Goal: Task Accomplishment & Management: Complete application form

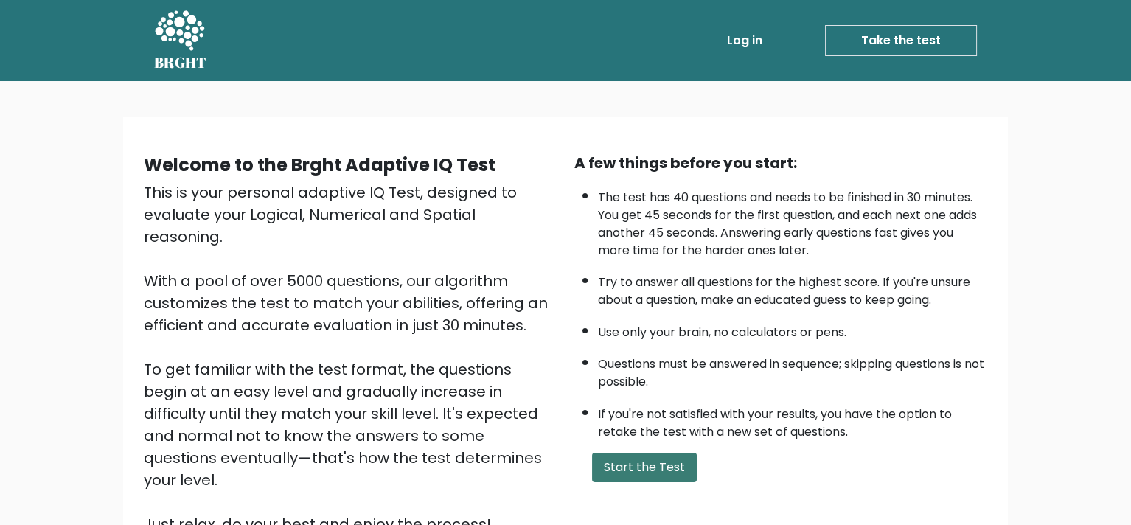
click at [647, 475] on button "Start the Test" at bounding box center [644, 467] width 105 height 29
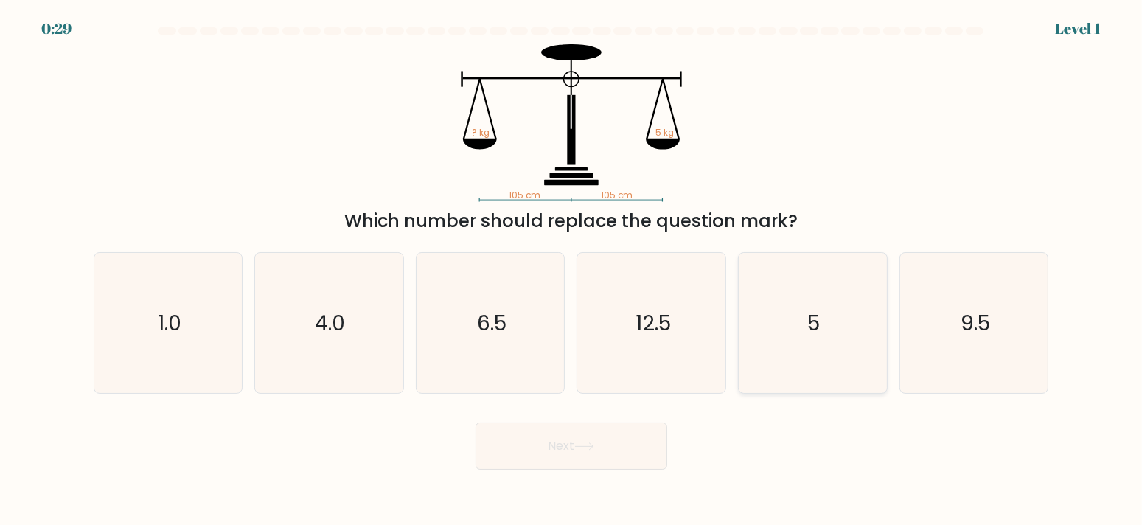
click at [790, 321] on icon "5" at bounding box center [813, 323] width 140 height 140
click at [572, 270] on input "e. 5" at bounding box center [571, 265] width 1 height 7
radio input "true"
click at [574, 450] on button "Next" at bounding box center [572, 445] width 192 height 47
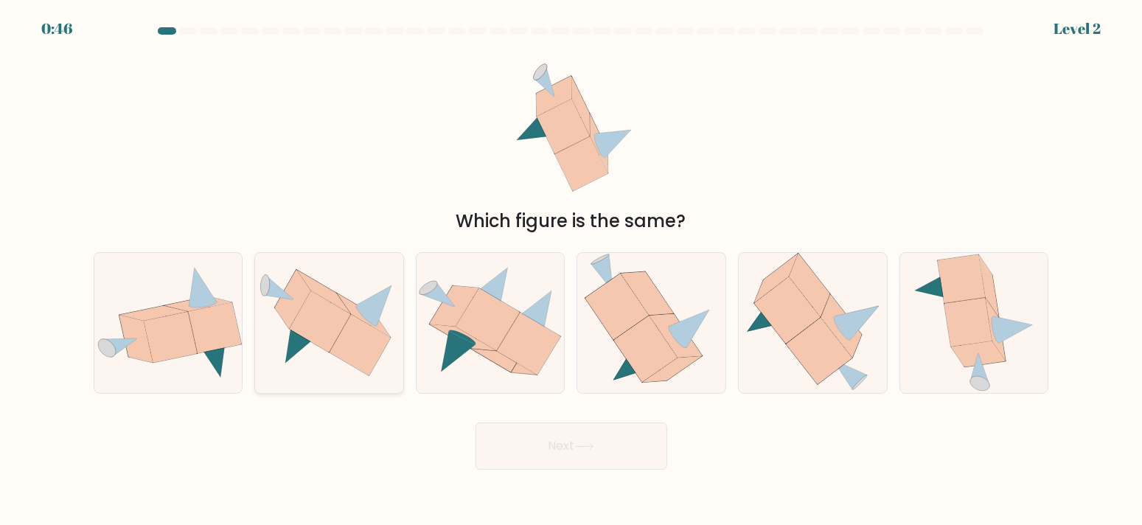
click at [345, 341] on icon at bounding box center [360, 344] width 61 height 61
click at [571, 270] on input "b." at bounding box center [571, 265] width 1 height 7
radio input "true"
click at [630, 438] on button "Next" at bounding box center [572, 445] width 192 height 47
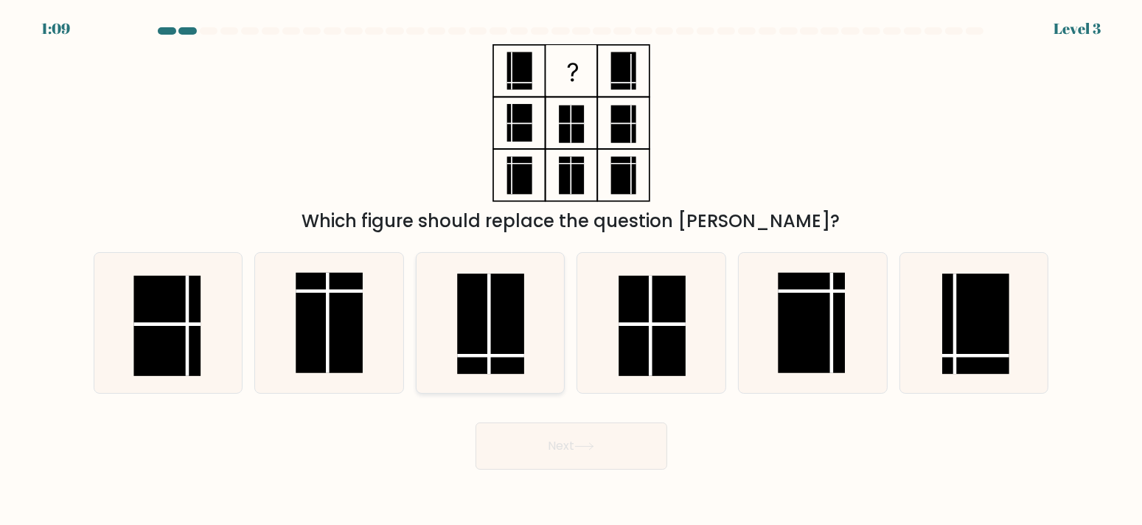
click at [484, 347] on rect at bounding box center [490, 324] width 67 height 100
click at [571, 270] on input "c." at bounding box center [571, 265] width 1 height 7
radio input "true"
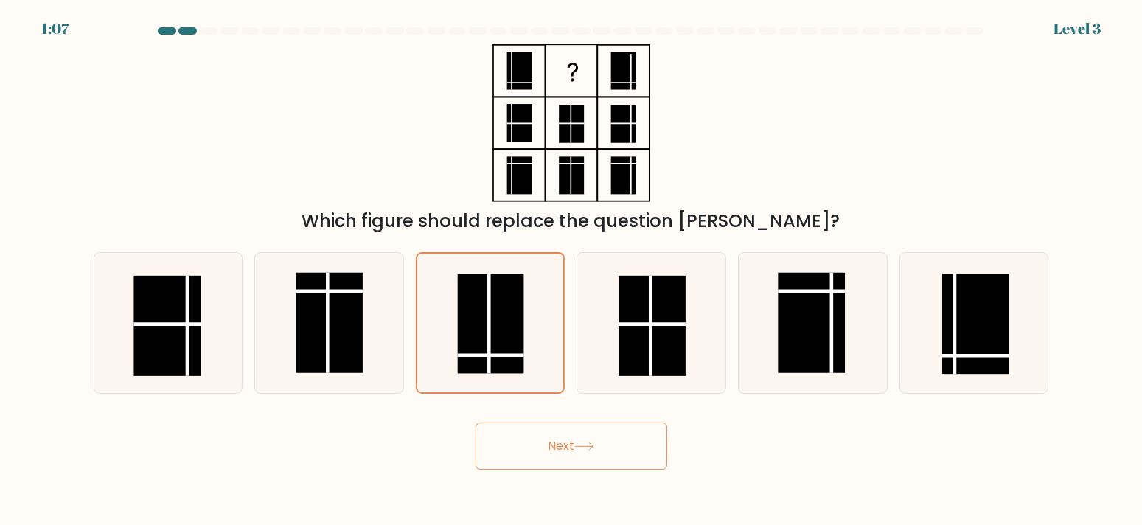
click at [580, 439] on button "Next" at bounding box center [572, 445] width 192 height 47
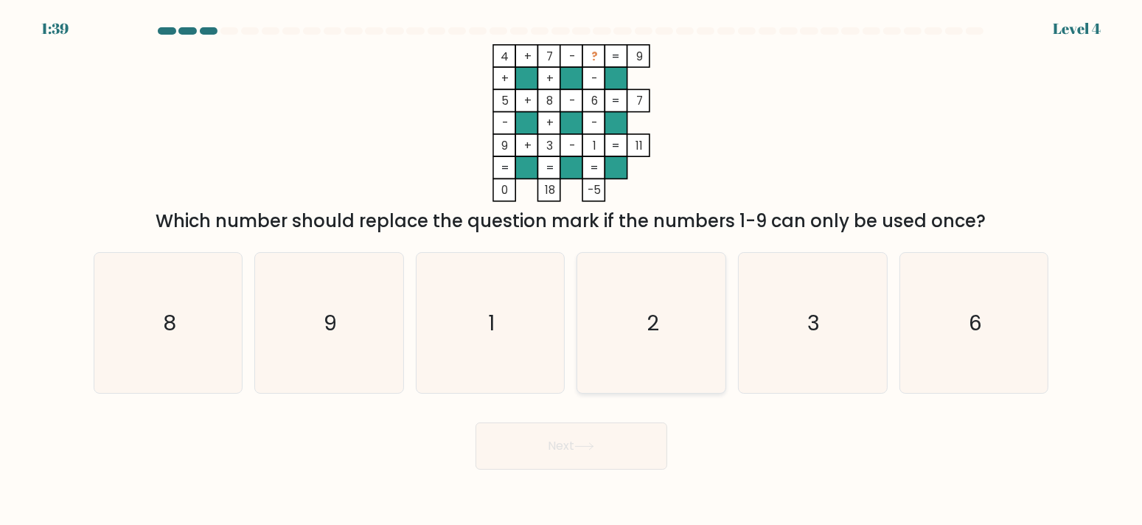
click at [636, 340] on icon "2" at bounding box center [652, 323] width 140 height 140
click at [572, 270] on input "d. 2" at bounding box center [571, 265] width 1 height 7
radio input "true"
drag, startPoint x: 554, startPoint y: 453, endPoint x: 546, endPoint y: 454, distance: 7.5
click at [546, 454] on button "Next" at bounding box center [572, 445] width 192 height 47
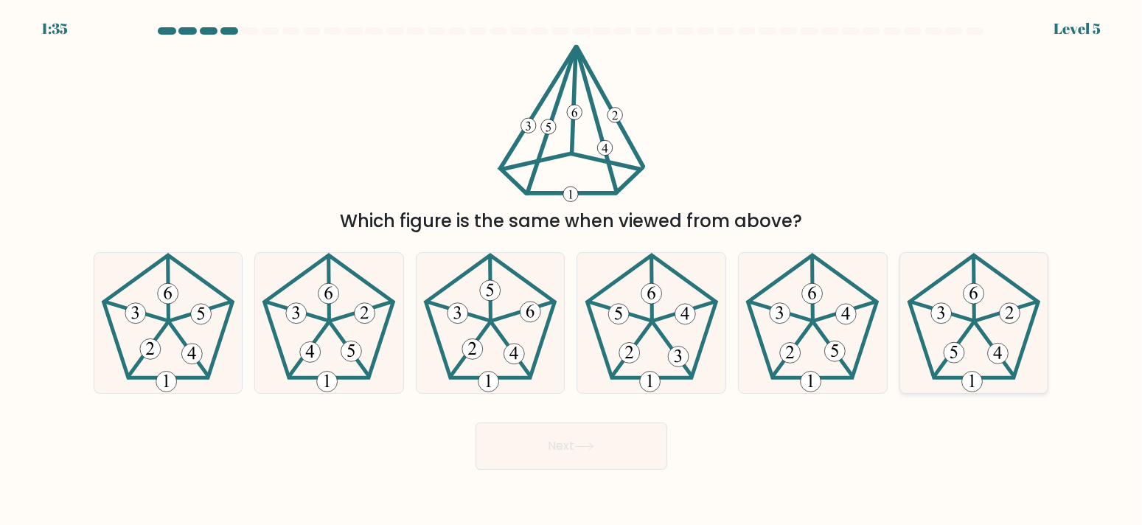
click at [982, 329] on 440 at bounding box center [995, 350] width 38 height 52
click at [572, 270] on input "f." at bounding box center [571, 265] width 1 height 7
radio input "true"
click at [588, 442] on icon at bounding box center [584, 446] width 20 height 8
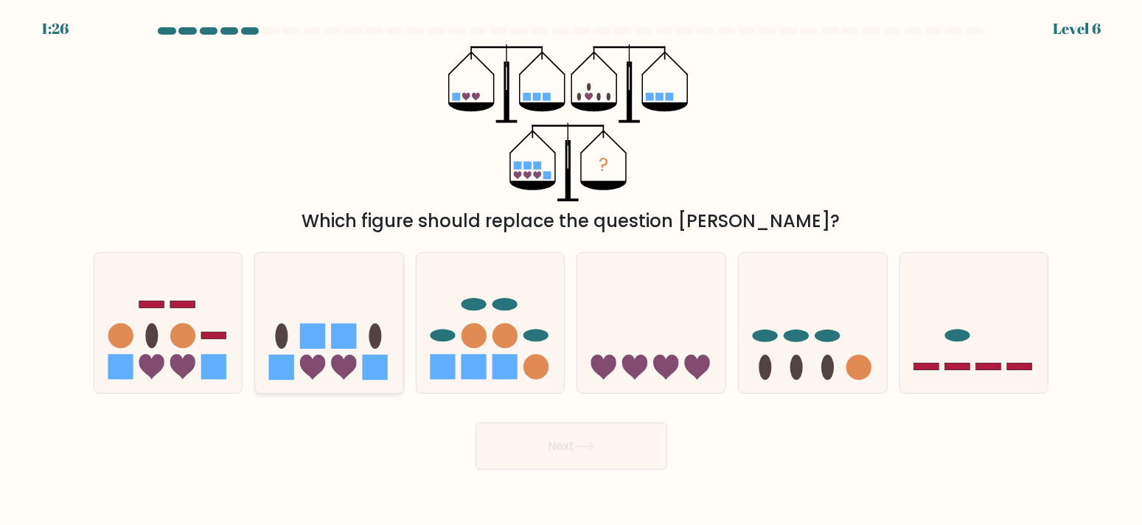
click at [324, 347] on rect at bounding box center [312, 336] width 25 height 25
click at [571, 270] on input "b." at bounding box center [571, 265] width 1 height 7
radio input "true"
click at [575, 446] on button "Next" at bounding box center [572, 445] width 192 height 47
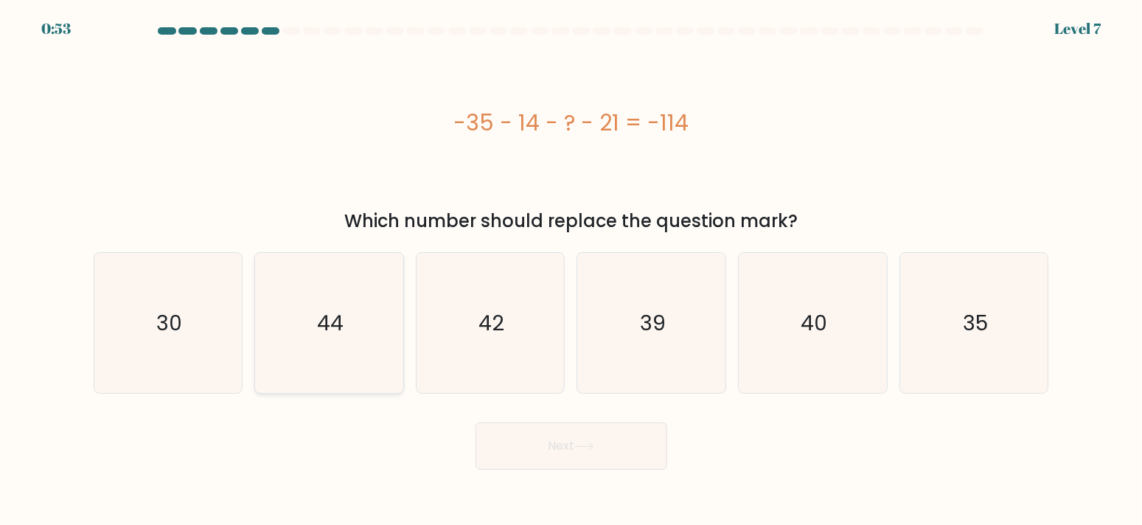
click at [319, 325] on text "44" at bounding box center [330, 321] width 27 height 29
click at [571, 270] on input "b. 44" at bounding box center [571, 265] width 1 height 7
radio input "true"
click at [540, 449] on button "Next" at bounding box center [572, 445] width 192 height 47
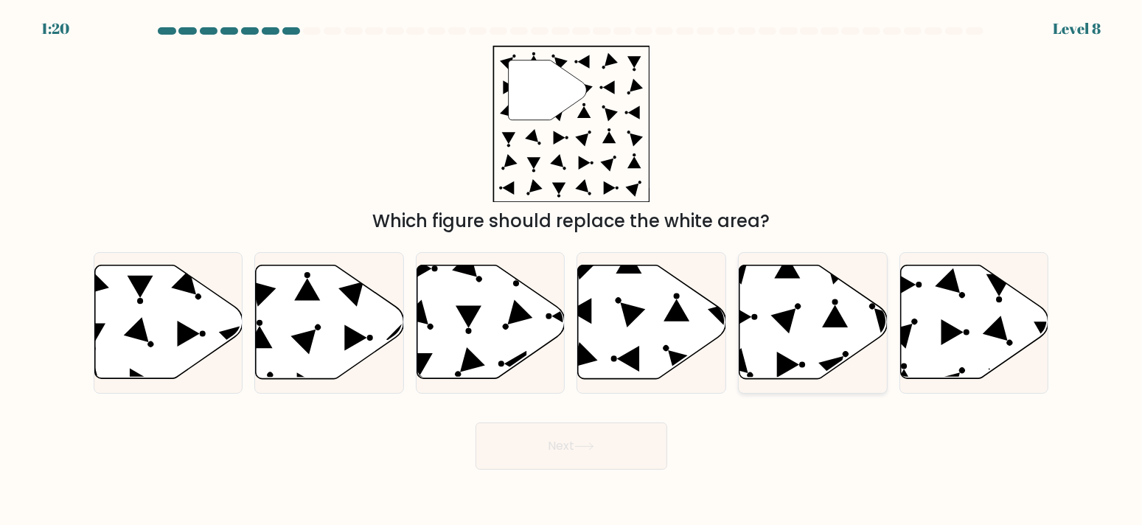
click at [814, 316] on icon at bounding box center [814, 322] width 148 height 114
click at [572, 270] on input "e." at bounding box center [571, 265] width 1 height 7
radio input "true"
click at [465, 311] on icon at bounding box center [469, 317] width 26 height 22
click at [571, 270] on input "c." at bounding box center [571, 265] width 1 height 7
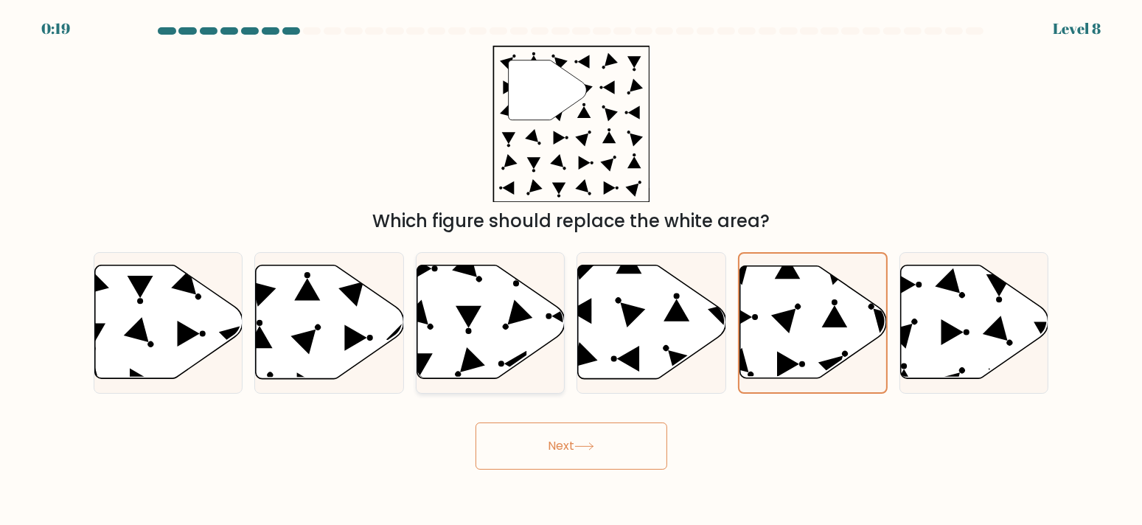
radio input "true"
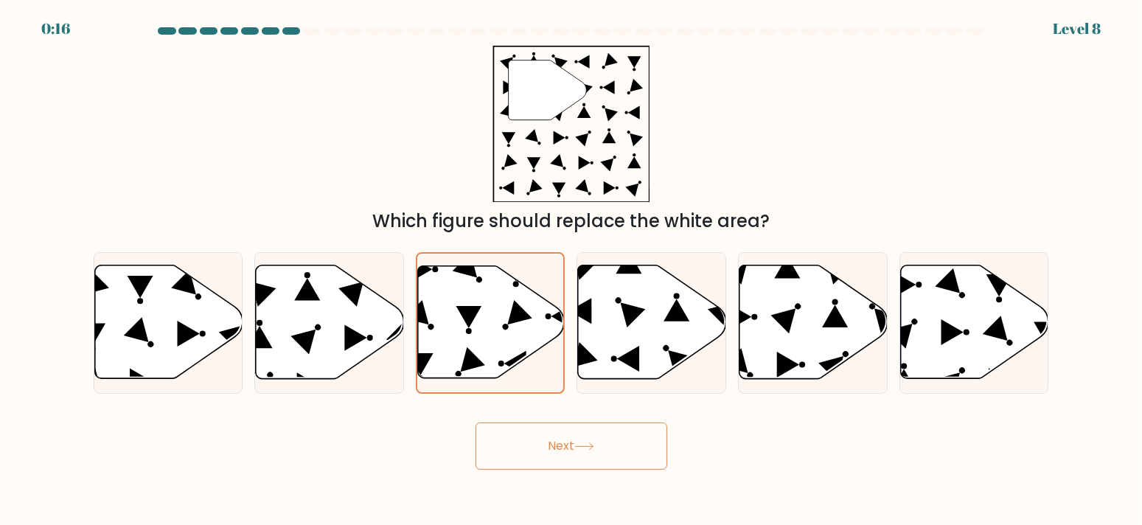
drag, startPoint x: 563, startPoint y: 445, endPoint x: 562, endPoint y: 453, distance: 7.5
click at [564, 449] on button "Next" at bounding box center [572, 445] width 192 height 47
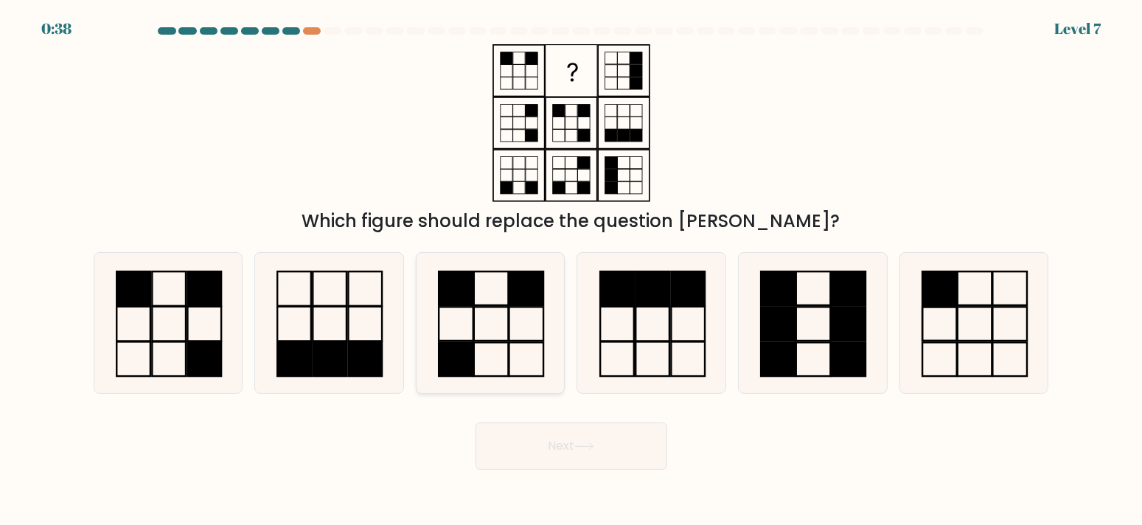
click at [478, 333] on icon at bounding box center [490, 323] width 140 height 140
click at [571, 270] on input "c." at bounding box center [571, 265] width 1 height 7
radio input "true"
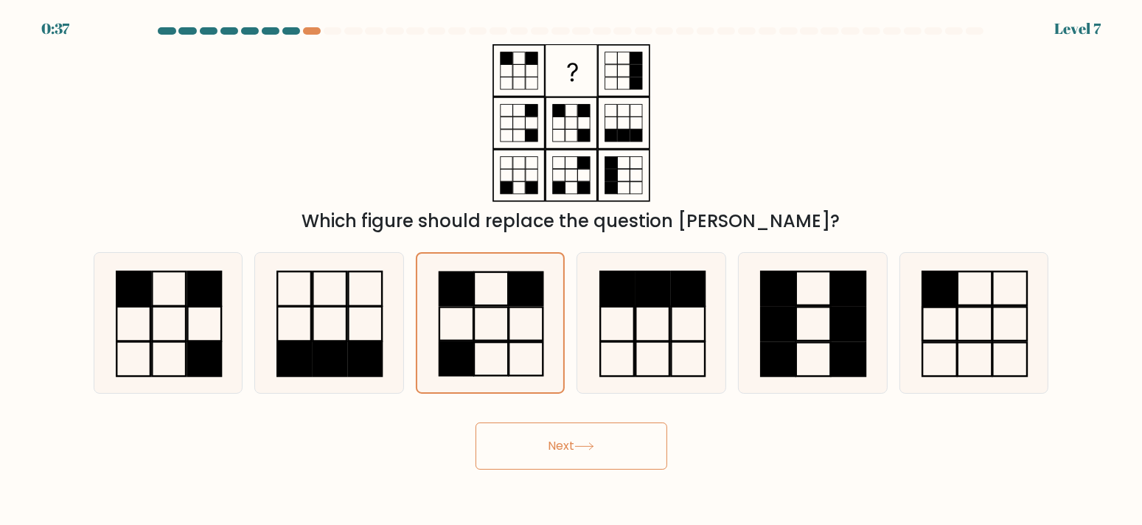
click at [606, 454] on button "Next" at bounding box center [572, 445] width 192 height 47
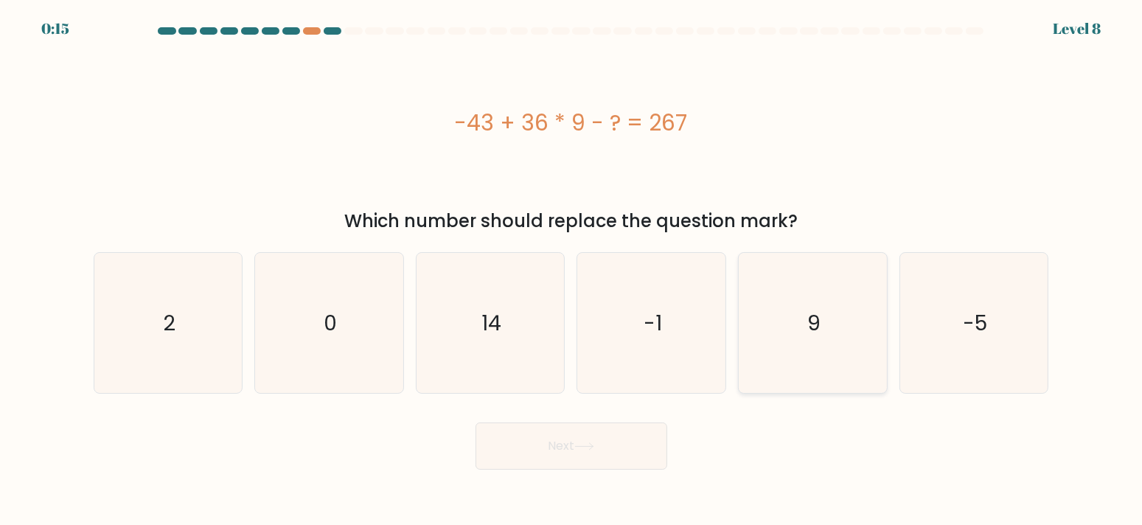
click at [832, 335] on icon "9" at bounding box center [813, 323] width 140 height 140
click at [572, 270] on input "e. 9" at bounding box center [571, 265] width 1 height 7
radio input "true"
click at [545, 452] on button "Next" at bounding box center [572, 445] width 192 height 47
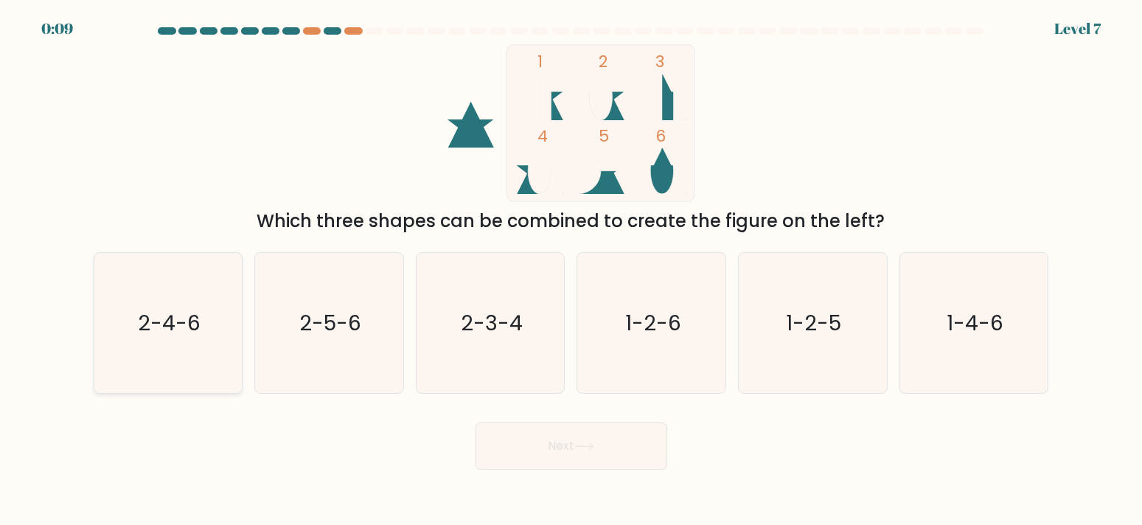
click at [181, 365] on icon "2-4-6" at bounding box center [168, 323] width 140 height 140
click at [571, 270] on input "a. 2-4-6" at bounding box center [571, 265] width 1 height 7
radio input "true"
click at [551, 451] on button "Next" at bounding box center [572, 445] width 192 height 47
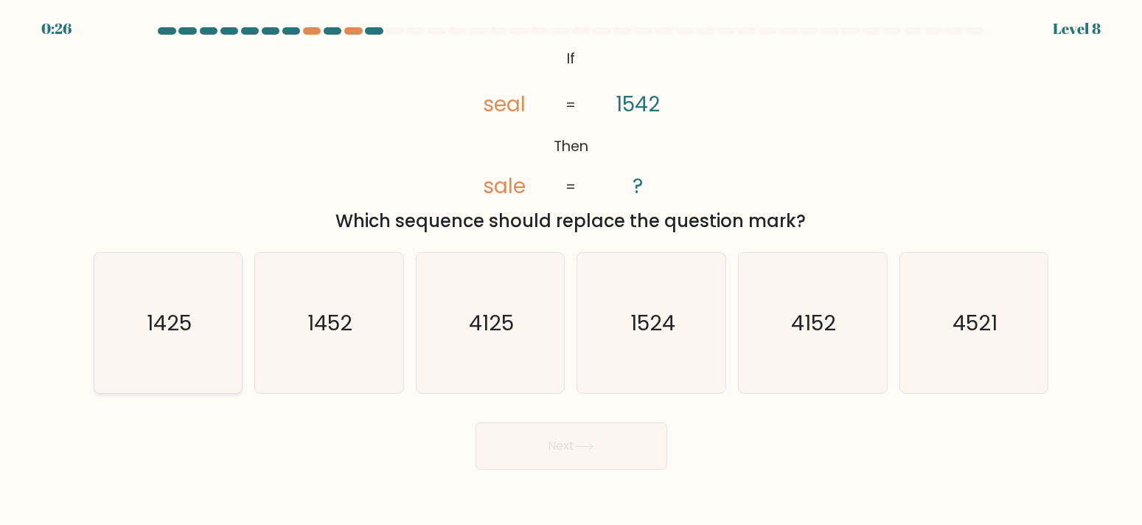
click at [173, 335] on text "1425" at bounding box center [169, 321] width 45 height 29
click at [571, 270] on input "a. 1425" at bounding box center [571, 265] width 1 height 7
radio input "true"
drag, startPoint x: 521, startPoint y: 445, endPoint x: 518, endPoint y: 419, distance: 26.7
click at [521, 445] on button "Next" at bounding box center [572, 445] width 192 height 47
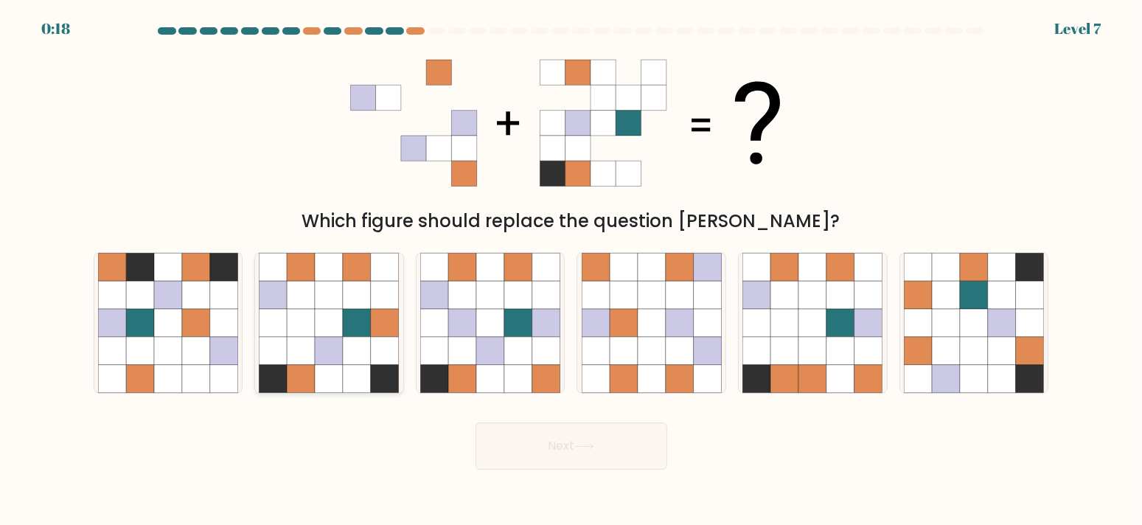
click at [313, 347] on icon at bounding box center [302, 351] width 28 height 28
click at [571, 270] on input "b." at bounding box center [571, 265] width 1 height 7
radio input "true"
click at [813, 334] on icon at bounding box center [813, 323] width 28 height 28
click at [572, 270] on input "e." at bounding box center [571, 265] width 1 height 7
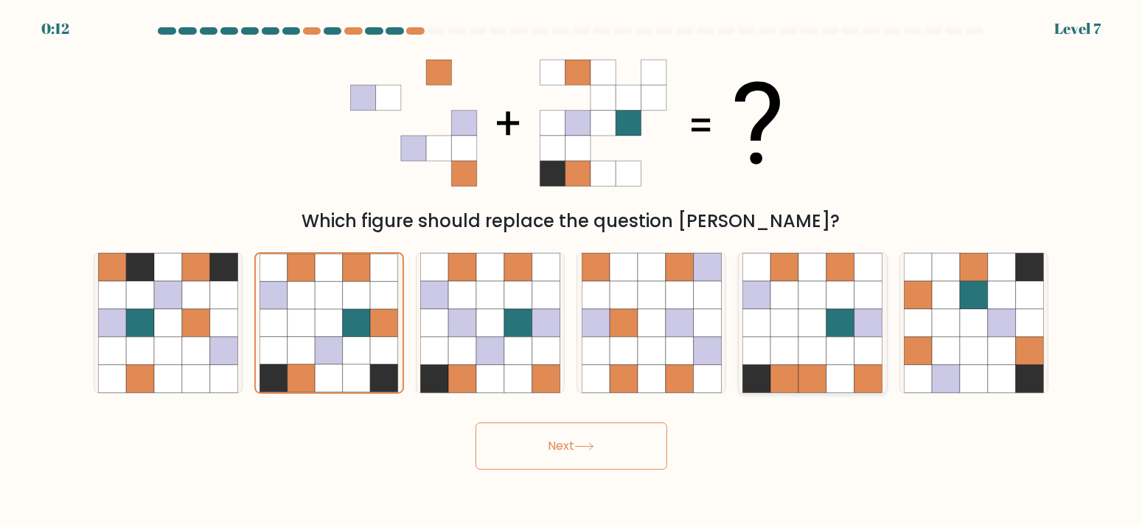
radio input "true"
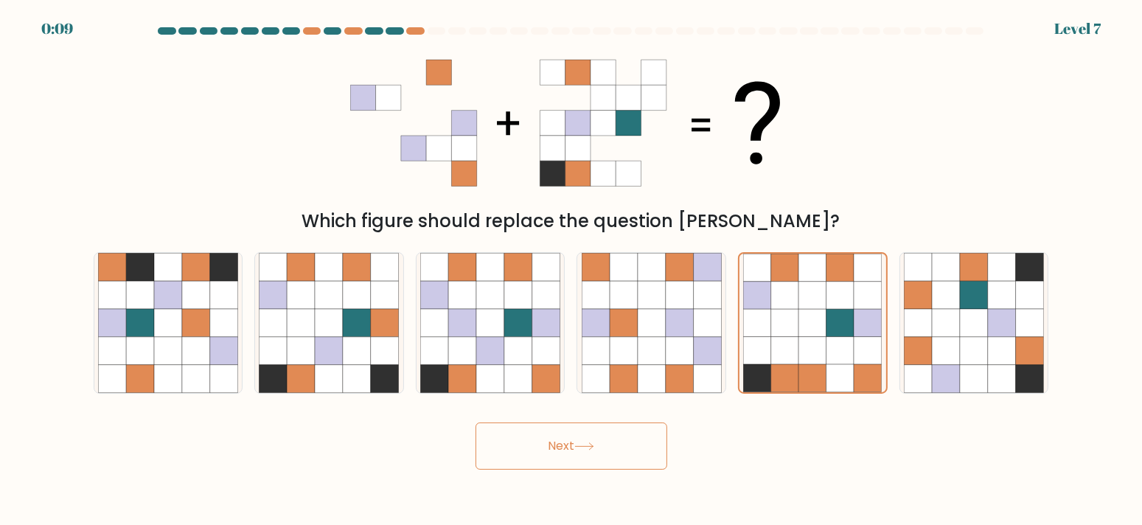
click at [588, 456] on button "Next" at bounding box center [572, 445] width 192 height 47
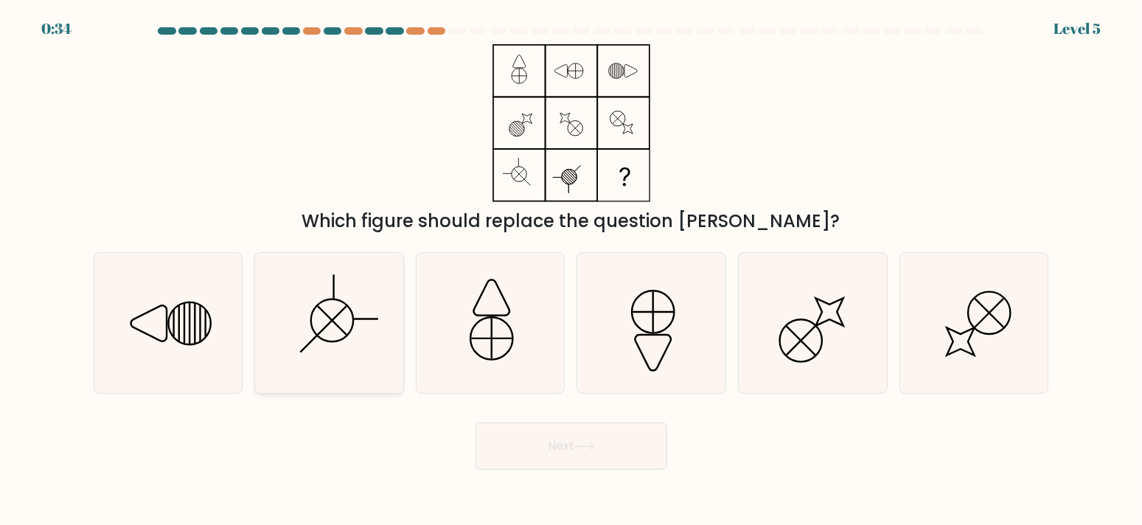
click at [338, 328] on icon at bounding box center [329, 323] width 140 height 140
click at [571, 270] on input "b." at bounding box center [571, 265] width 1 height 7
radio input "true"
click at [593, 442] on icon at bounding box center [584, 446] width 20 height 8
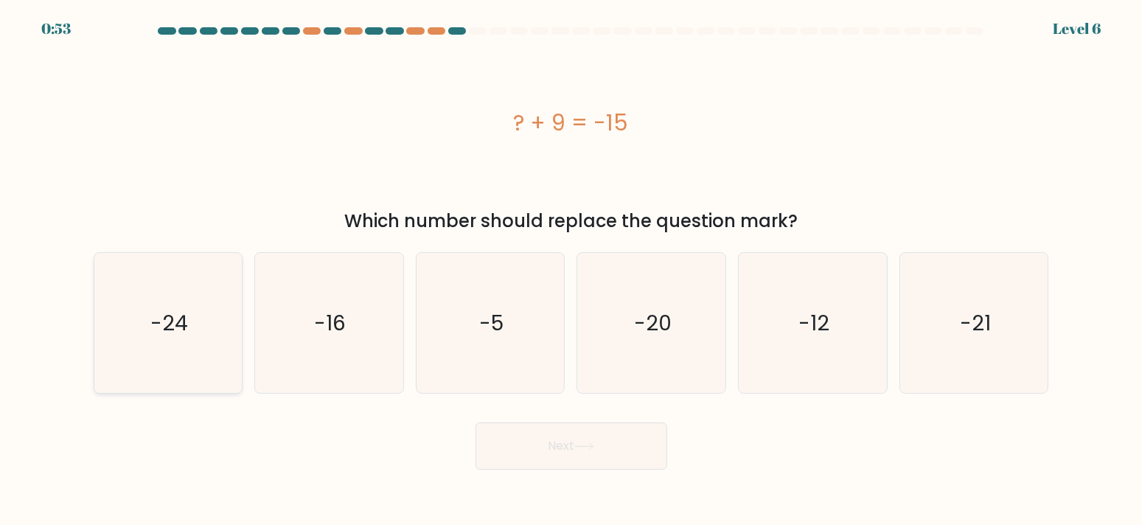
click at [171, 348] on icon "-24" at bounding box center [168, 323] width 140 height 140
click at [571, 270] on input "a. -24" at bounding box center [571, 265] width 1 height 7
radio input "true"
click at [599, 447] on button "Next" at bounding box center [572, 445] width 192 height 47
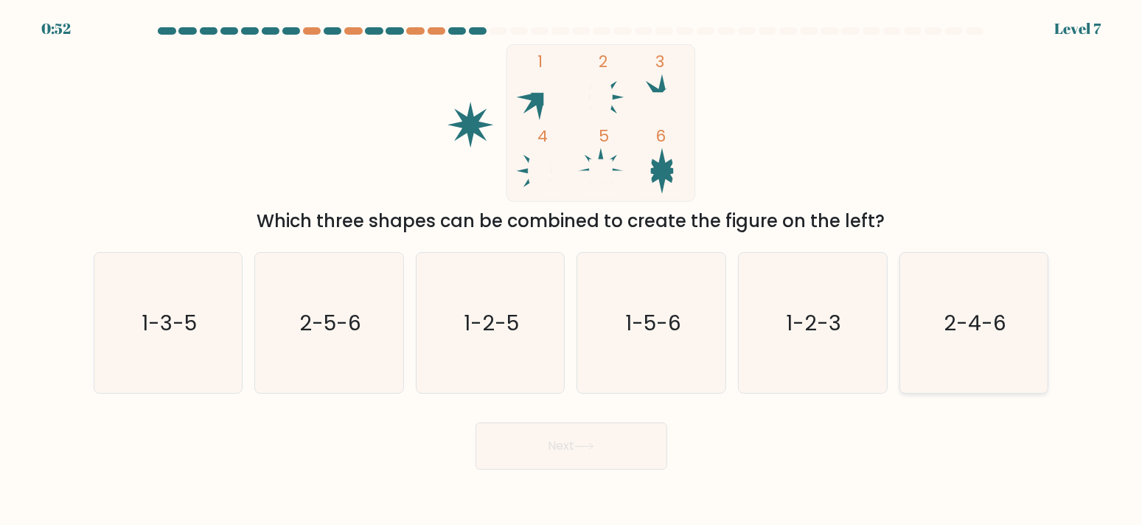
click at [1009, 341] on icon "2-4-6" at bounding box center [974, 323] width 140 height 140
click at [572, 270] on input "f. 2-4-6" at bounding box center [571, 265] width 1 height 7
radio input "true"
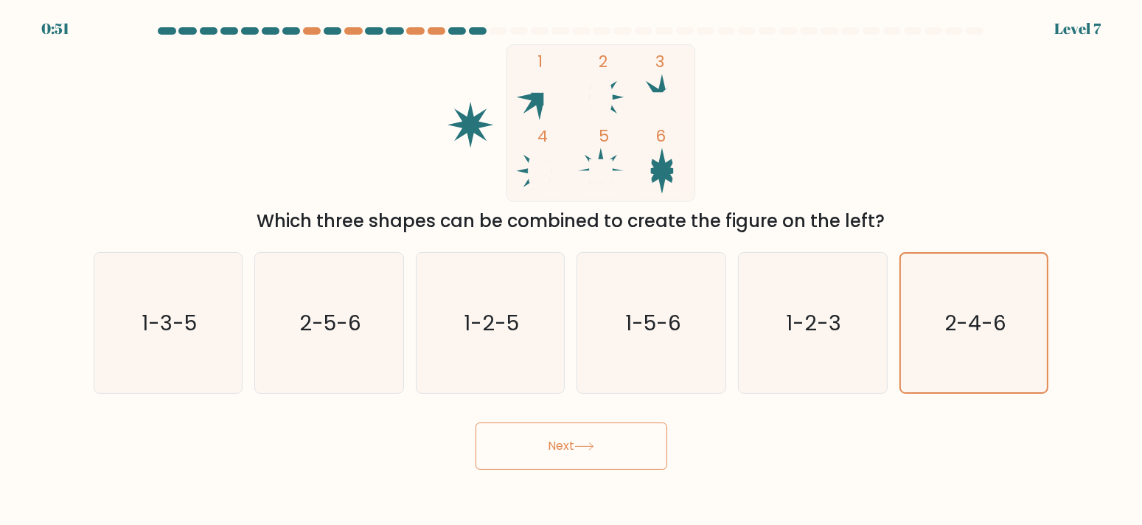
click at [566, 441] on button "Next" at bounding box center [572, 445] width 192 height 47
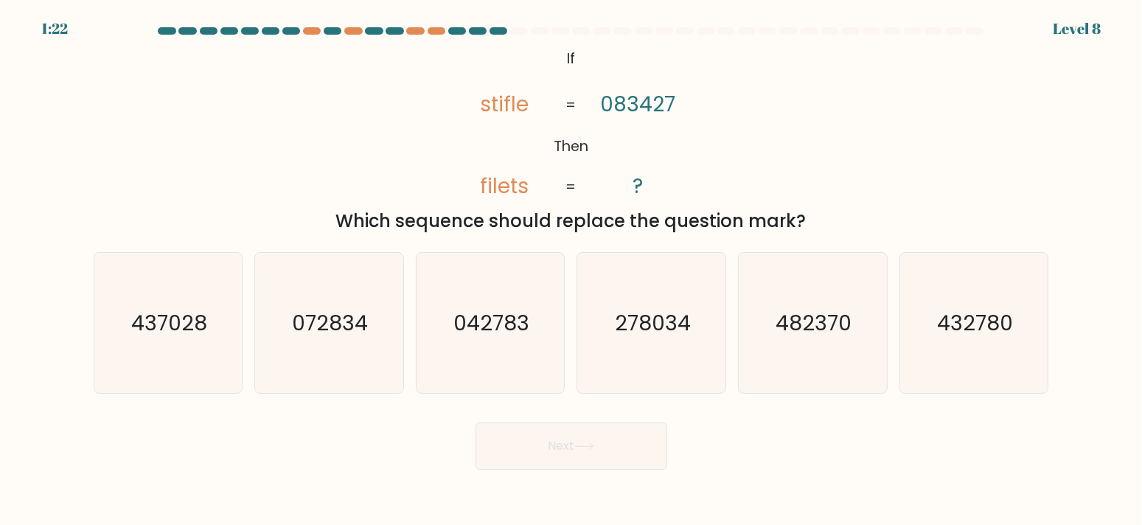
click at [507, 101] on tspan "stifle" at bounding box center [504, 104] width 49 height 29
click at [984, 328] on text "432780" at bounding box center [976, 321] width 76 height 29
click at [572, 270] on input "f. 432780" at bounding box center [571, 265] width 1 height 7
radio input "true"
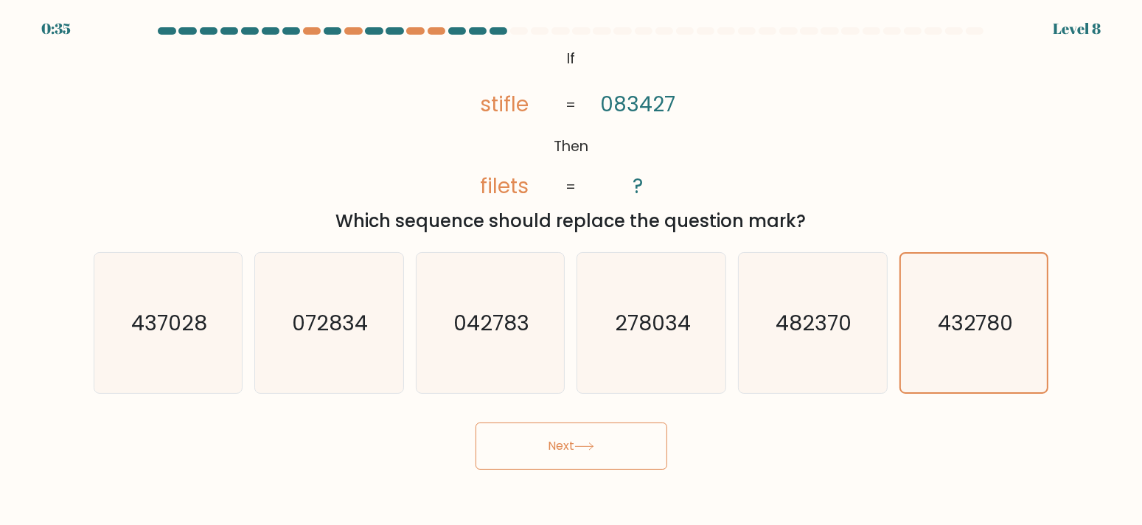
click at [565, 439] on button "Next" at bounding box center [572, 445] width 192 height 47
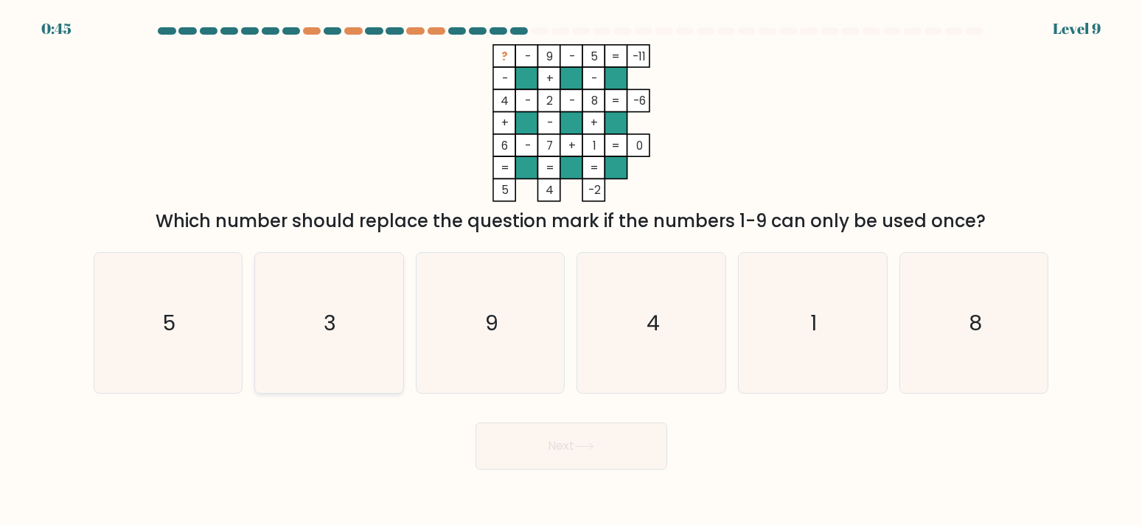
click at [338, 316] on icon "3" at bounding box center [329, 323] width 140 height 140
click at [571, 270] on input "b. 3" at bounding box center [571, 265] width 1 height 7
radio input "true"
click at [574, 454] on button "Next" at bounding box center [572, 445] width 192 height 47
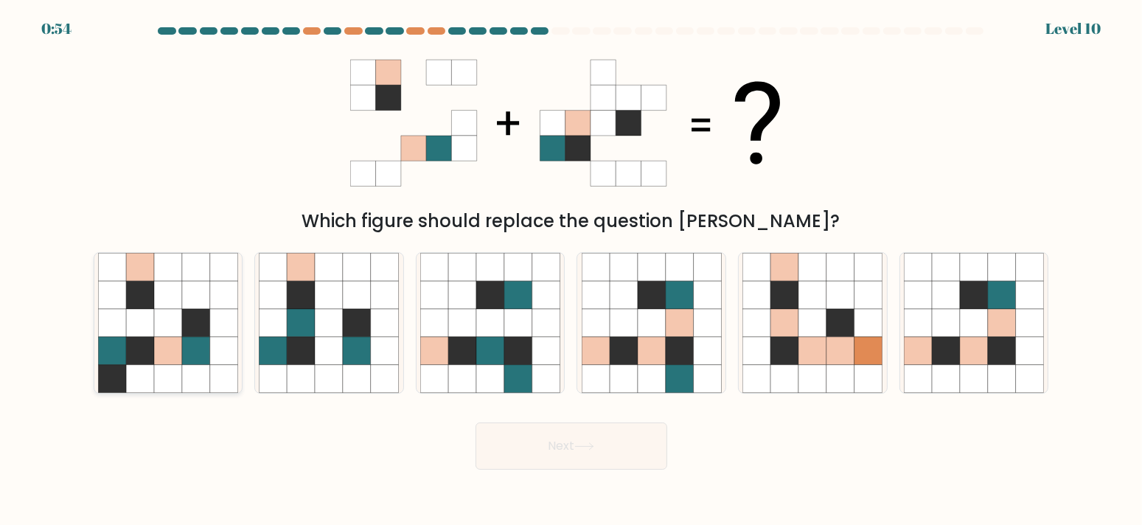
click at [172, 329] on icon at bounding box center [168, 323] width 28 height 28
click at [571, 270] on input "a." at bounding box center [571, 265] width 1 height 7
radio input "true"
click at [546, 448] on button "Next" at bounding box center [572, 445] width 192 height 47
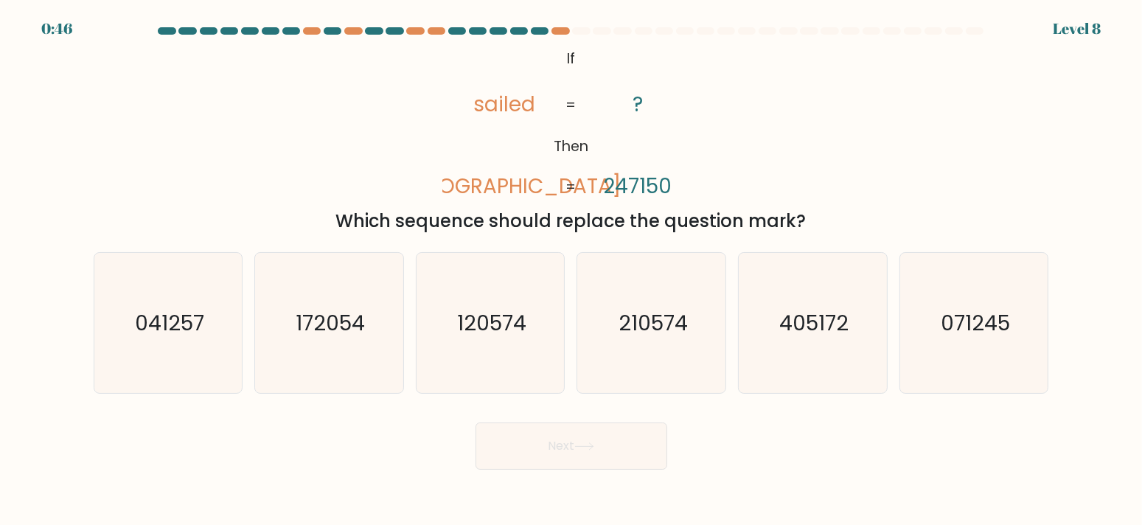
drag, startPoint x: 641, startPoint y: 195, endPoint x: 397, endPoint y: 166, distance: 245.8
click at [397, 166] on div "@import url('https://fonts.googleapis.com/css?family=Abril+Fatface:400,100,100i…" at bounding box center [571, 139] width 973 height 190
click at [634, 184] on tspan "247150" at bounding box center [637, 186] width 69 height 29
click at [153, 327] on text "041257" at bounding box center [169, 321] width 69 height 29
click at [571, 270] on input "a. 041257" at bounding box center [571, 265] width 1 height 7
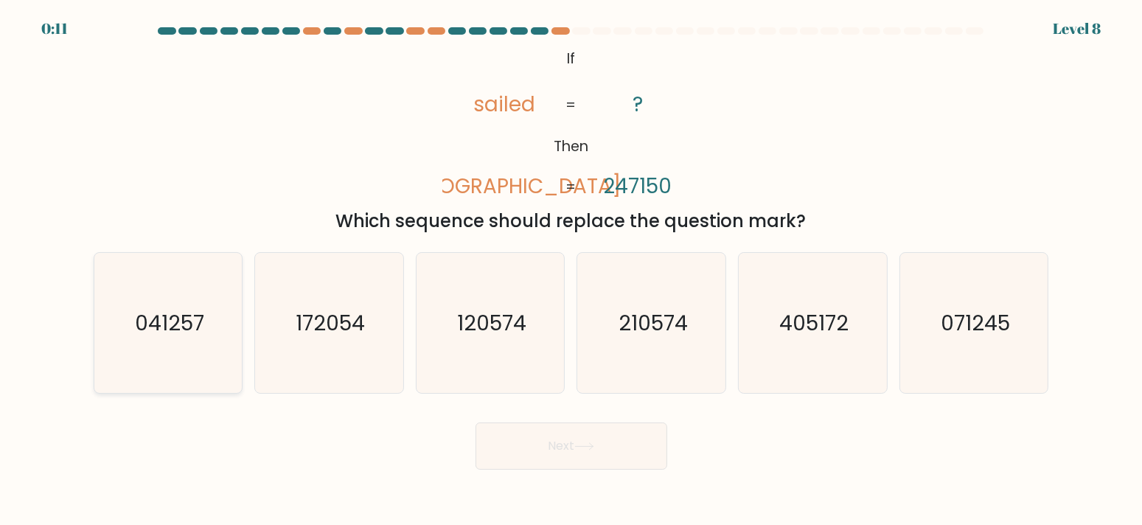
radio input "true"
click at [564, 454] on button "Next" at bounding box center [572, 445] width 192 height 47
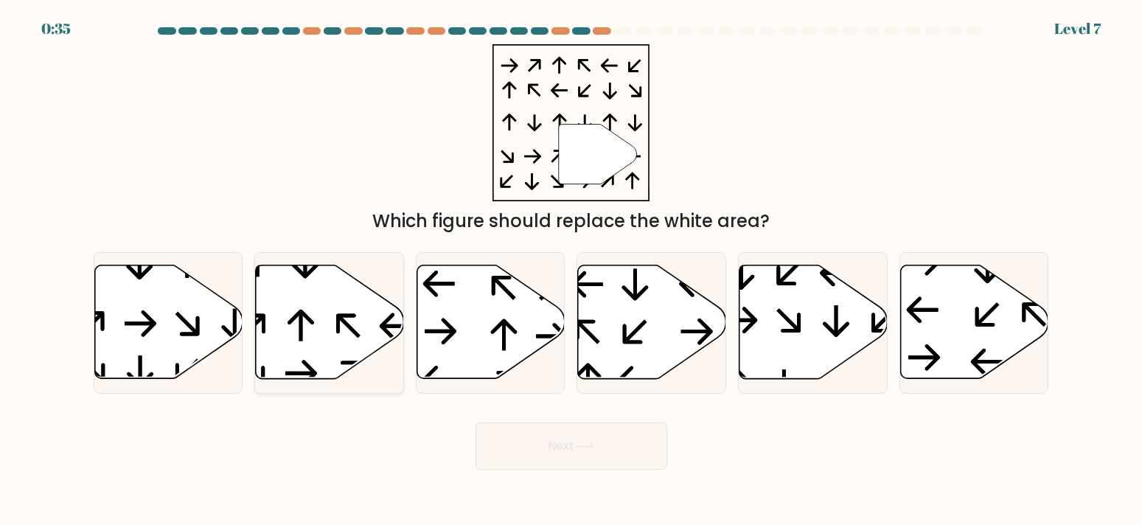
click at [316, 318] on icon at bounding box center [330, 322] width 148 height 114
click at [571, 270] on input "b." at bounding box center [571, 265] width 1 height 7
radio input "true"
click at [586, 437] on button "Next" at bounding box center [572, 445] width 192 height 47
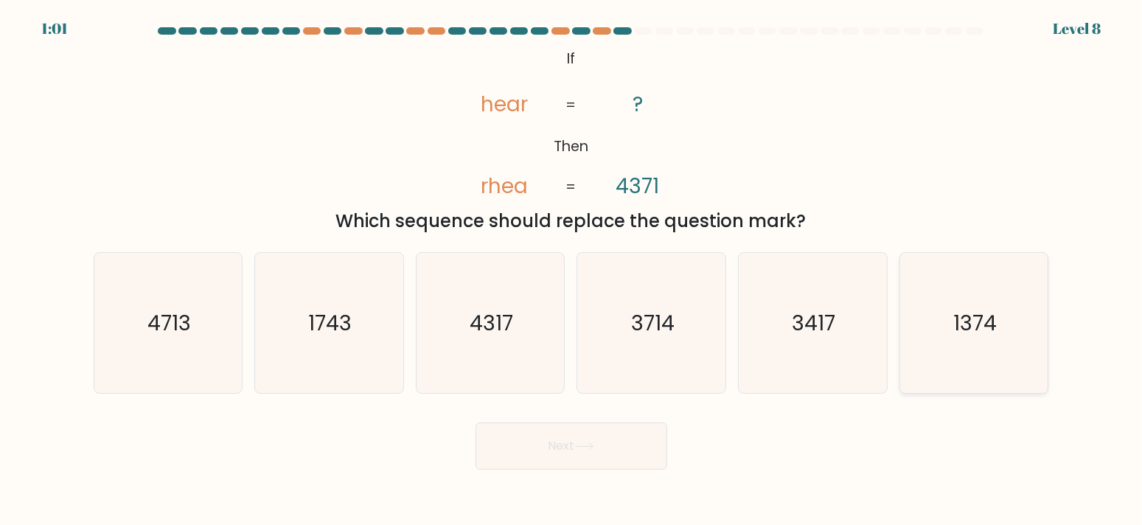
click at [993, 375] on icon "1374" at bounding box center [974, 323] width 140 height 140
click at [572, 270] on input "f. 1374" at bounding box center [571, 265] width 1 height 7
radio input "true"
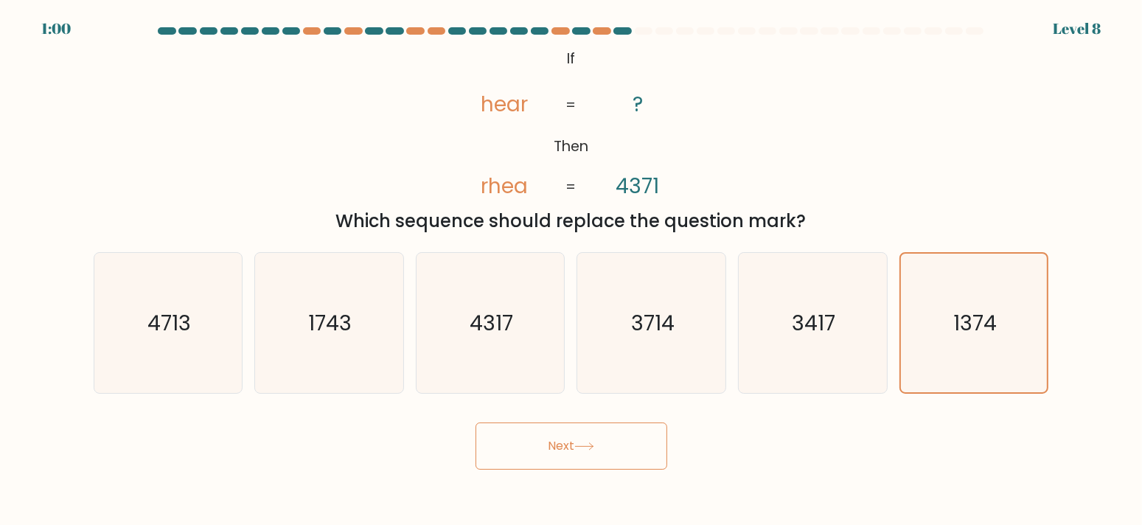
click at [550, 453] on button "Next" at bounding box center [572, 445] width 192 height 47
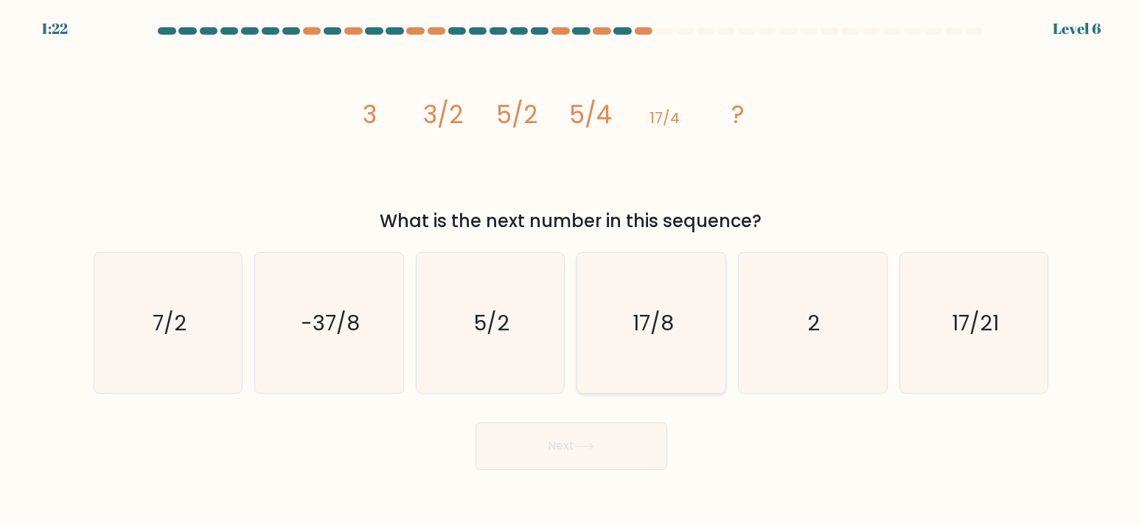
click at [661, 348] on icon "17/8" at bounding box center [652, 323] width 140 height 140
click at [572, 270] on input "d. 17/8" at bounding box center [571, 265] width 1 height 7
radio input "true"
click at [585, 443] on icon at bounding box center [584, 446] width 20 height 8
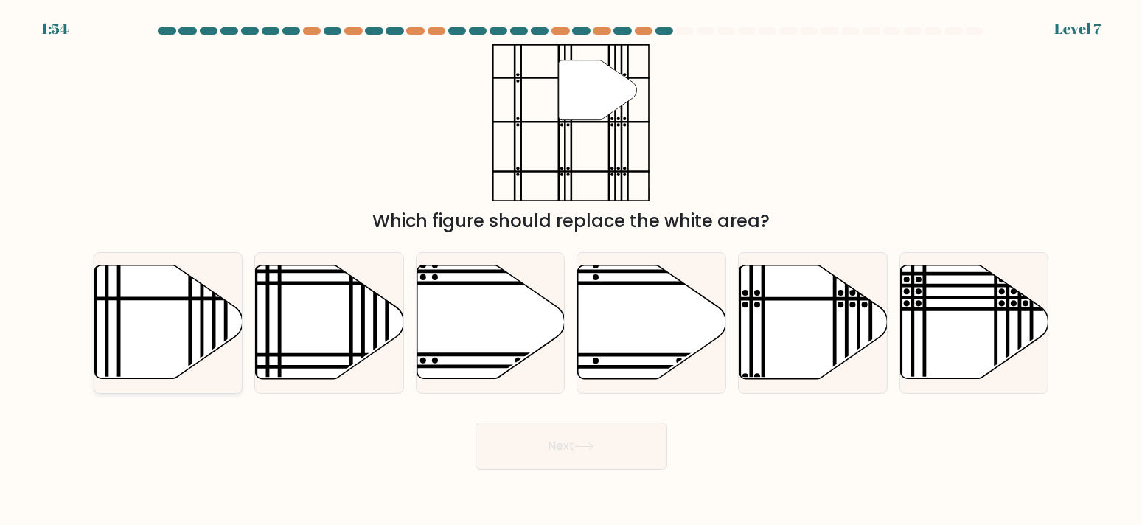
click at [181, 326] on icon at bounding box center [168, 322] width 148 height 114
click at [571, 270] on input "a." at bounding box center [571, 265] width 1 height 7
radio input "true"
click at [580, 448] on icon at bounding box center [584, 446] width 20 height 8
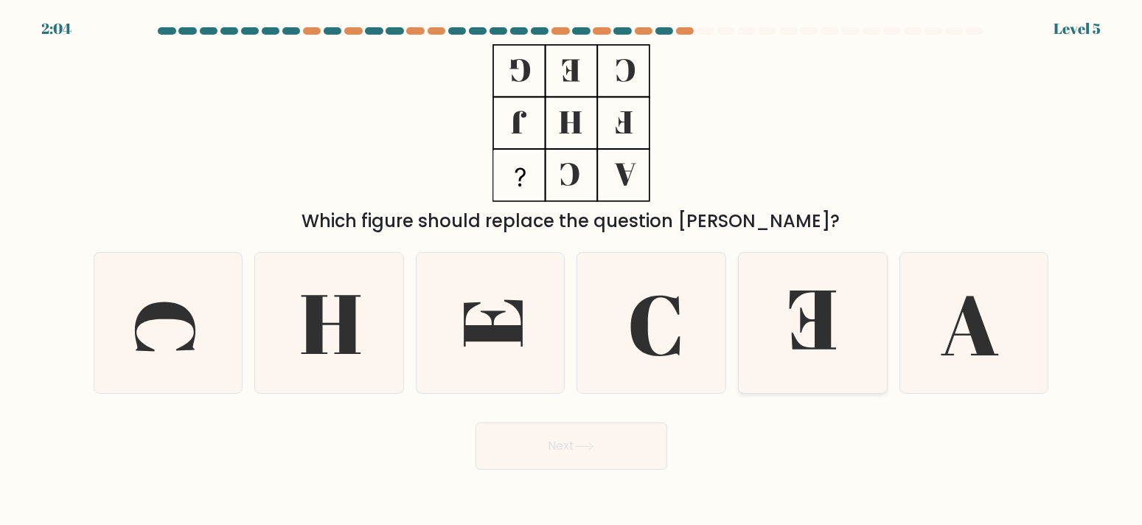
click at [814, 318] on icon at bounding box center [813, 323] width 140 height 140
click at [572, 270] on input "e." at bounding box center [571, 265] width 1 height 7
radio input "true"
click at [583, 454] on button "Next" at bounding box center [572, 445] width 192 height 47
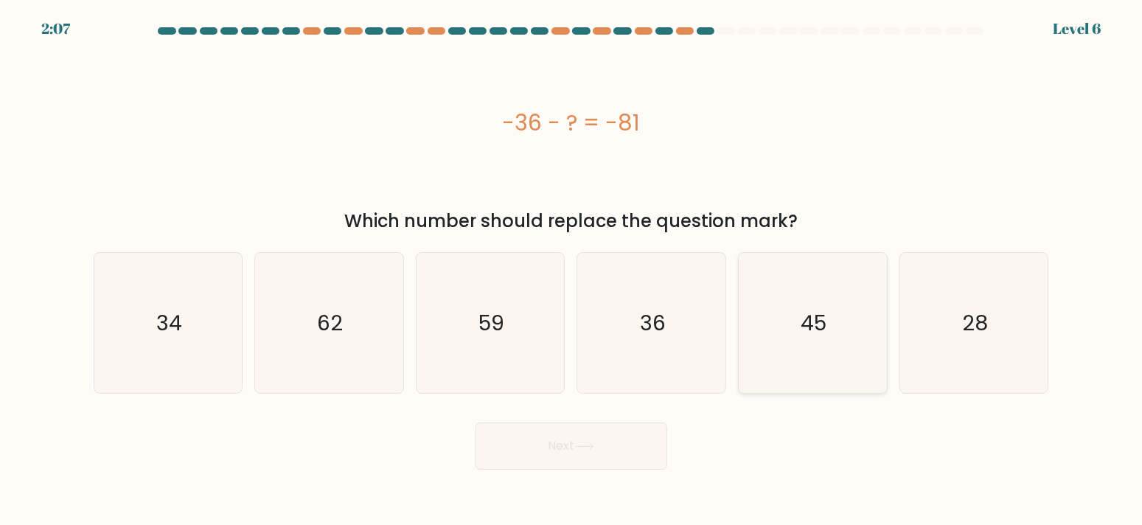
click at [846, 358] on icon "45" at bounding box center [813, 323] width 140 height 140
click at [572, 270] on input "e. 45" at bounding box center [571, 265] width 1 height 7
radio input "true"
click at [572, 448] on button "Next" at bounding box center [572, 445] width 192 height 47
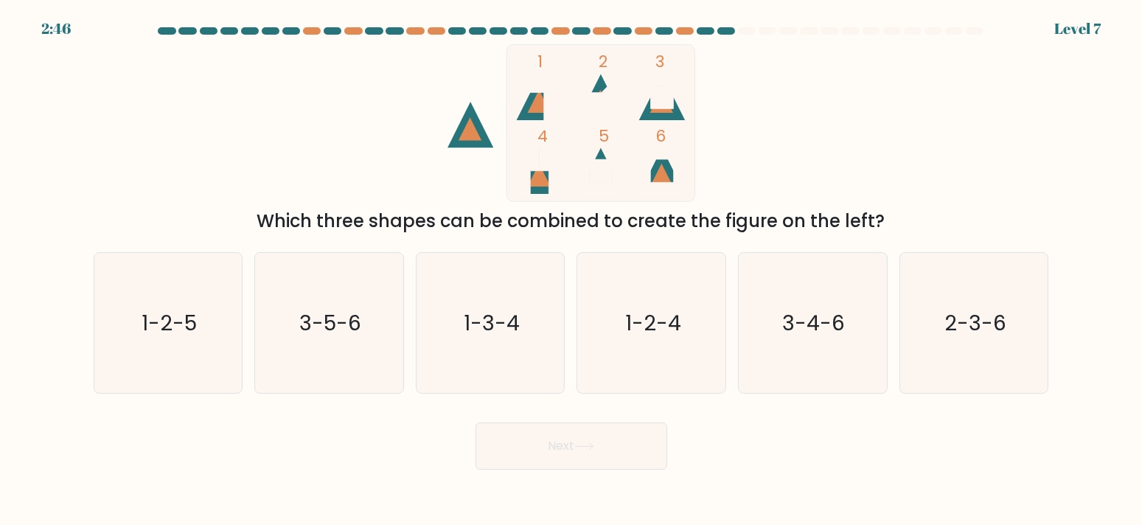
click at [438, 395] on form at bounding box center [571, 248] width 1142 height 442
click at [977, 344] on icon "2-3-6" at bounding box center [974, 323] width 140 height 140
click at [572, 270] on input "f. 2-3-6" at bounding box center [571, 265] width 1 height 7
radio input "true"
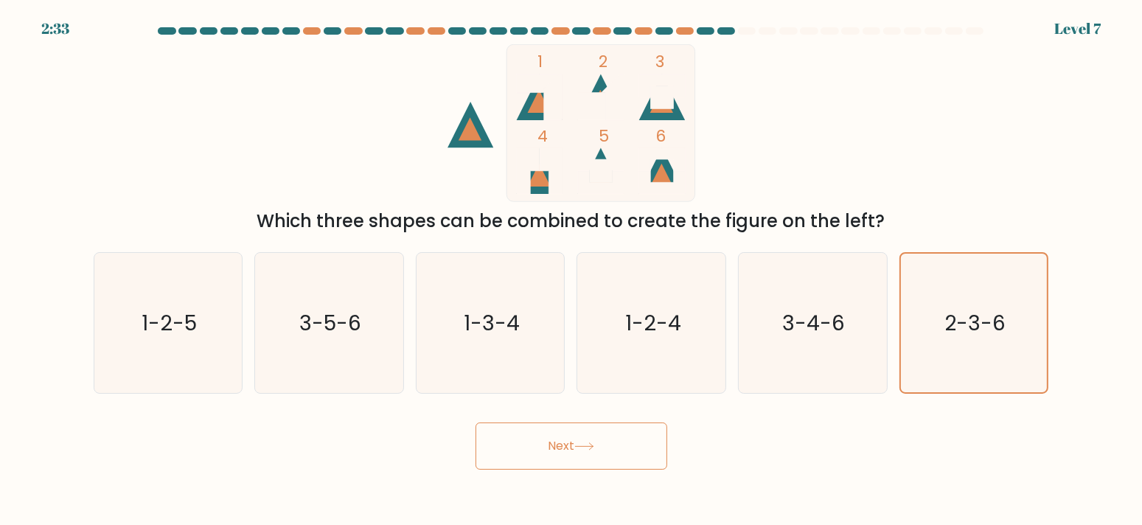
click at [541, 447] on button "Next" at bounding box center [572, 445] width 192 height 47
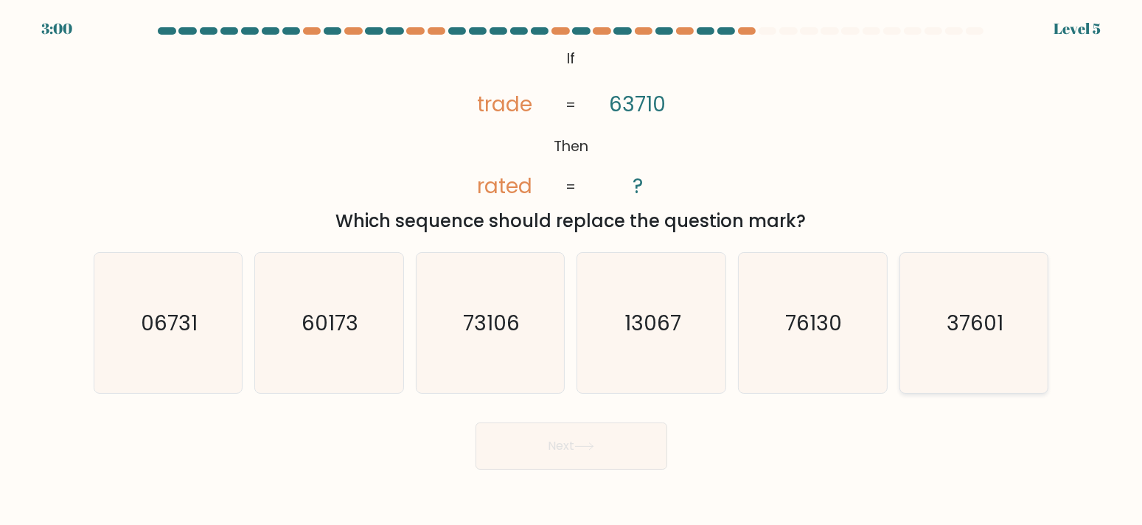
click at [993, 319] on text "37601" at bounding box center [975, 321] width 57 height 29
click at [572, 270] on input "f. 37601" at bounding box center [571, 265] width 1 height 7
radio input "true"
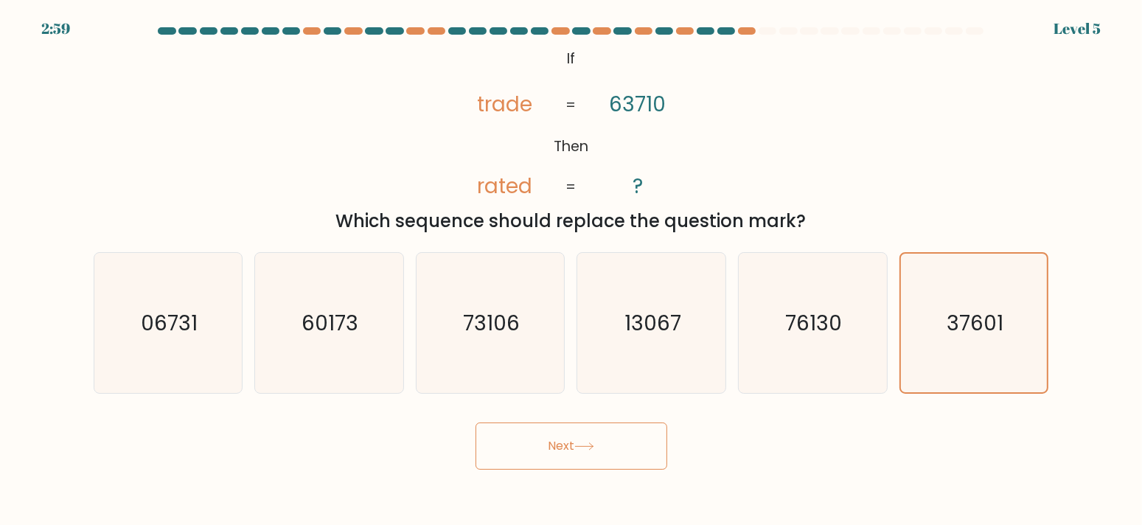
click at [531, 439] on button "Next" at bounding box center [572, 445] width 192 height 47
click at [532, 439] on button "Next" at bounding box center [572, 445] width 192 height 47
click at [538, 445] on button "Next" at bounding box center [572, 445] width 192 height 47
click at [1009, 319] on icon "37601" at bounding box center [974, 323] width 139 height 139
click at [572, 270] on input "f. 37601" at bounding box center [571, 265] width 1 height 7
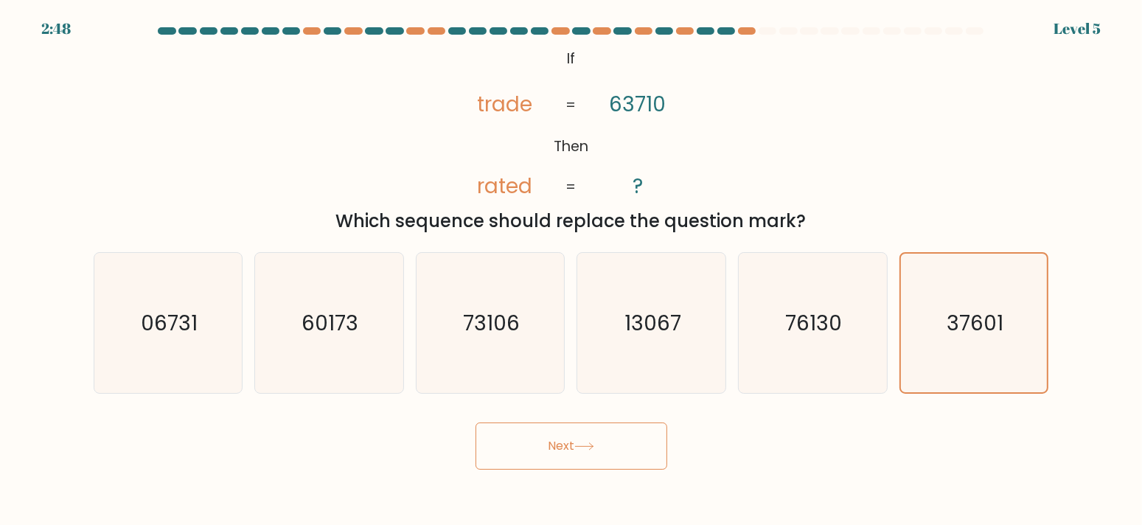
click at [574, 451] on button "Next" at bounding box center [572, 445] width 192 height 47
click at [580, 451] on button "Next" at bounding box center [572, 445] width 192 height 47
click at [1001, 296] on icon "37601" at bounding box center [974, 323] width 139 height 139
click at [572, 270] on input "f. 37601" at bounding box center [571, 265] width 1 height 7
click at [544, 445] on button "Next" at bounding box center [572, 445] width 192 height 47
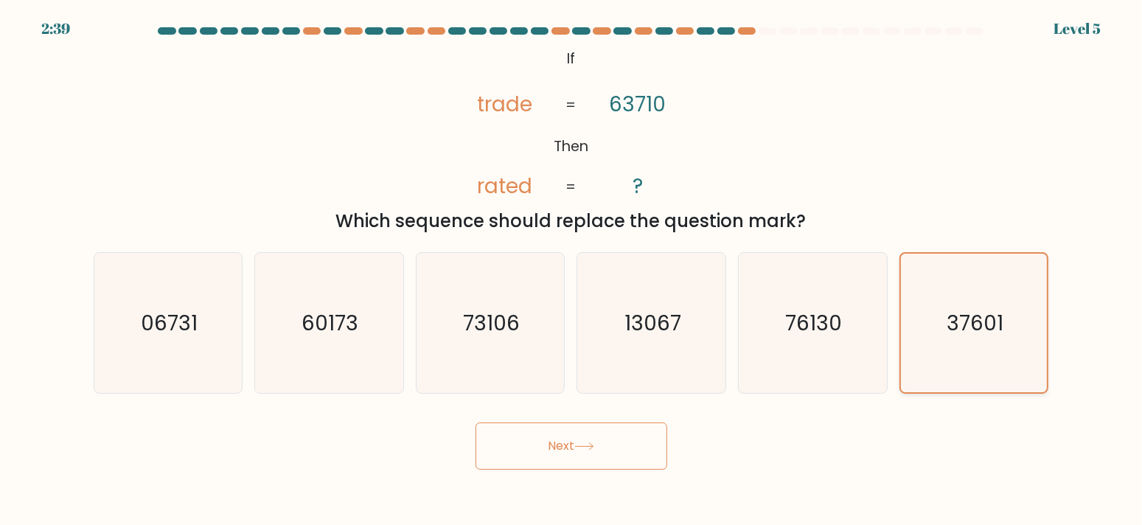
click at [977, 344] on icon "37601" at bounding box center [974, 323] width 139 height 139
click at [572, 270] on input "f. 37601" at bounding box center [571, 265] width 1 height 7
click at [977, 344] on icon "37601" at bounding box center [974, 323] width 139 height 139
click at [572, 270] on input "f. 37601" at bounding box center [571, 265] width 1 height 7
click at [580, 439] on button "Next" at bounding box center [572, 445] width 192 height 47
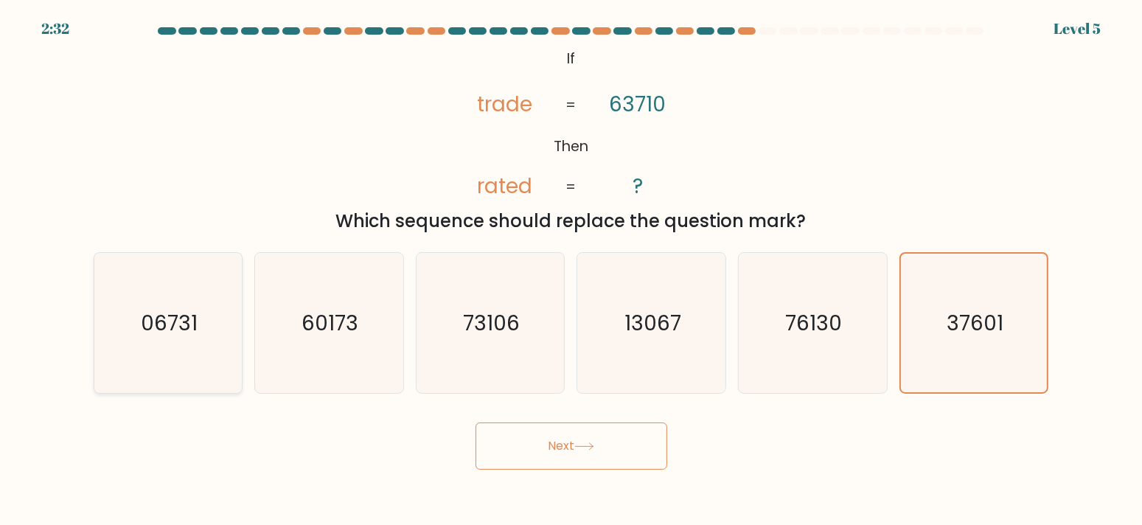
click at [136, 364] on icon "06731" at bounding box center [168, 323] width 140 height 140
click at [571, 270] on input "a. 06731" at bounding box center [571, 265] width 1 height 7
radio input "true"
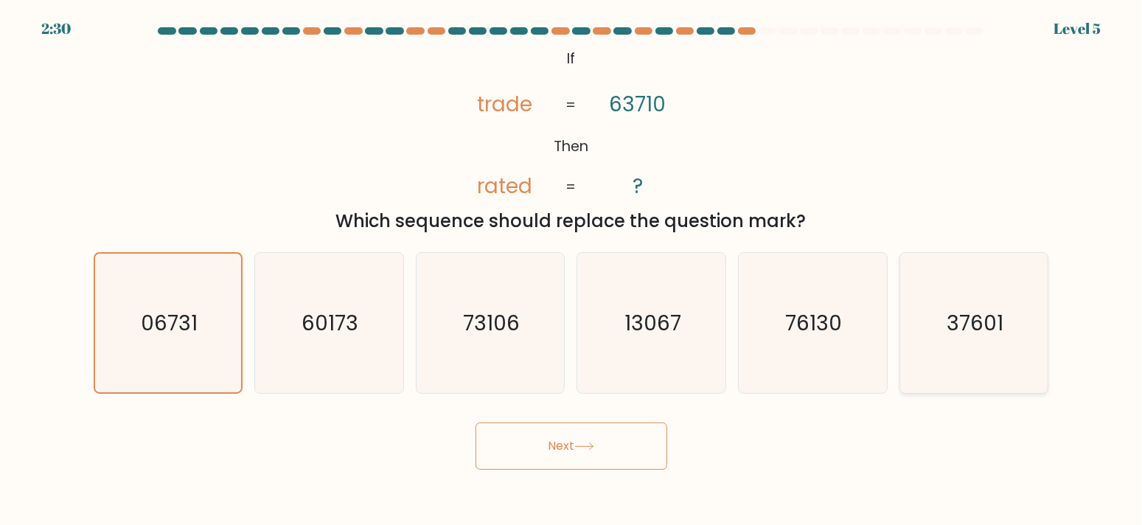
click at [953, 342] on icon "37601" at bounding box center [974, 323] width 140 height 140
click at [572, 270] on input "f. 37601" at bounding box center [571, 265] width 1 height 7
radio input "true"
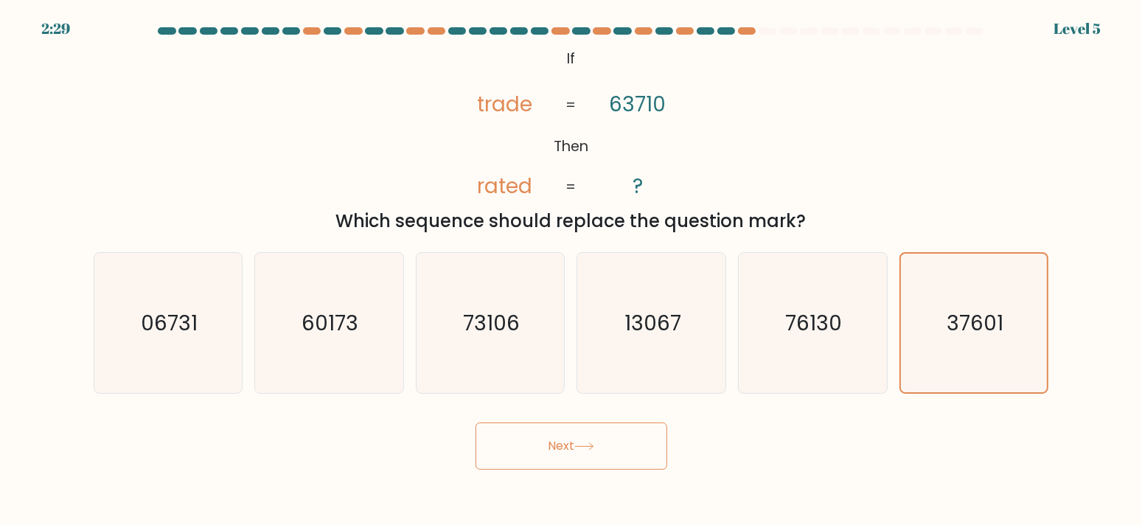
click at [584, 457] on button "Next" at bounding box center [572, 445] width 192 height 47
click at [575, 454] on button "Next" at bounding box center [572, 445] width 192 height 47
click at [967, 316] on text "37601" at bounding box center [975, 322] width 57 height 29
click at [572, 270] on input "f. 37601" at bounding box center [571, 265] width 1 height 7
click at [964, 313] on text "37601" at bounding box center [975, 322] width 57 height 29
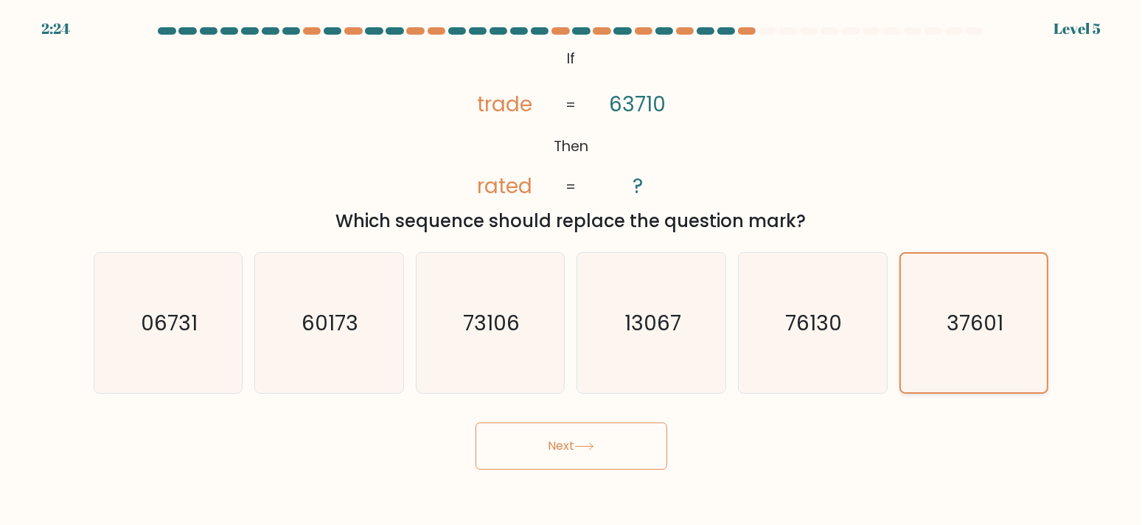
click at [572, 270] on input "f. 37601" at bounding box center [571, 265] width 1 height 7
click at [960, 313] on text "37601" at bounding box center [975, 322] width 57 height 29
click at [572, 270] on input "f. 37601" at bounding box center [571, 265] width 1 height 7
drag, startPoint x: 959, startPoint y: 313, endPoint x: 620, endPoint y: 518, distance: 395.3
click at [959, 313] on text "37601" at bounding box center [975, 322] width 57 height 29
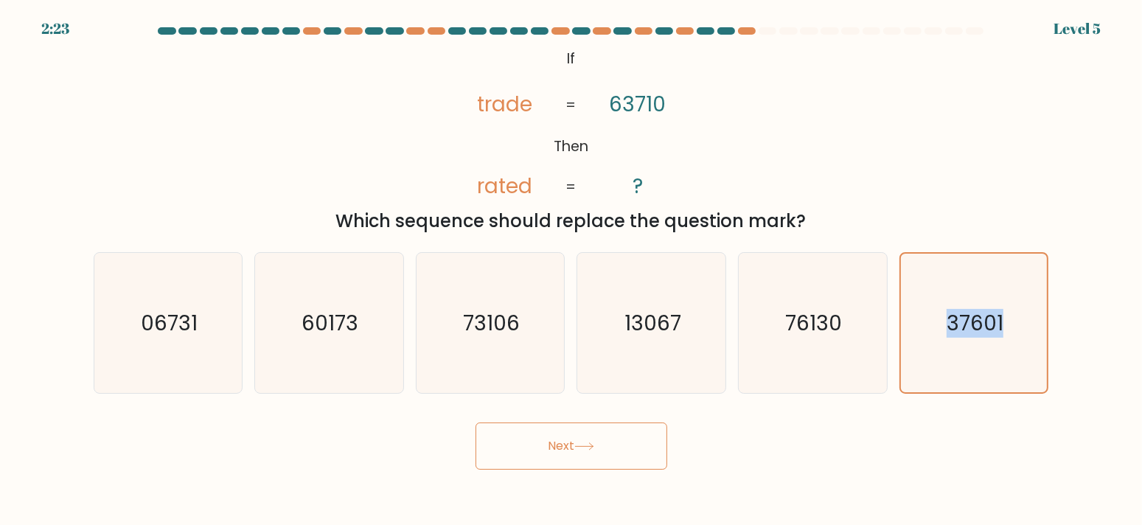
click at [572, 270] on input "f. 37601" at bounding box center [571, 265] width 1 height 7
click at [635, 487] on body "2:23 Level 5 If" at bounding box center [571, 262] width 1142 height 525
click at [969, 285] on icon "37601" at bounding box center [974, 323] width 139 height 139
drag, startPoint x: 986, startPoint y: 359, endPoint x: 989, endPoint y: 352, distance: 7.9
click at [989, 353] on icon "37601" at bounding box center [974, 323] width 139 height 139
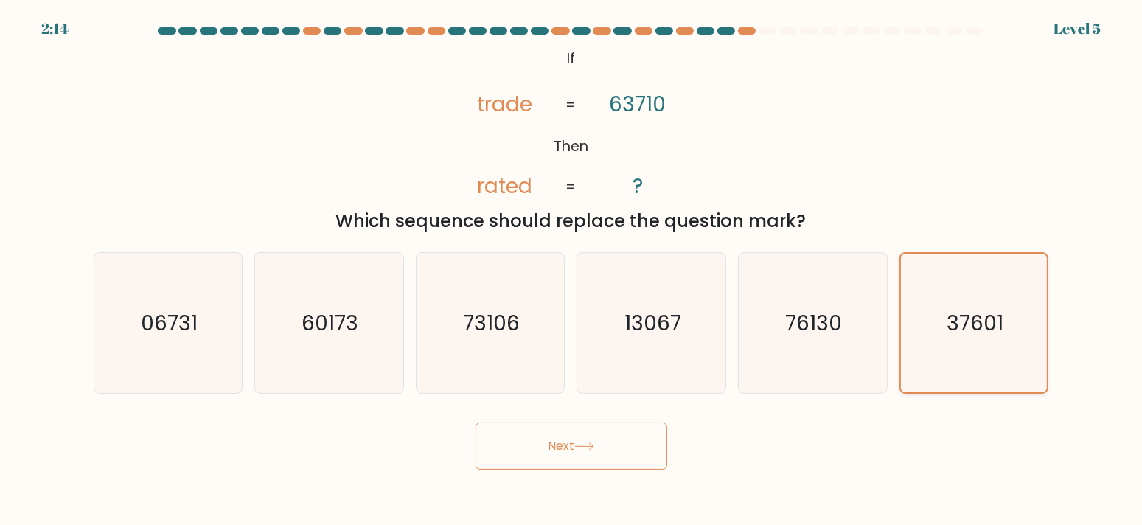
click at [572, 270] on input "f. 37601" at bounding box center [571, 265] width 1 height 7
click at [574, 451] on button "Next" at bounding box center [572, 445] width 192 height 47
drag, startPoint x: 571, startPoint y: 451, endPoint x: 614, endPoint y: 442, distance: 43.8
click at [575, 441] on button "Next" at bounding box center [572, 445] width 192 height 47
drag, startPoint x: 740, startPoint y: 468, endPoint x: 741, endPoint y: 457, distance: 11.1
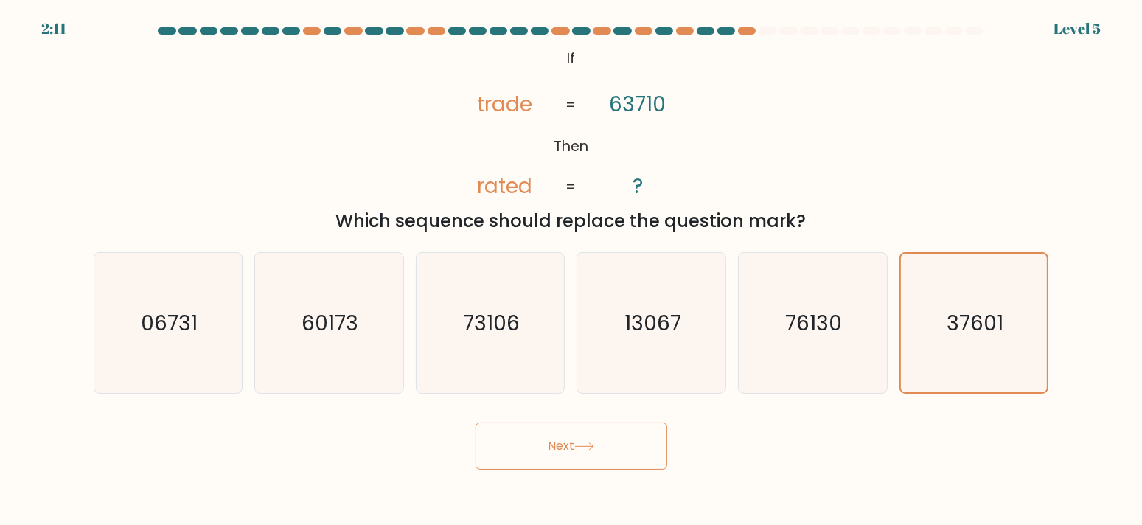
drag, startPoint x: 741, startPoint y: 457, endPoint x: 557, endPoint y: 430, distance: 185.6
click at [557, 430] on button "Next" at bounding box center [572, 445] width 192 height 47
drag, startPoint x: 554, startPoint y: 430, endPoint x: 546, endPoint y: 430, distance: 8.1
click at [551, 430] on button "Next" at bounding box center [572, 445] width 192 height 47
click at [544, 429] on button "Next" at bounding box center [572, 445] width 192 height 47
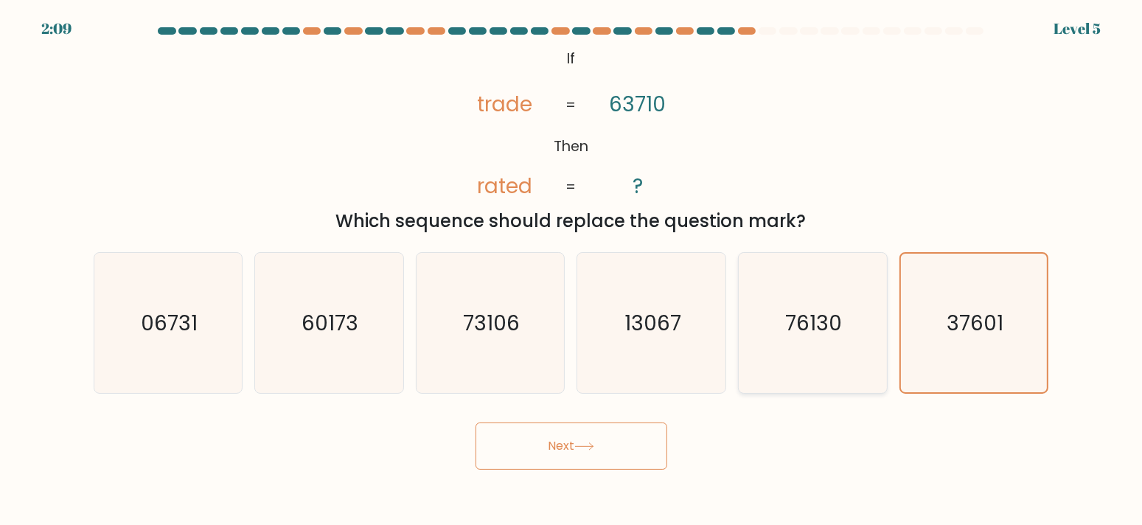
click at [835, 309] on text "76130" at bounding box center [814, 321] width 57 height 29
click at [572, 270] on input "e. 76130" at bounding box center [571, 265] width 1 height 7
radio input "true"
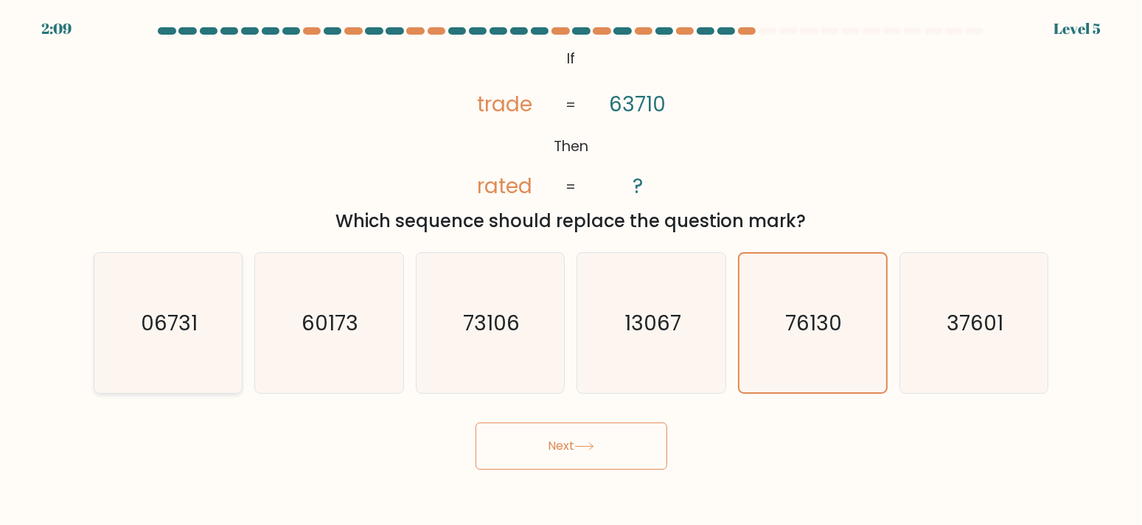
click at [173, 333] on text "06731" at bounding box center [169, 321] width 57 height 29
click at [571, 270] on input "a. 06731" at bounding box center [571, 265] width 1 height 7
radio input "true"
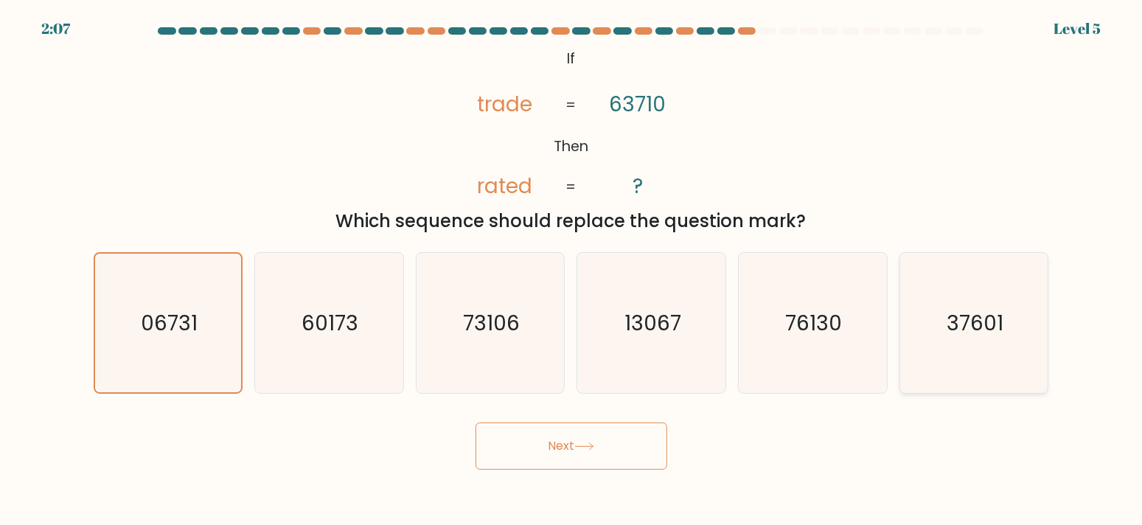
click at [960, 324] on text "37601" at bounding box center [975, 321] width 57 height 29
click at [572, 270] on input "f. 37601" at bounding box center [571, 265] width 1 height 7
radio input "true"
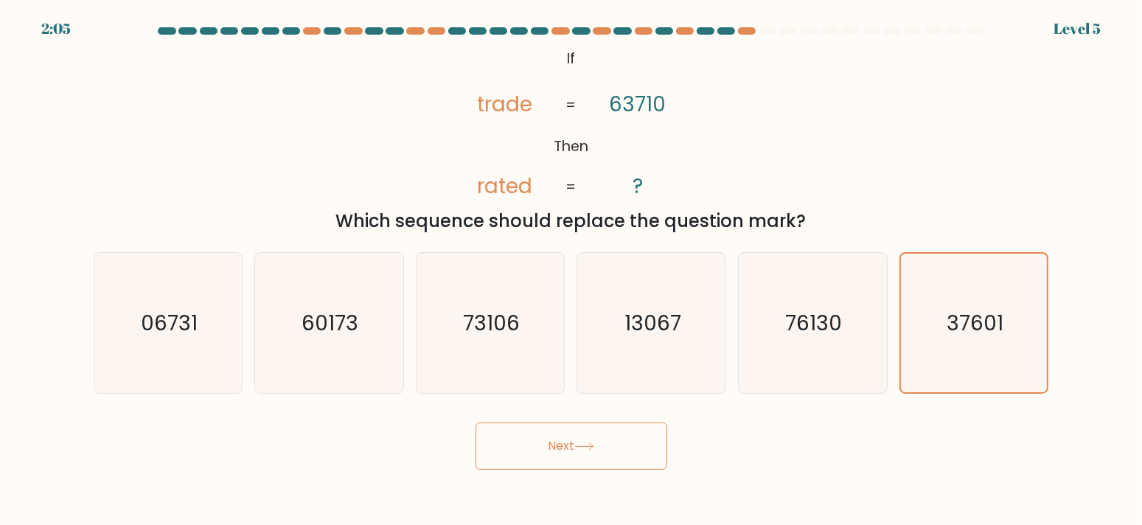
drag, startPoint x: 597, startPoint y: 448, endPoint x: 602, endPoint y: 442, distance: 8.0
click at [602, 442] on button "Next" at bounding box center [572, 445] width 192 height 47
click at [564, 448] on button "Next" at bounding box center [572, 445] width 192 height 47
click at [850, 321] on icon "76130" at bounding box center [813, 323] width 140 height 140
click at [572, 270] on input "e. 76130" at bounding box center [571, 265] width 1 height 7
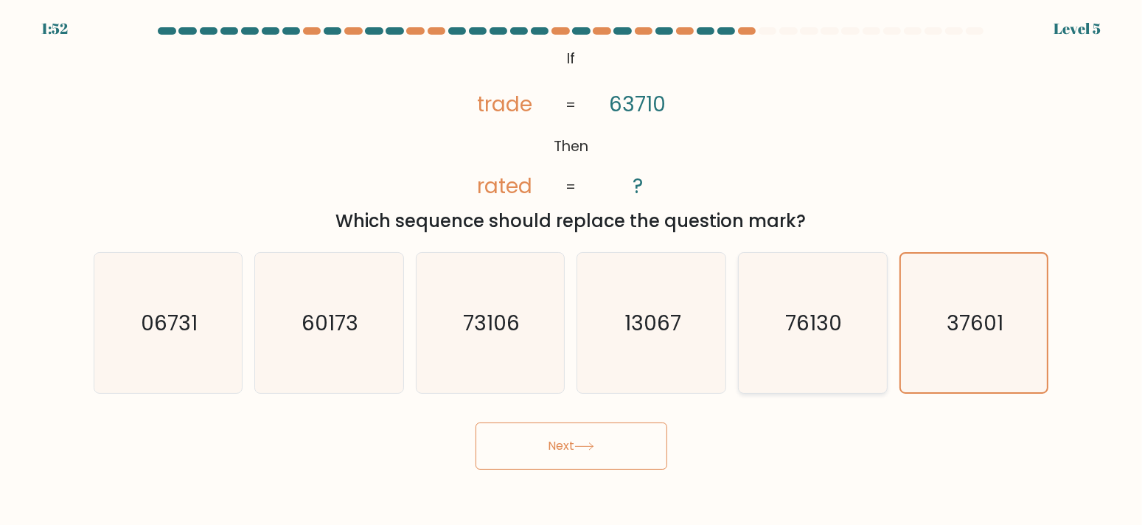
radio input "true"
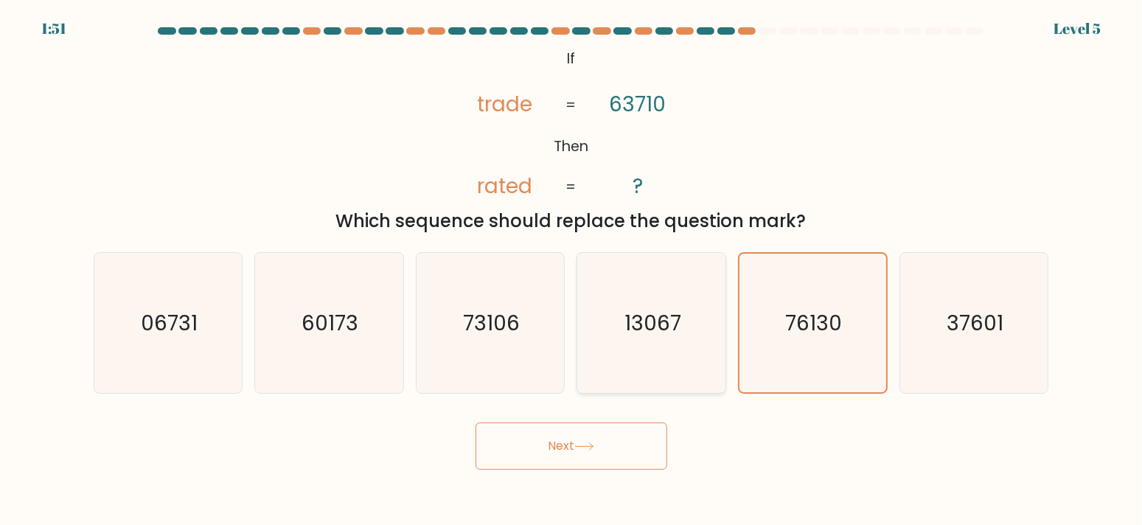
click at [647, 335] on text "13067" at bounding box center [653, 321] width 57 height 29
click at [572, 270] on input "d. 13067" at bounding box center [571, 265] width 1 height 7
radio input "true"
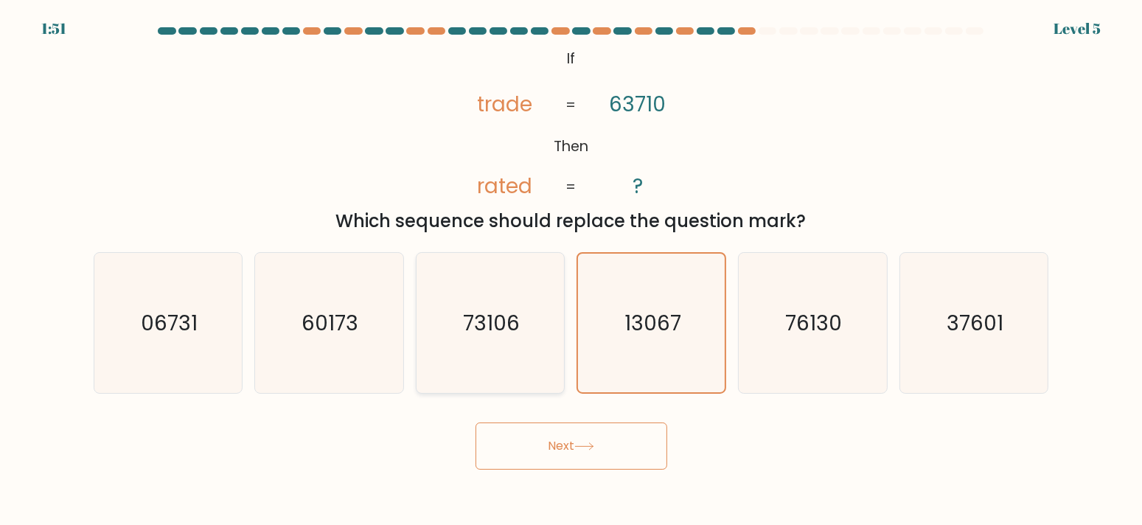
click at [495, 333] on text "73106" at bounding box center [492, 321] width 57 height 29
click at [571, 270] on input "c. 73106" at bounding box center [571, 265] width 1 height 7
radio input "true"
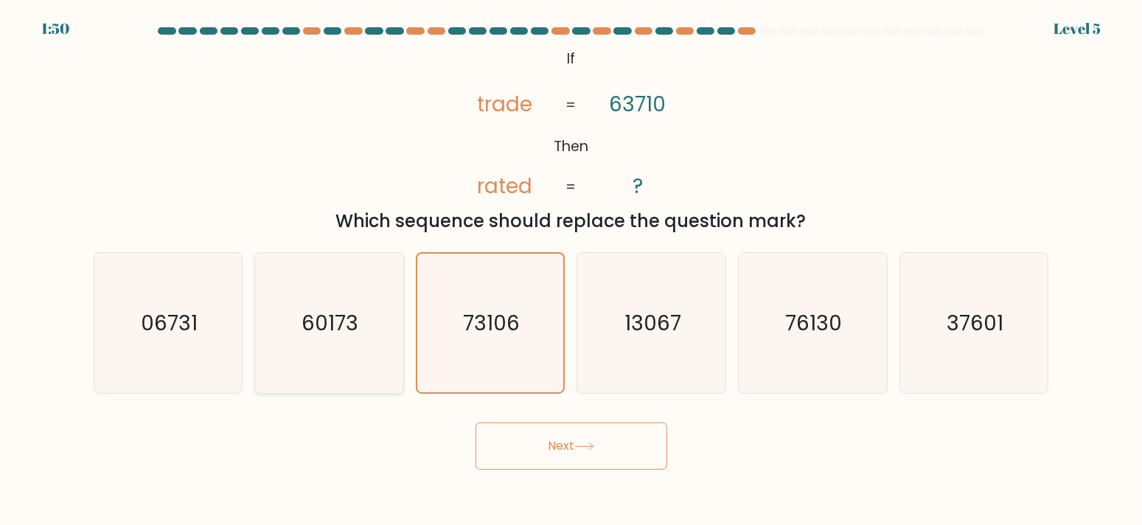
drag, startPoint x: 366, startPoint y: 331, endPoint x: 277, endPoint y: 331, distance: 90.0
click at [355, 331] on icon "60173" at bounding box center [329, 323] width 140 height 140
click at [571, 270] on input "b. 60173" at bounding box center [571, 265] width 1 height 7
radio input "true"
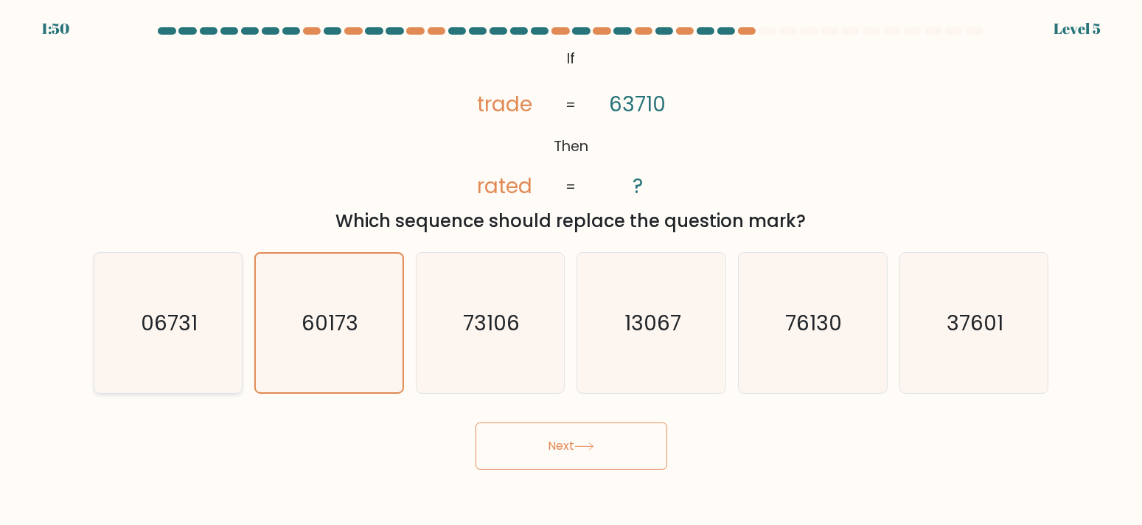
click at [175, 325] on text "06731" at bounding box center [169, 321] width 57 height 29
click at [571, 270] on input "a. 06731" at bounding box center [571, 265] width 1 height 7
radio input "true"
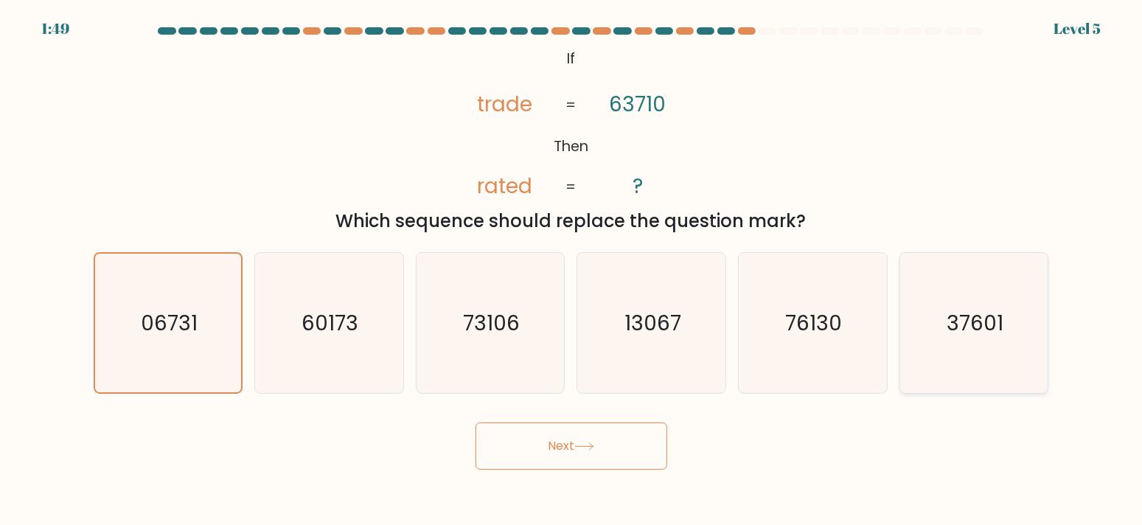
click at [955, 341] on icon "37601" at bounding box center [974, 323] width 140 height 140
click at [572, 270] on input "f. 37601" at bounding box center [571, 265] width 1 height 7
radio input "true"
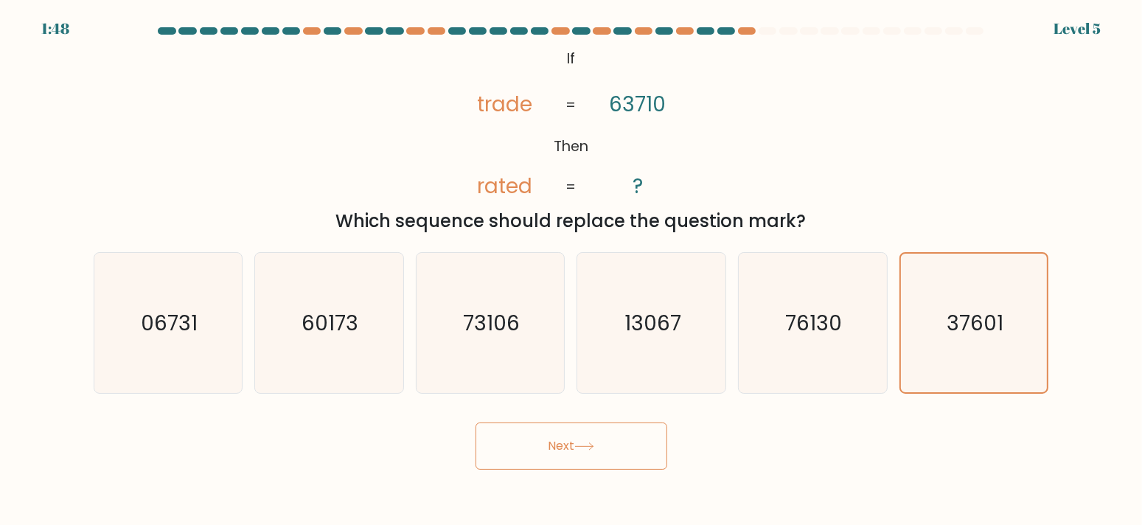
click at [629, 453] on button "Next" at bounding box center [572, 445] width 192 height 47
click at [627, 454] on button "Next" at bounding box center [572, 445] width 192 height 47
click at [579, 448] on button "Next" at bounding box center [572, 445] width 192 height 47
click at [578, 451] on button "Next" at bounding box center [572, 445] width 192 height 47
click at [761, 27] on div at bounding box center [768, 30] width 18 height 7
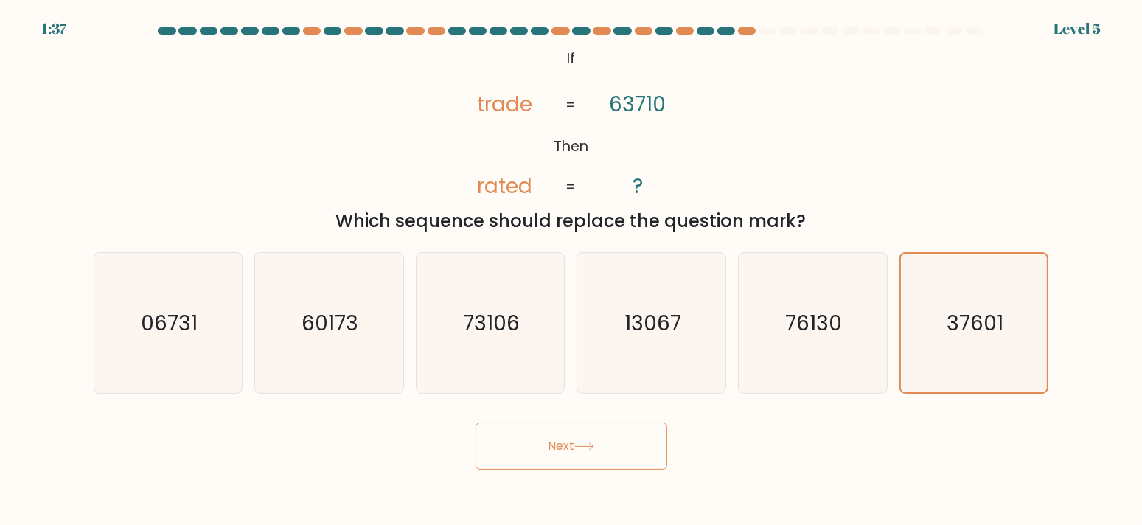
click at [761, 27] on div at bounding box center [768, 30] width 18 height 7
click at [560, 441] on button "Next" at bounding box center [572, 445] width 192 height 47
click at [566, 442] on button "Next" at bounding box center [572, 445] width 192 height 47
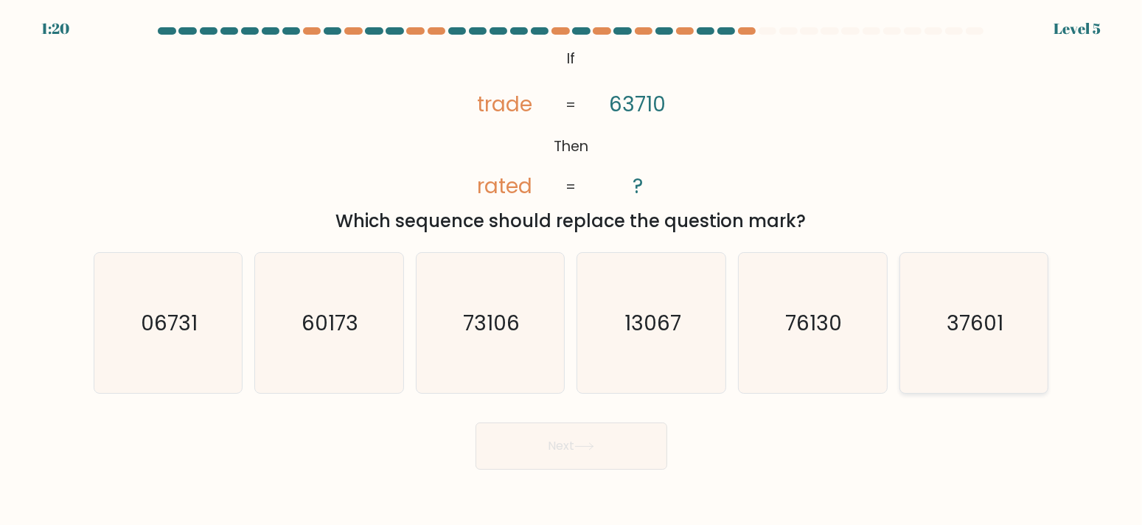
click at [996, 347] on icon "37601" at bounding box center [974, 323] width 140 height 140
click at [572, 270] on input "f. 37601" at bounding box center [571, 265] width 1 height 7
radio input "true"
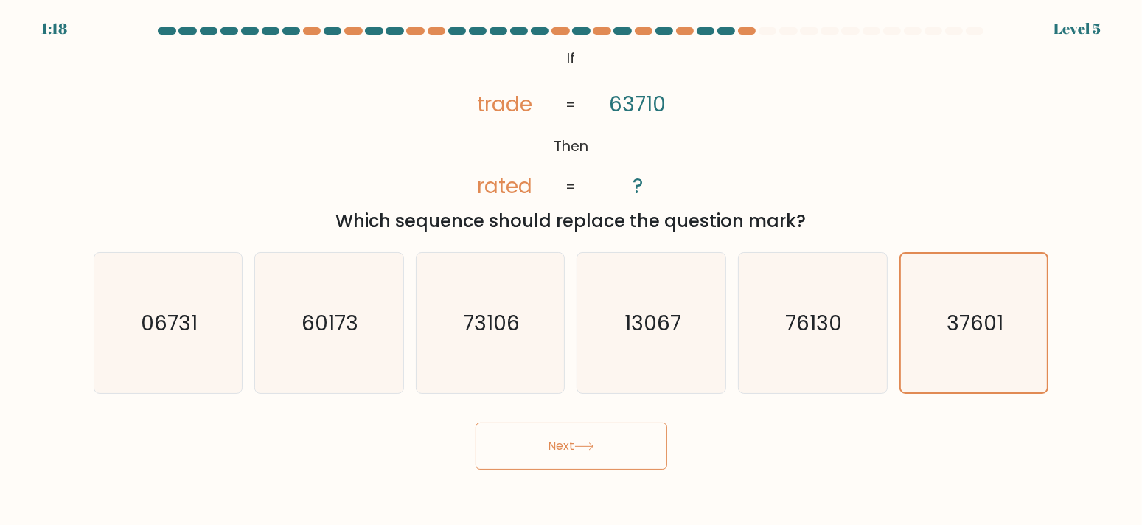
click at [616, 445] on button "Next" at bounding box center [572, 445] width 192 height 47
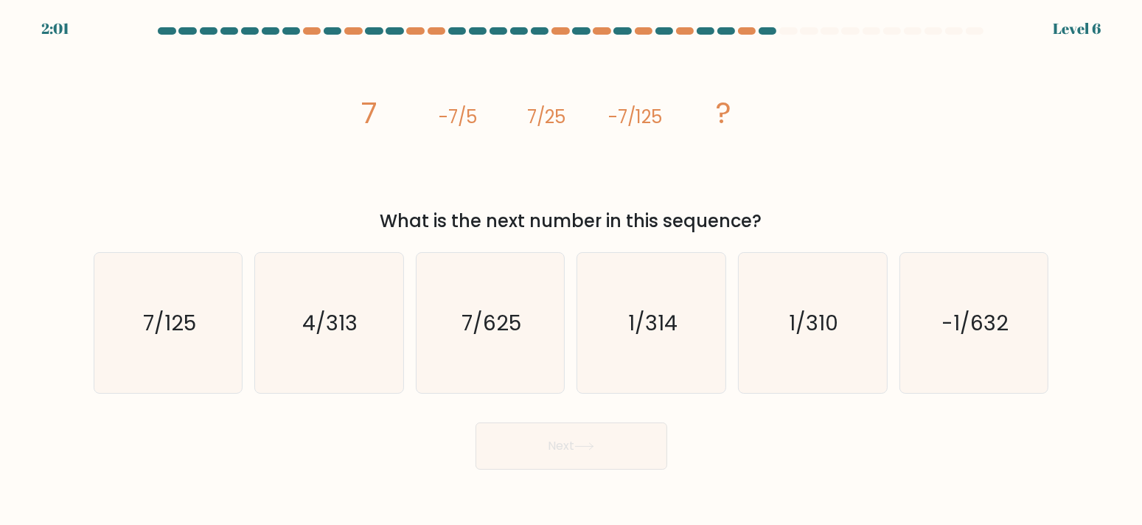
click at [549, 457] on button "Next" at bounding box center [572, 445] width 192 height 47
click at [493, 156] on icon "image/svg+xml 7 -7/5 7/25 -7/125 ?" at bounding box center [571, 123] width 442 height 158
click at [167, 355] on icon "7/125" at bounding box center [168, 323] width 140 height 140
click at [571, 270] on input "a. 7/125" at bounding box center [571, 265] width 1 height 7
radio input "true"
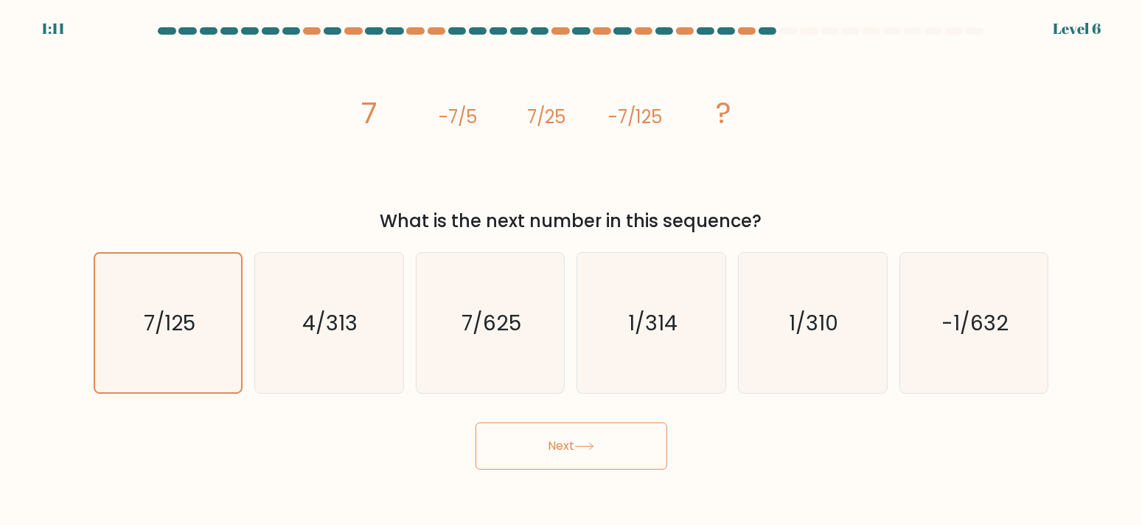
drag, startPoint x: 588, startPoint y: 442, endPoint x: 586, endPoint y: 454, distance: 12.0
click at [589, 442] on icon at bounding box center [584, 446] width 20 height 8
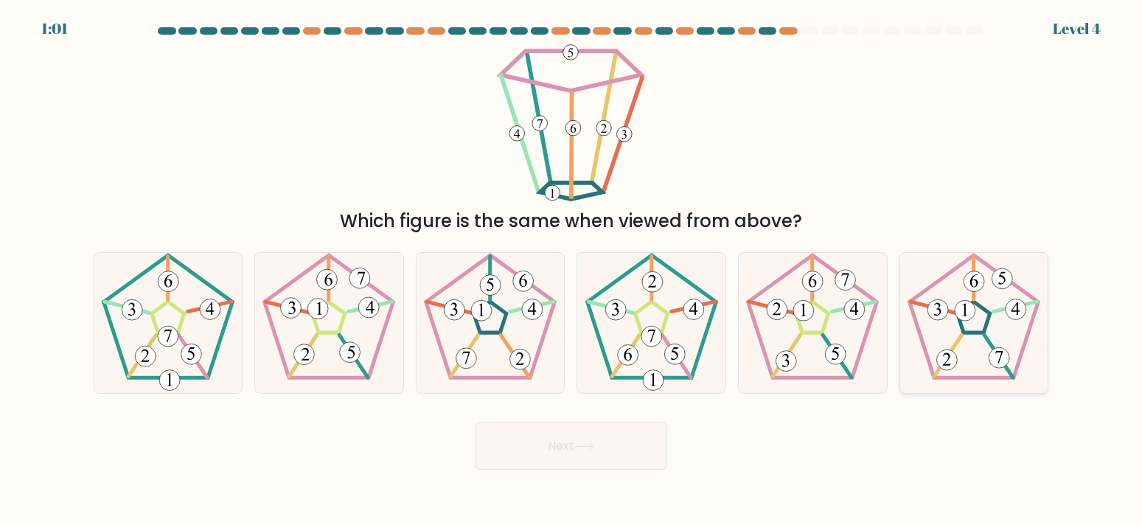
click at [980, 321] on icon at bounding box center [974, 323] width 140 height 140
click at [572, 270] on input "f." at bounding box center [571, 265] width 1 height 7
radio input "true"
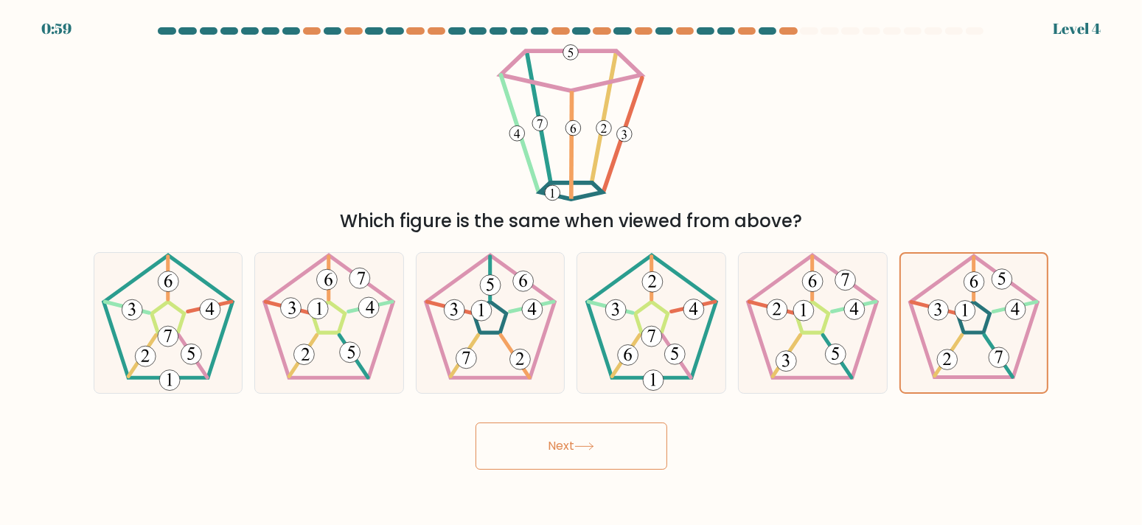
click at [588, 455] on button "Next" at bounding box center [572, 445] width 192 height 47
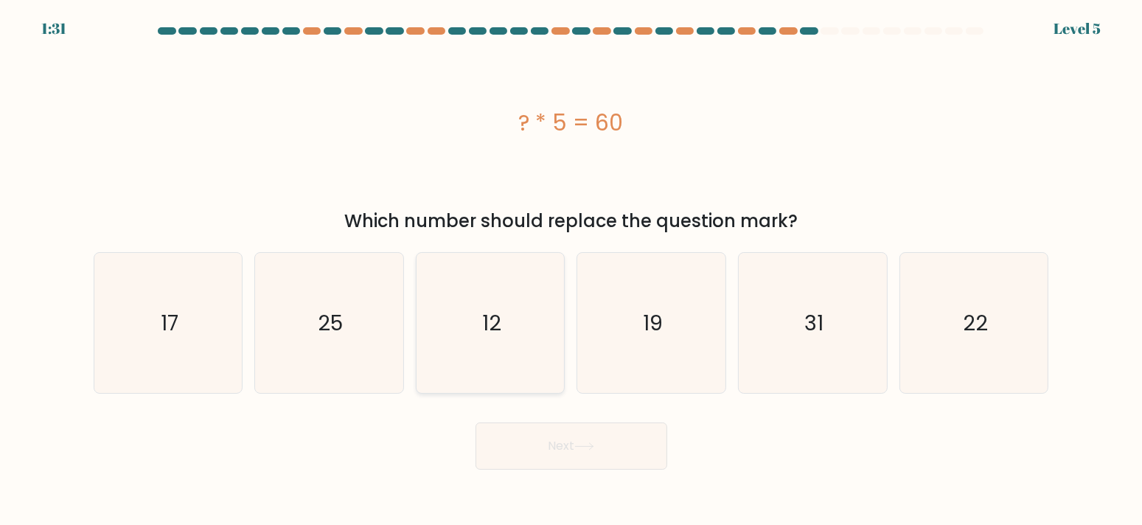
click at [456, 319] on icon "12" at bounding box center [490, 323] width 140 height 140
click at [571, 270] on input "c. 12" at bounding box center [571, 265] width 1 height 7
radio input "true"
click at [571, 434] on button "Next" at bounding box center [572, 445] width 192 height 47
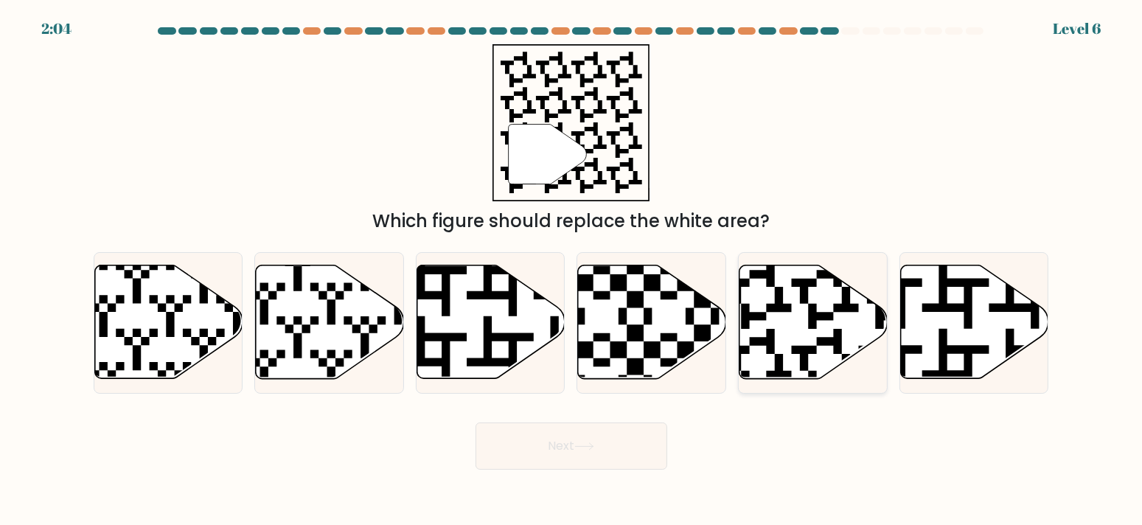
click at [823, 323] on icon at bounding box center [814, 322] width 148 height 114
click at [572, 270] on input "e." at bounding box center [571, 265] width 1 height 7
radio input "true"
click at [588, 447] on icon at bounding box center [584, 446] width 20 height 8
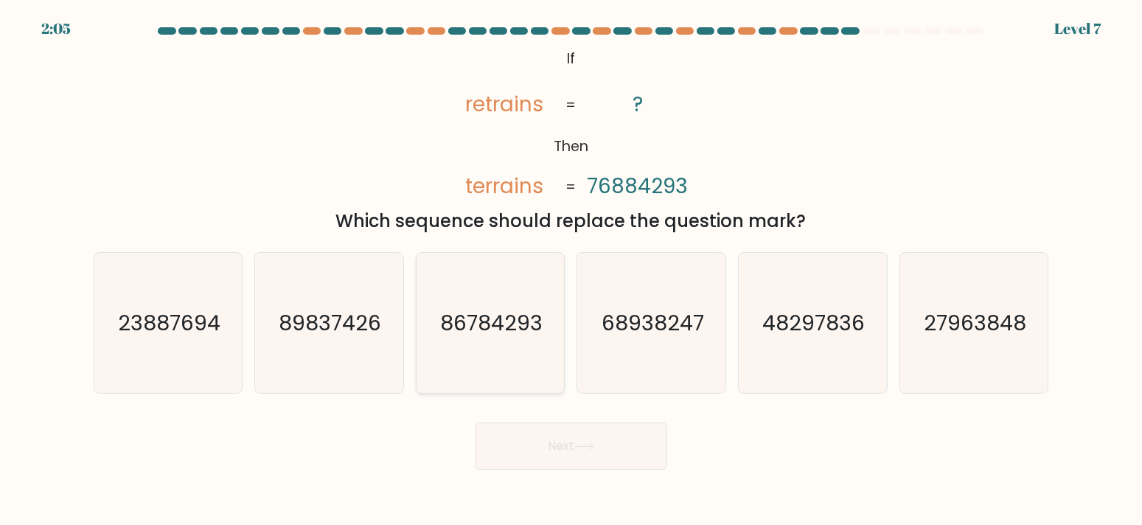
click at [473, 335] on text "86784293" at bounding box center [492, 321] width 102 height 29
click at [571, 270] on input "c. 86784293" at bounding box center [571, 265] width 1 height 7
radio input "true"
drag, startPoint x: 555, startPoint y: 455, endPoint x: 546, endPoint y: 433, distance: 24.1
click at [554, 455] on button "Next" at bounding box center [572, 445] width 192 height 47
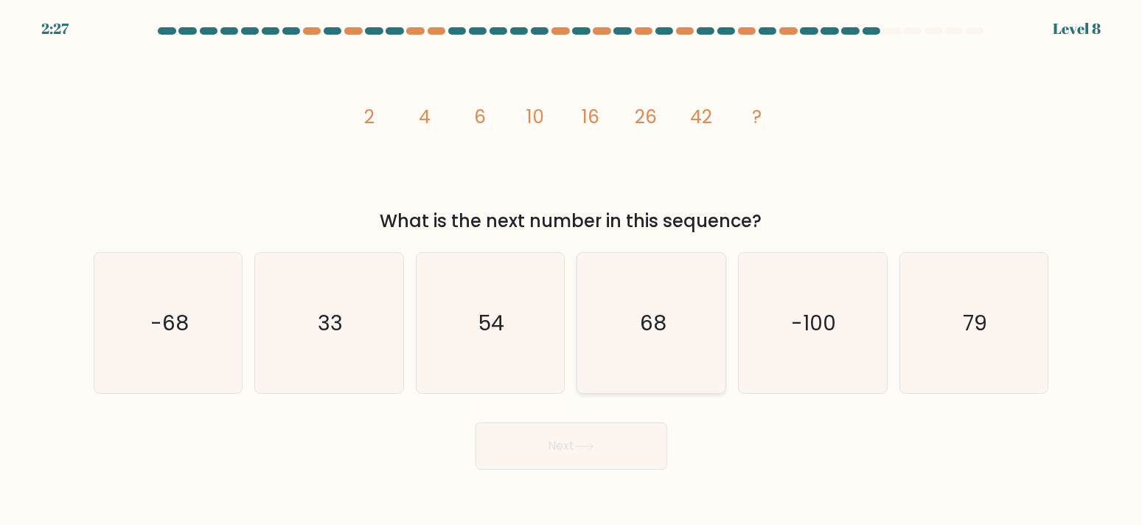
click at [634, 323] on icon "68" at bounding box center [652, 323] width 140 height 140
click at [572, 270] on input "d. 68" at bounding box center [571, 265] width 1 height 7
radio input "true"
click at [588, 455] on button "Next" at bounding box center [572, 445] width 192 height 47
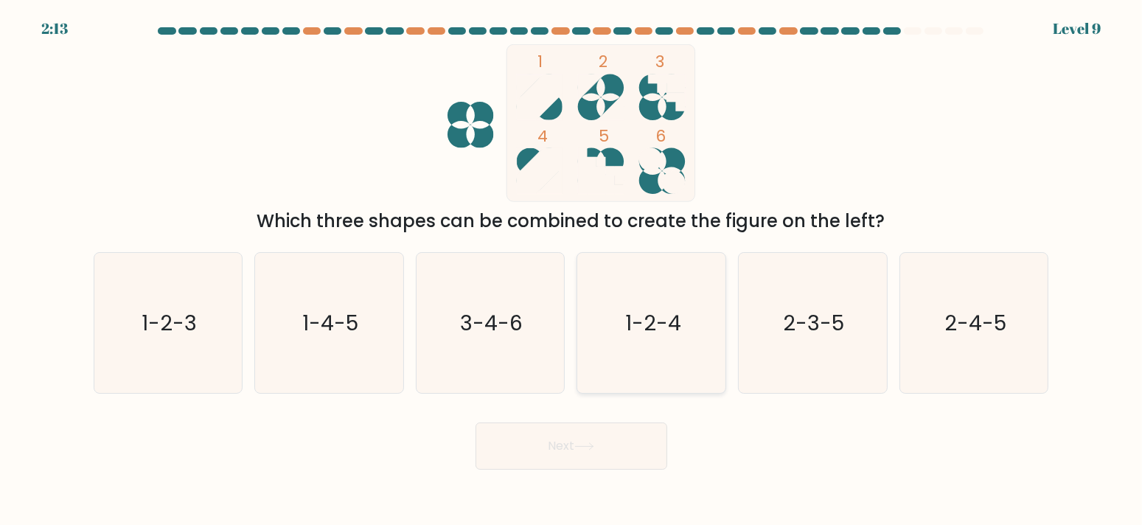
click at [654, 325] on text "1-2-4" at bounding box center [653, 321] width 56 height 29
click at [572, 270] on input "d. 1-2-4" at bounding box center [571, 265] width 1 height 7
radio input "true"
click at [588, 453] on button "Next" at bounding box center [572, 445] width 192 height 47
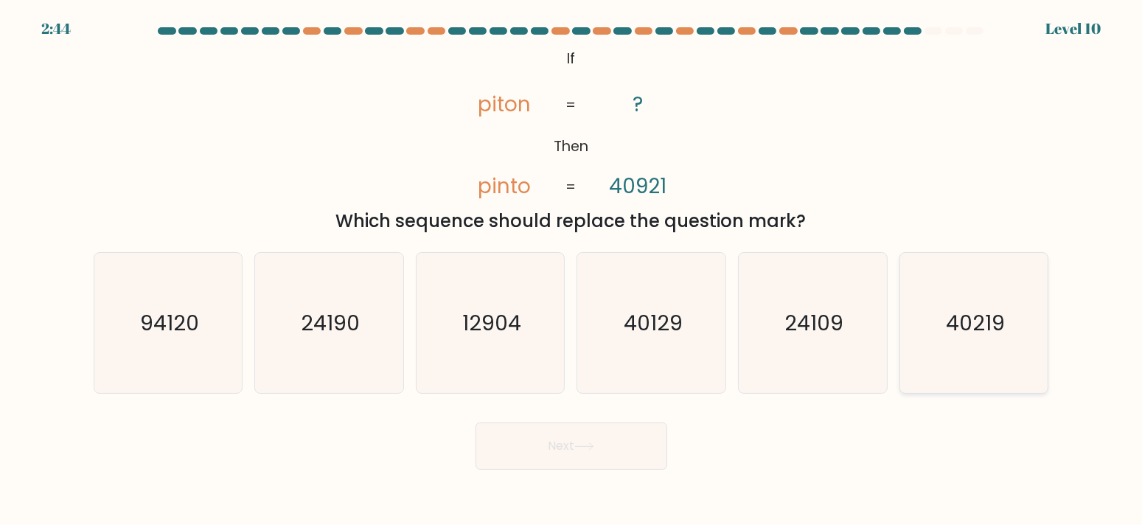
click at [993, 366] on icon "40219" at bounding box center [974, 323] width 140 height 140
click at [572, 270] on input "f. 40219" at bounding box center [571, 265] width 1 height 7
radio input "true"
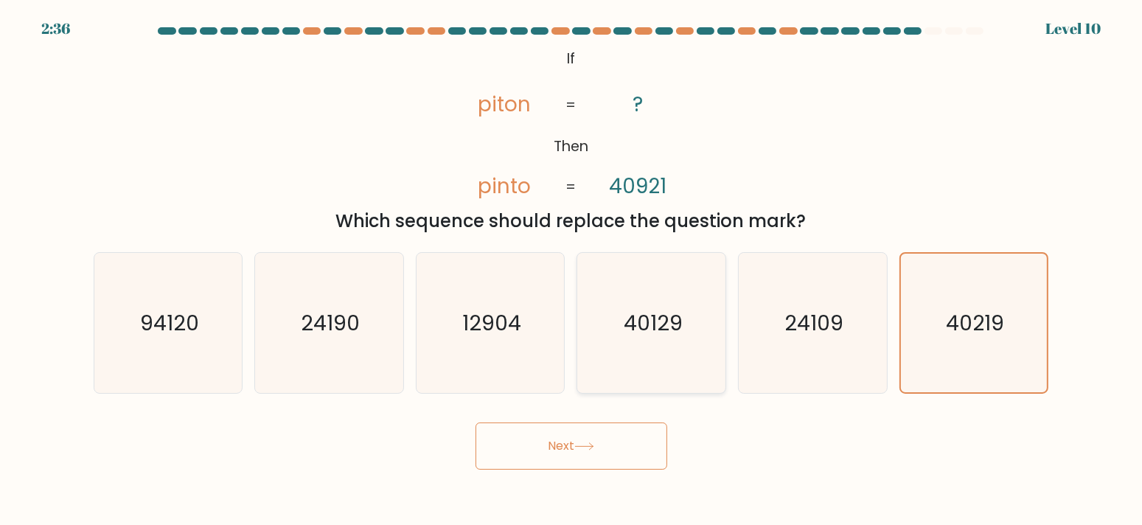
click at [641, 323] on text "40129" at bounding box center [653, 321] width 59 height 29
click at [572, 270] on input "d. 40129" at bounding box center [571, 265] width 1 height 7
radio input "true"
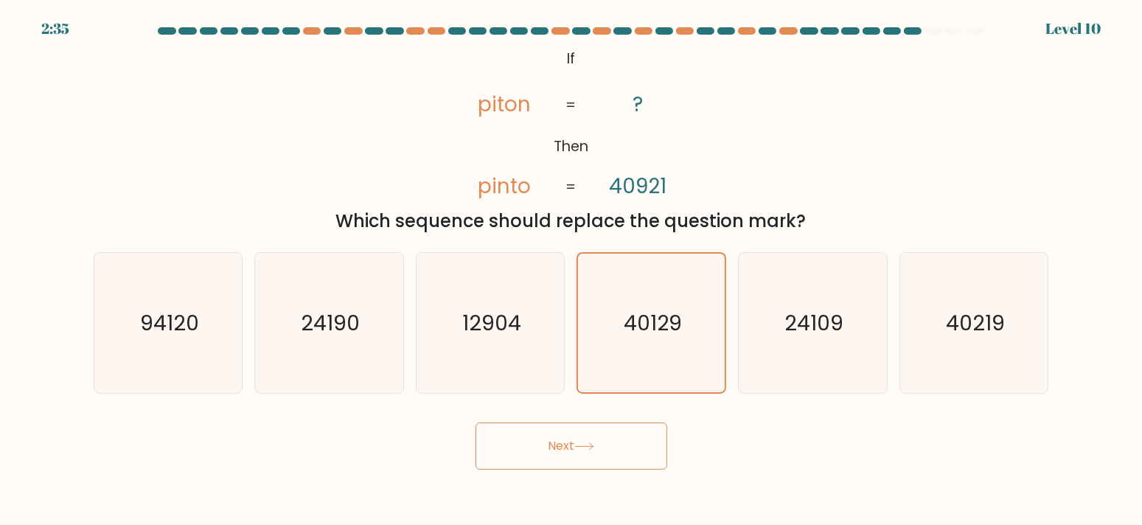
click at [607, 448] on button "Next" at bounding box center [572, 445] width 192 height 47
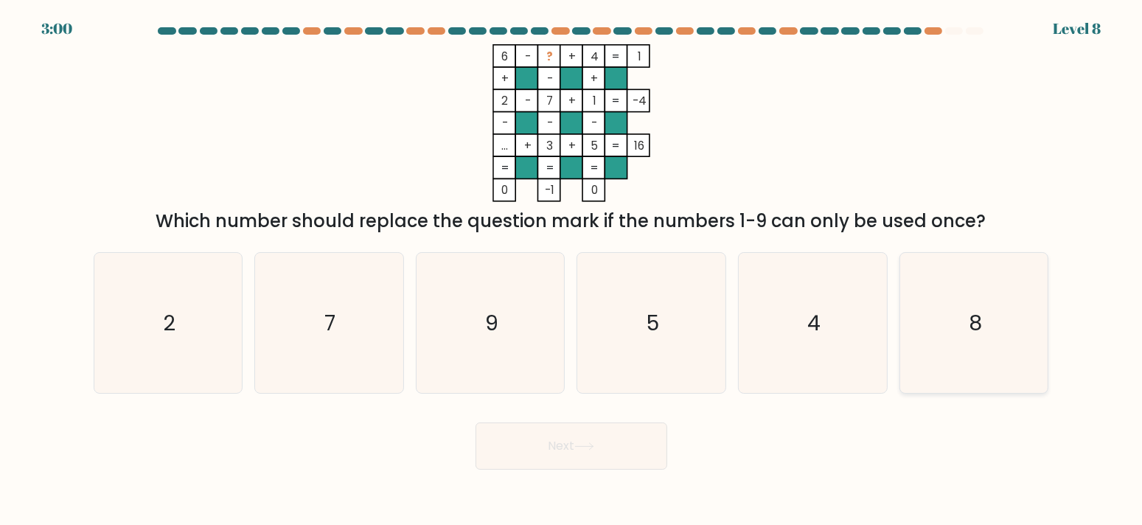
click at [994, 325] on icon "8" at bounding box center [974, 323] width 140 height 140
click at [572, 270] on input "f. 8" at bounding box center [571, 265] width 1 height 7
radio input "true"
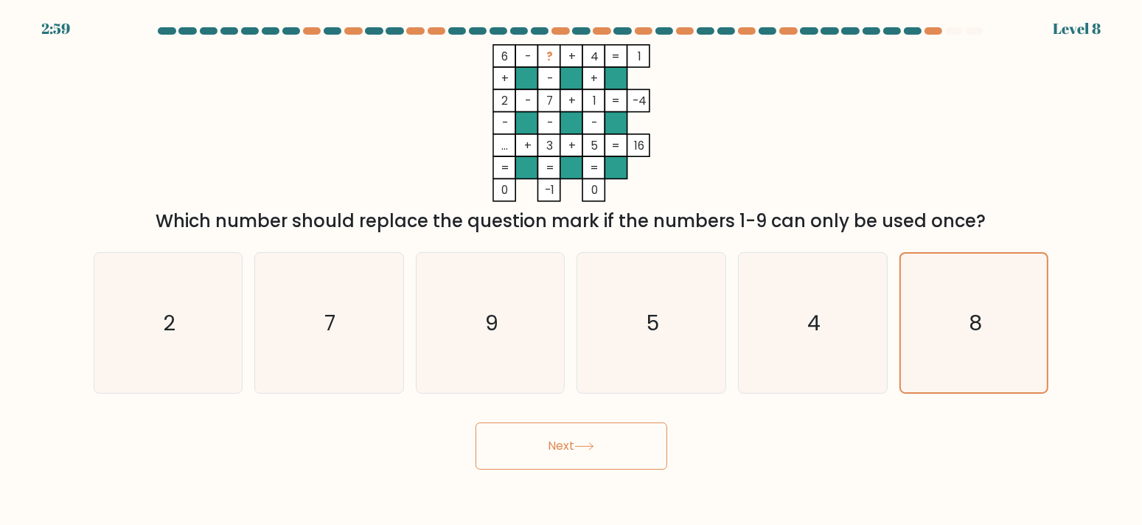
click at [583, 455] on button "Next" at bounding box center [572, 445] width 192 height 47
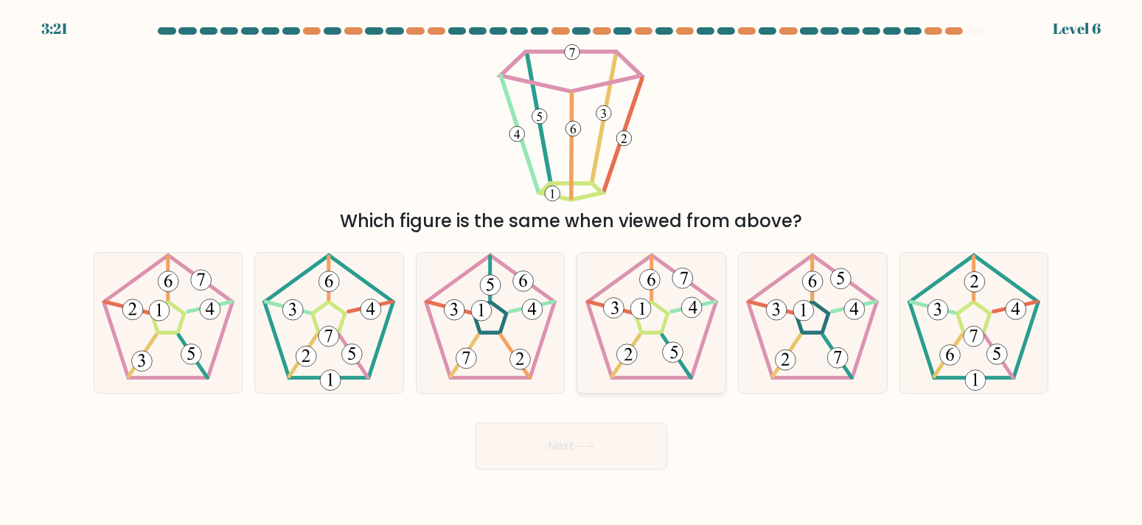
click at [661, 332] on 195 at bounding box center [652, 317] width 32 height 31
click at [572, 270] on input "d." at bounding box center [571, 265] width 1 height 7
radio input "true"
click at [167, 323] on icon at bounding box center [168, 323] width 140 height 140
click at [571, 270] on input "a." at bounding box center [571, 265] width 1 height 7
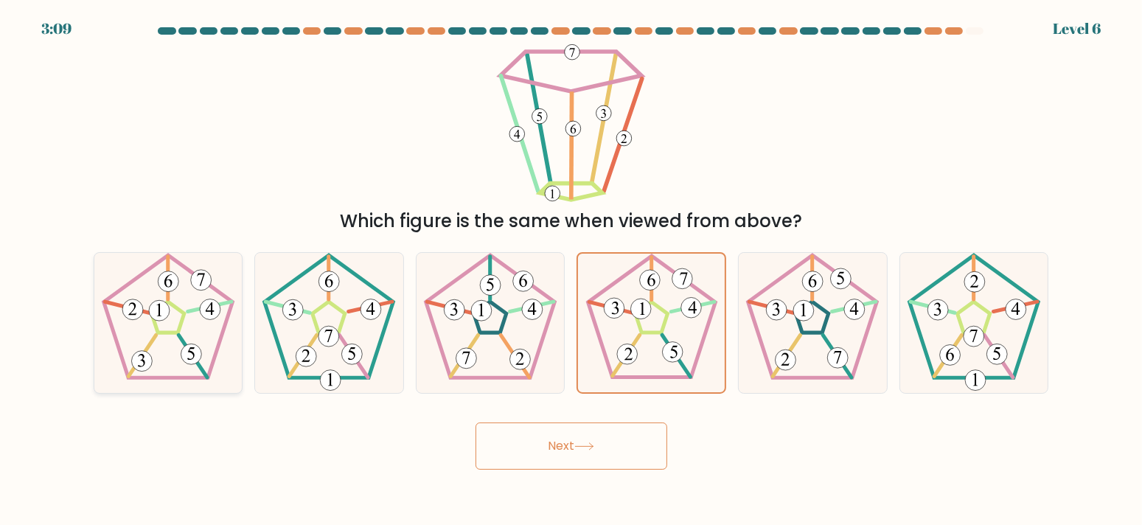
radio input "true"
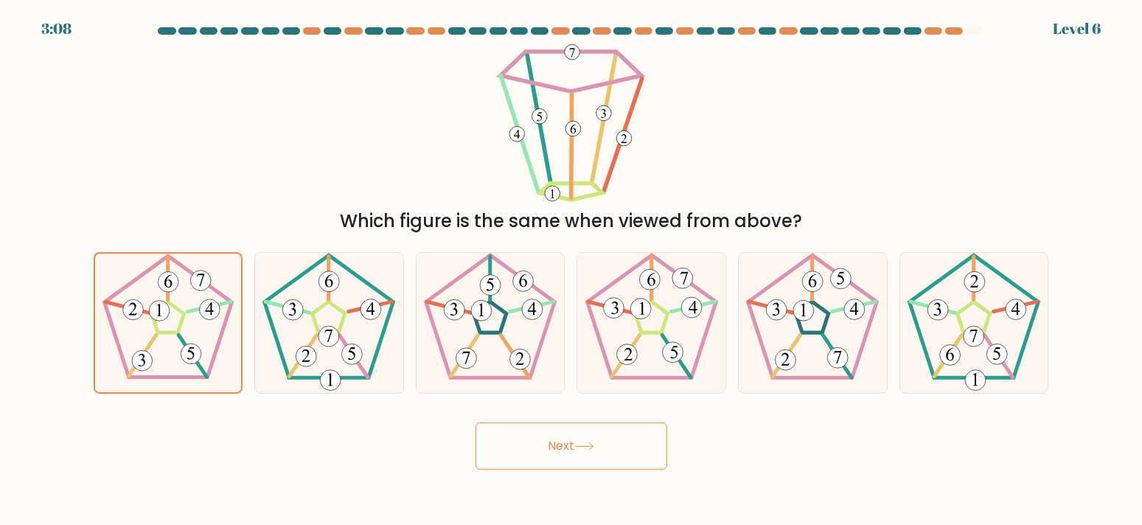
drag, startPoint x: 535, startPoint y: 443, endPoint x: 522, endPoint y: 435, distance: 14.9
click at [535, 441] on button "Next" at bounding box center [572, 445] width 192 height 47
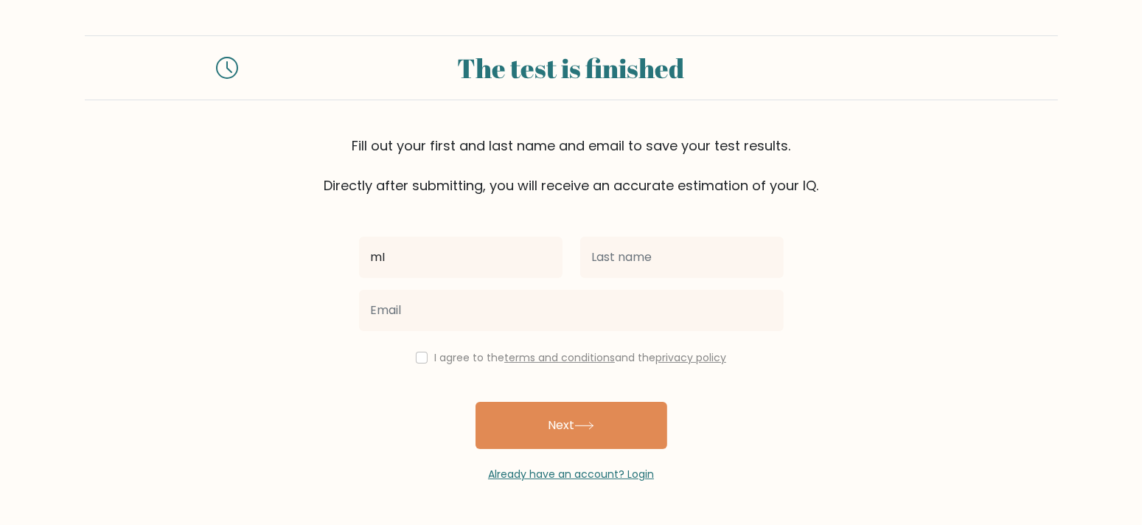
type input "m"
type input "[PERSON_NAME]"
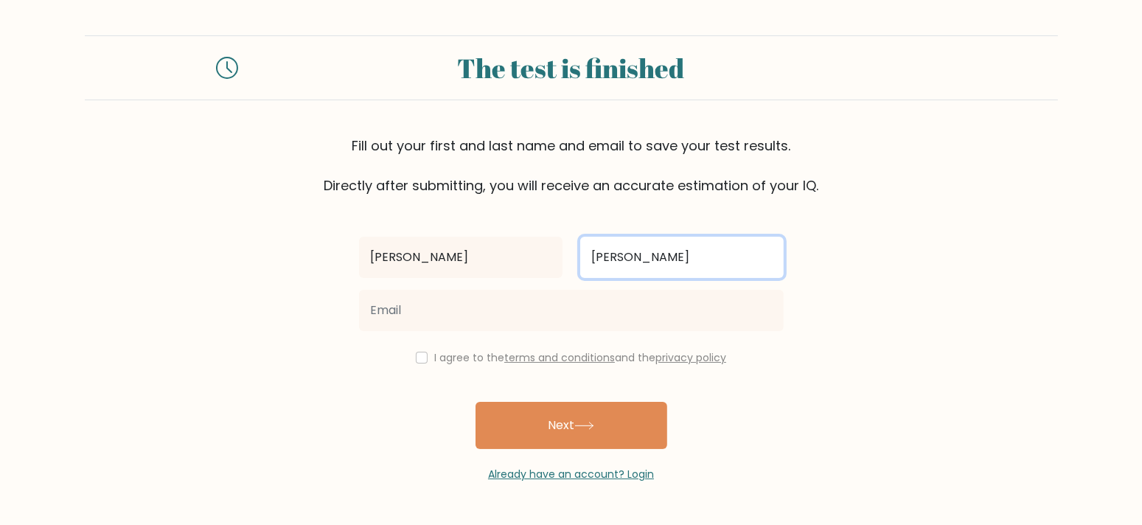
type input "[PERSON_NAME]"
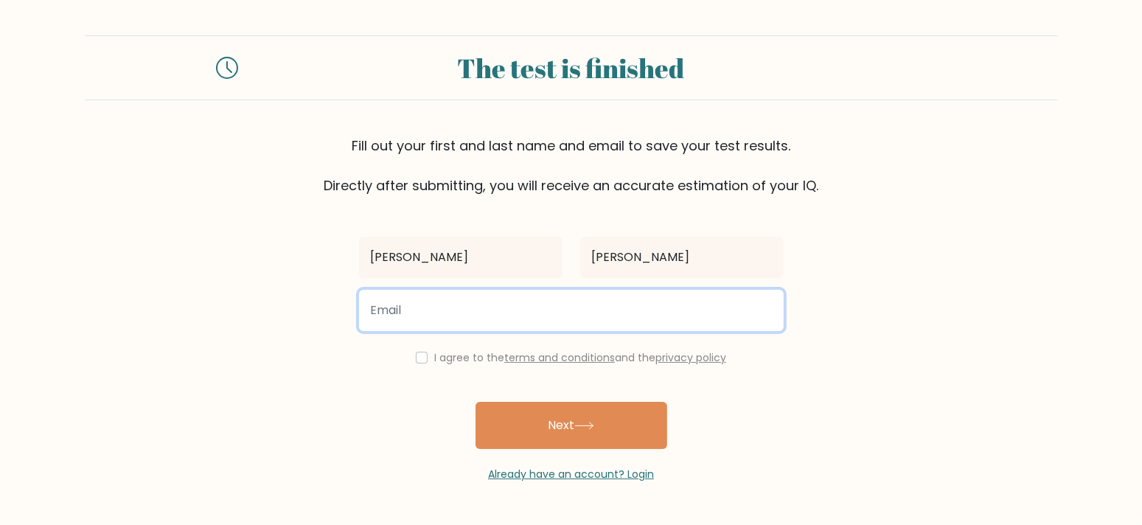
click at [454, 310] on input "email" at bounding box center [571, 310] width 425 height 41
type input "[EMAIL_ADDRESS][DOMAIN_NAME]"
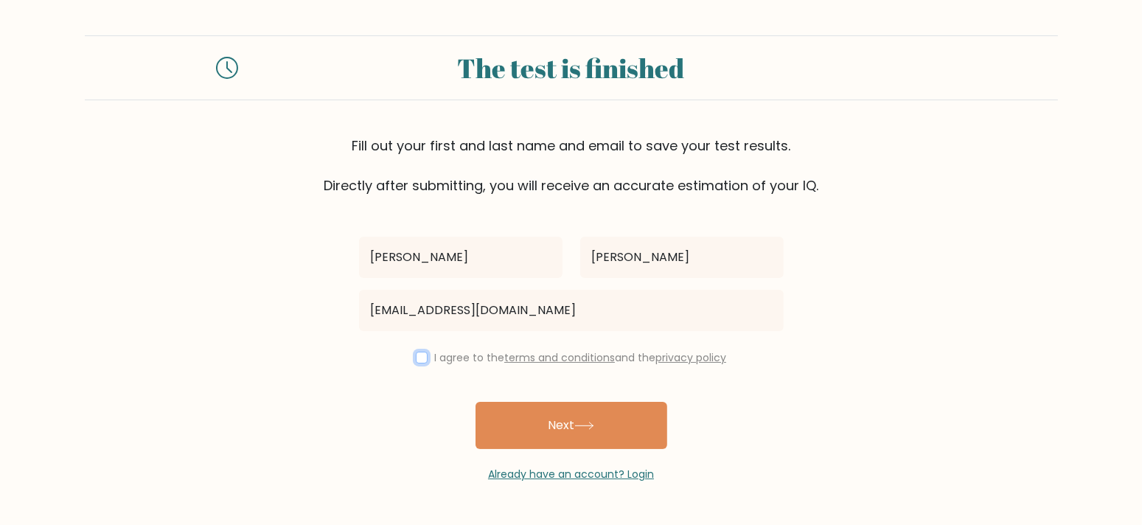
click at [418, 356] on input "checkbox" at bounding box center [422, 358] width 12 height 12
checkbox input "true"
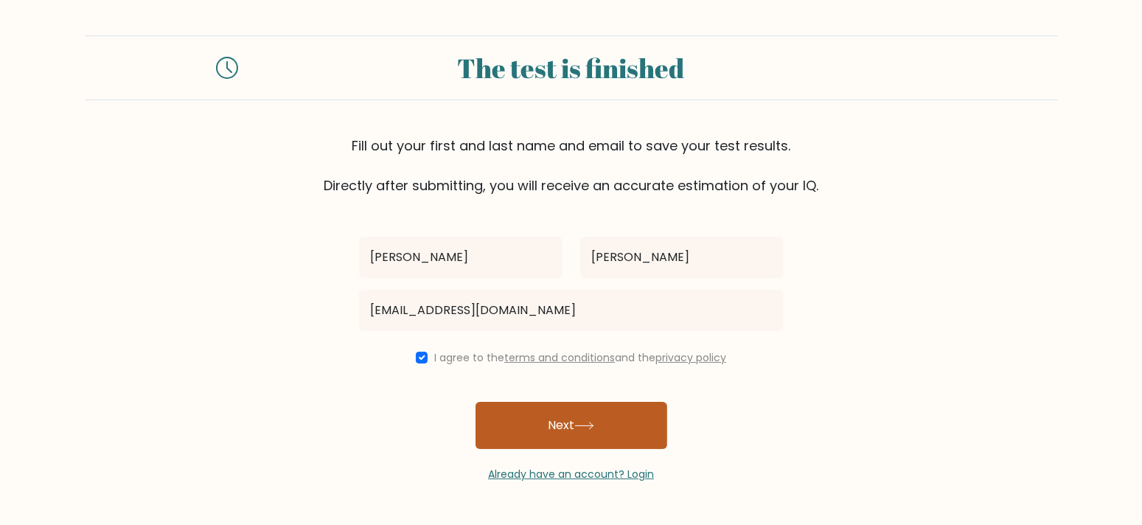
click at [544, 429] on button "Next" at bounding box center [572, 425] width 192 height 47
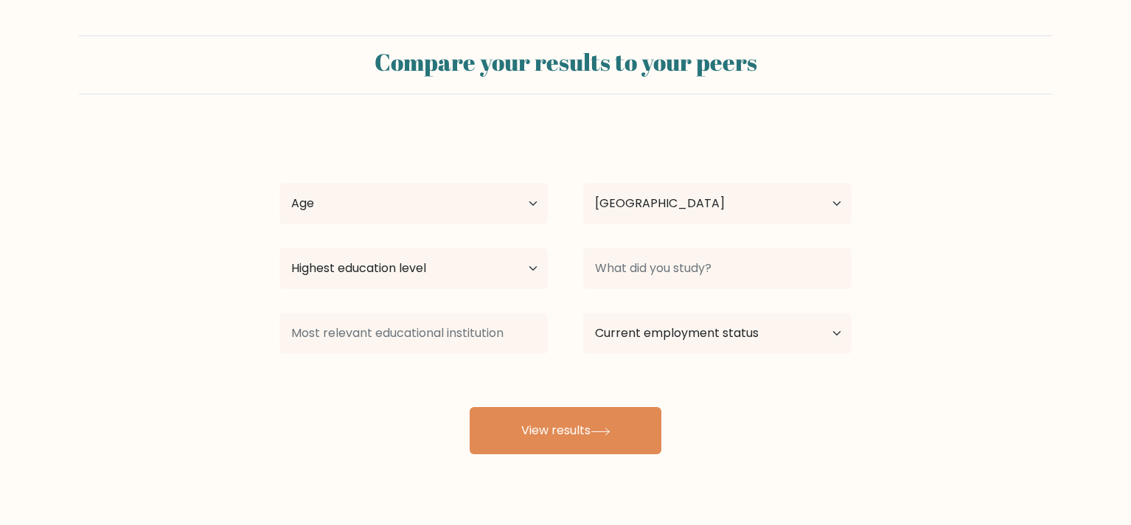
select select "US"
click at [512, 198] on select "Age Under [DEMOGRAPHIC_DATA] [DEMOGRAPHIC_DATA] [DEMOGRAPHIC_DATA] [DEMOGRAPHIC…" at bounding box center [413, 203] width 268 height 41
select select "65_plus"
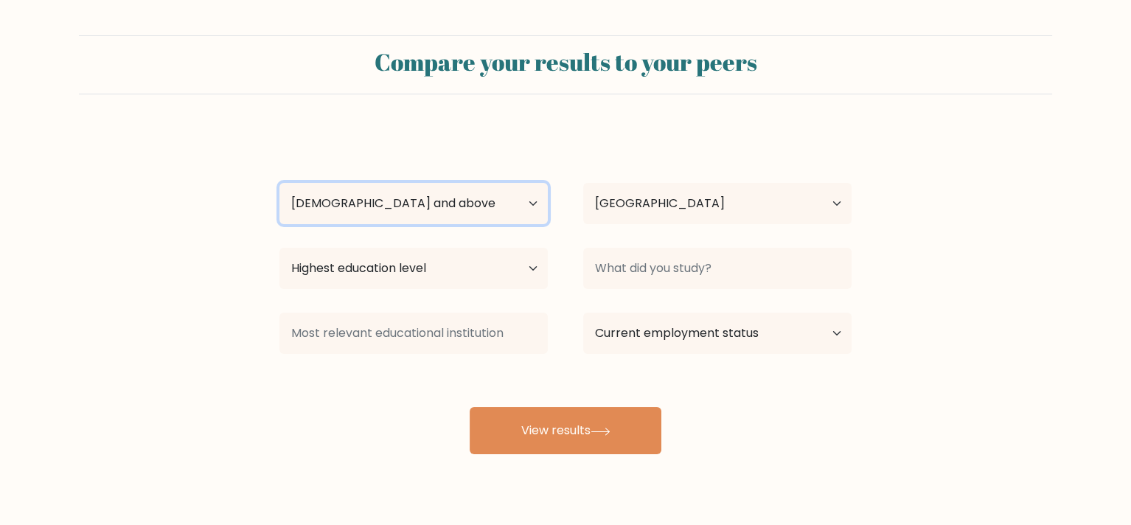
click at [279, 183] on select "Age Under [DEMOGRAPHIC_DATA] [DEMOGRAPHIC_DATA] [DEMOGRAPHIC_DATA] [DEMOGRAPHIC…" at bounding box center [413, 203] width 268 height 41
click at [378, 277] on select "Highest education level No schooling Primary Lower Secondary Upper Secondary Oc…" at bounding box center [413, 268] width 268 height 41
select select "upper_secondary"
click at [279, 248] on select "Highest education level No schooling Primary Lower Secondary Upper Secondary Oc…" at bounding box center [413, 268] width 268 height 41
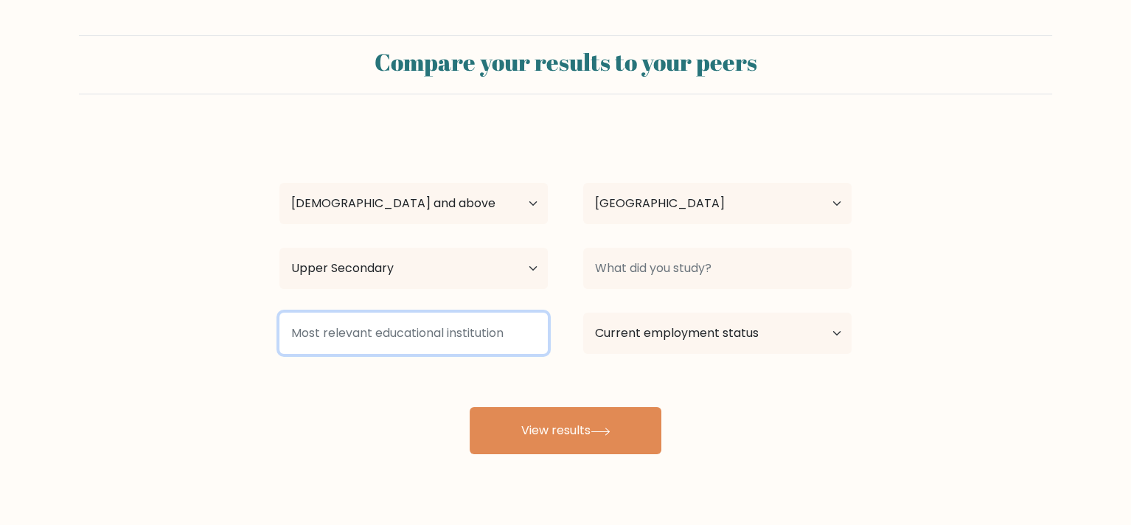
click at [397, 339] on input at bounding box center [413, 333] width 268 height 41
drag, startPoint x: 397, startPoint y: 339, endPoint x: 672, endPoint y: 264, distance: 285.1
click at [398, 338] on input at bounding box center [413, 333] width 268 height 41
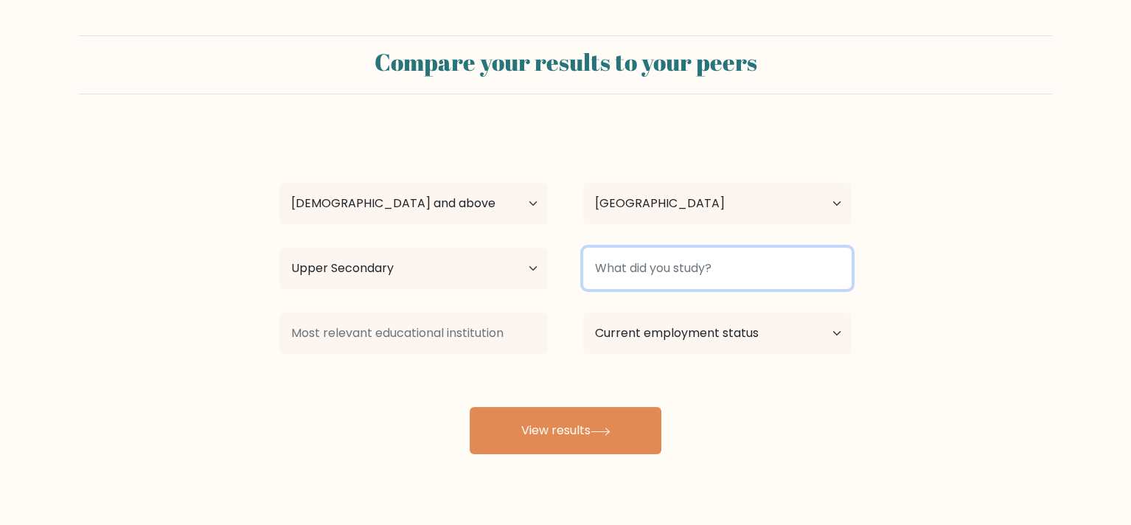
click at [718, 271] on input at bounding box center [717, 268] width 268 height 41
click at [725, 266] on input at bounding box center [717, 268] width 268 height 41
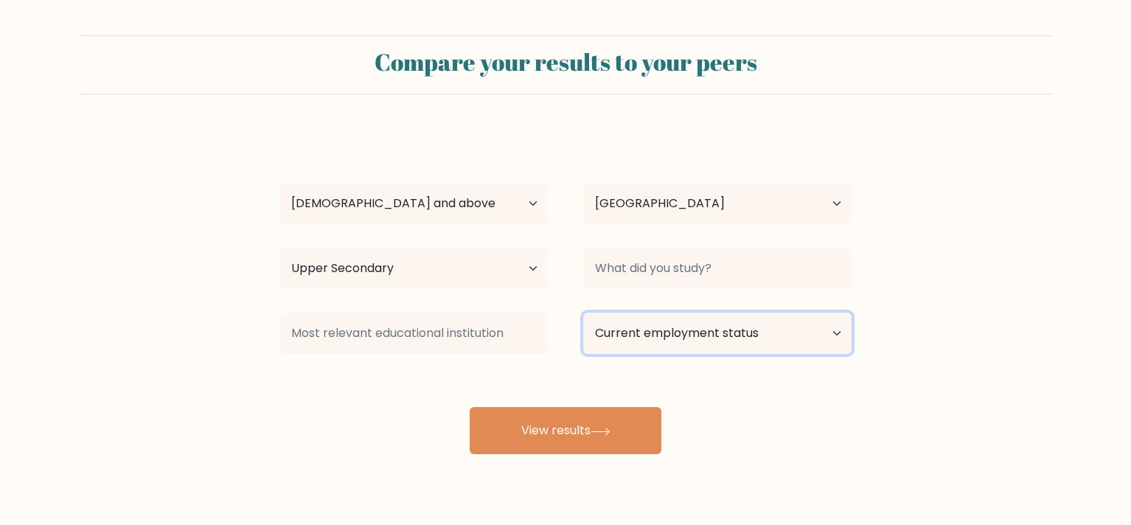
click at [741, 324] on select "Current employment status Employed Student Retired Other / prefer not to answer" at bounding box center [717, 333] width 268 height 41
select select "employed"
click at [583, 313] on select "Current employment status Employed Student Retired Other / prefer not to answer" at bounding box center [717, 333] width 268 height 41
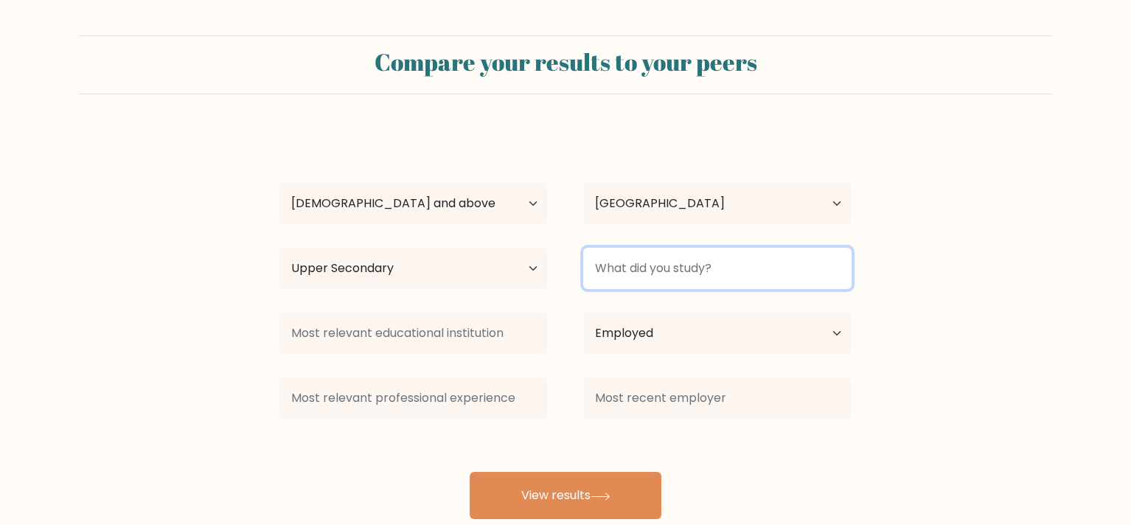
click at [672, 268] on input at bounding box center [717, 268] width 268 height 41
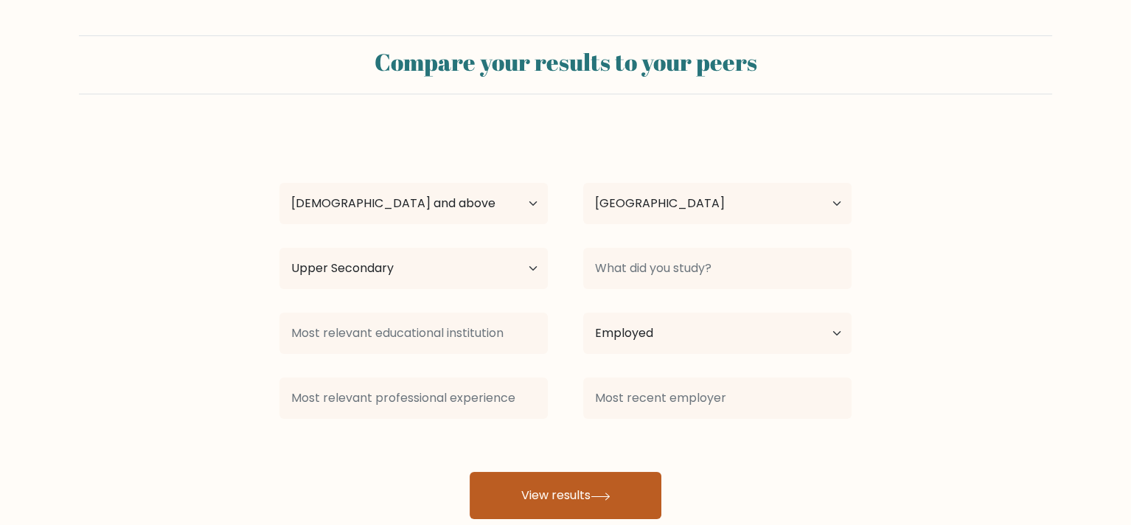
click at [526, 494] on button "View results" at bounding box center [566, 495] width 192 height 47
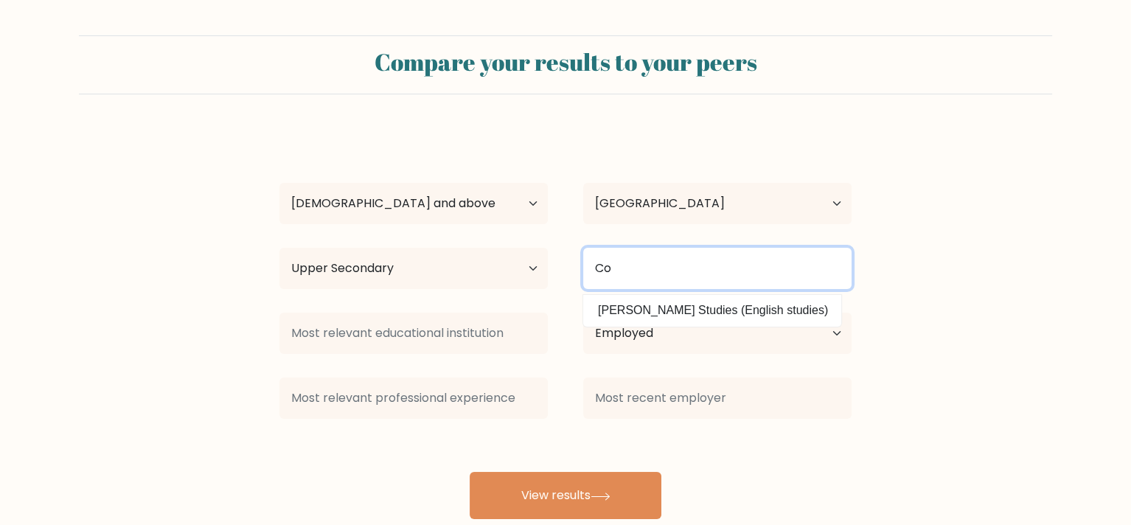
type input "C"
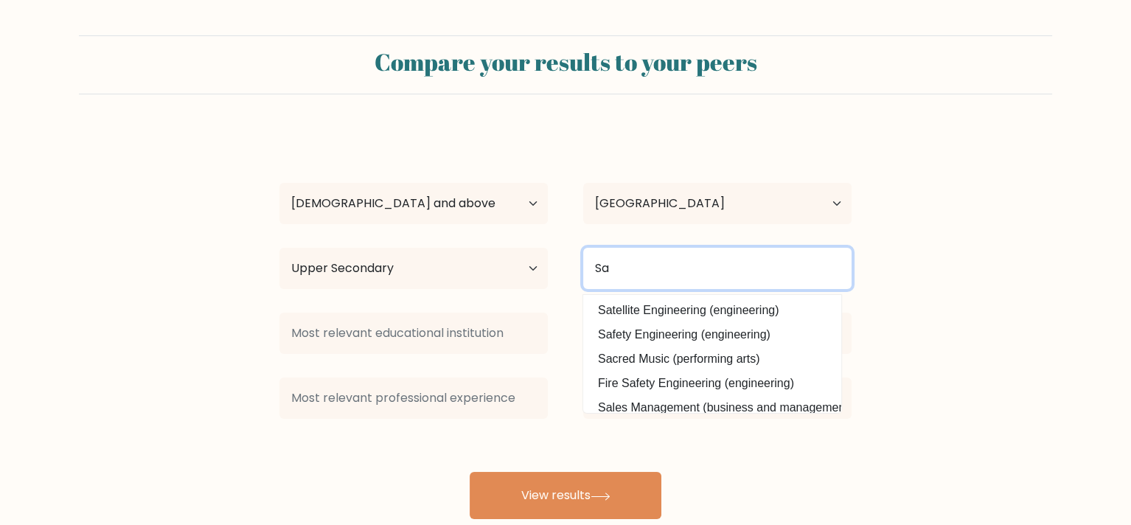
type input "S"
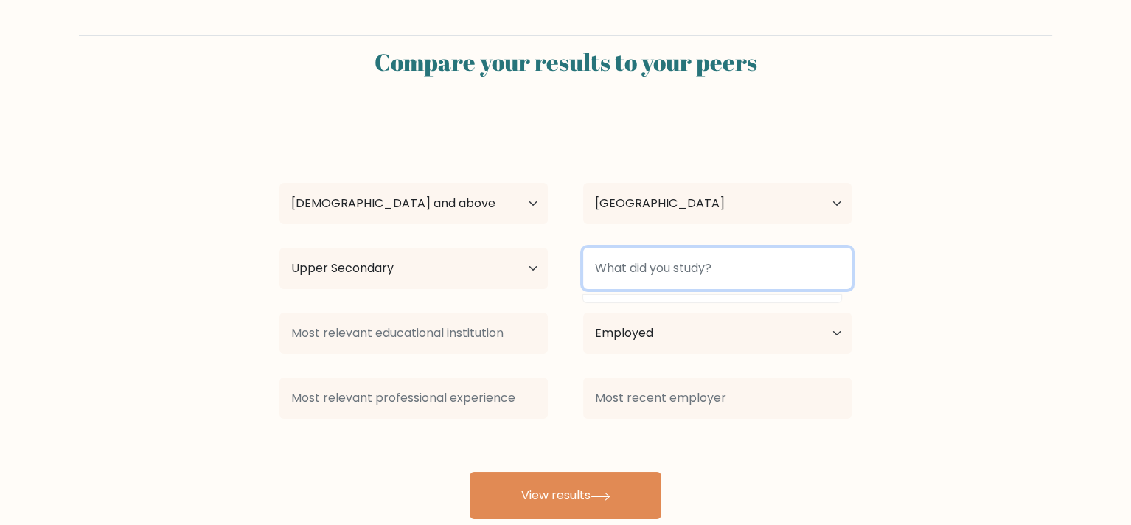
type input "N"
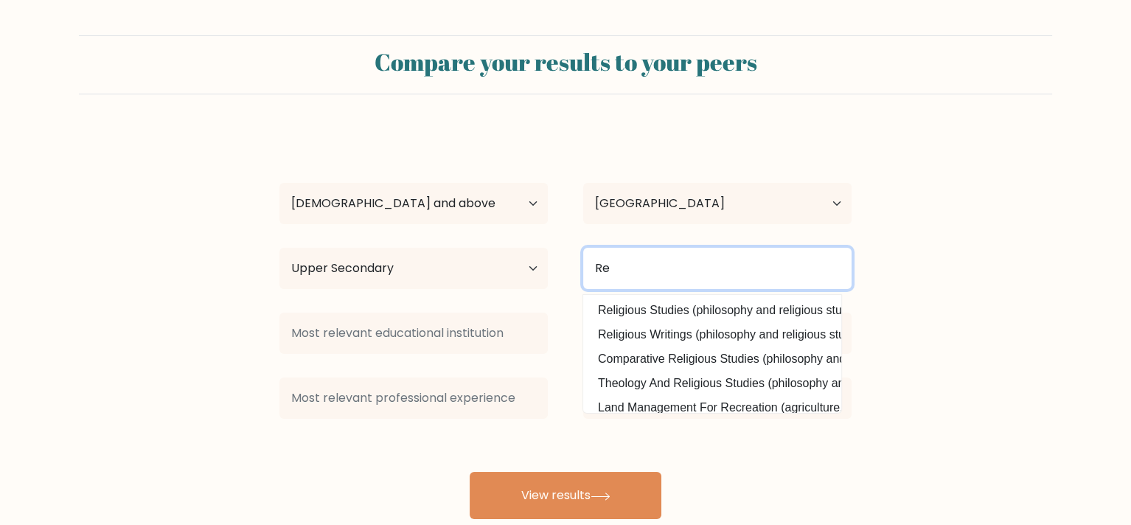
type input "R"
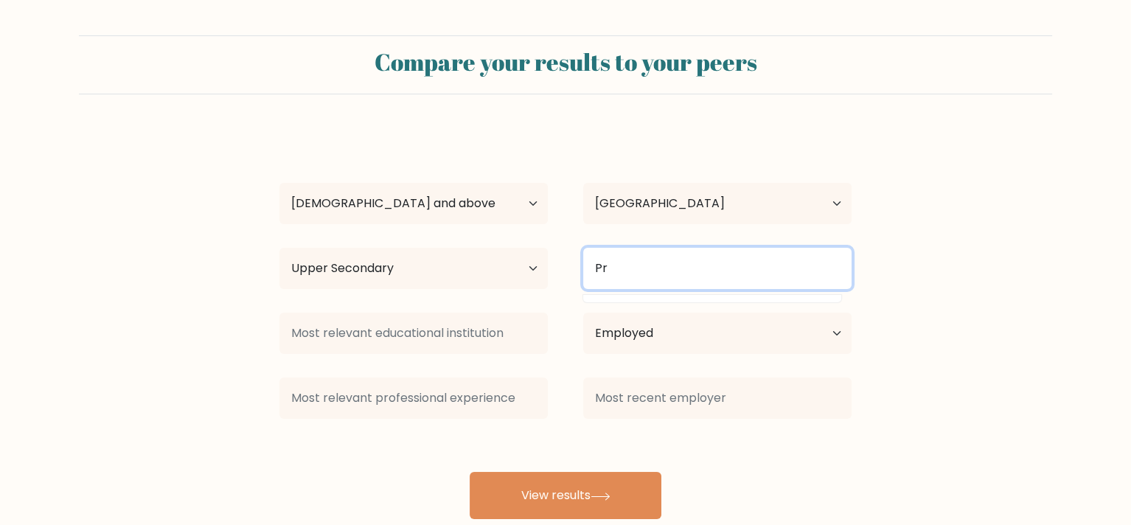
type input "P"
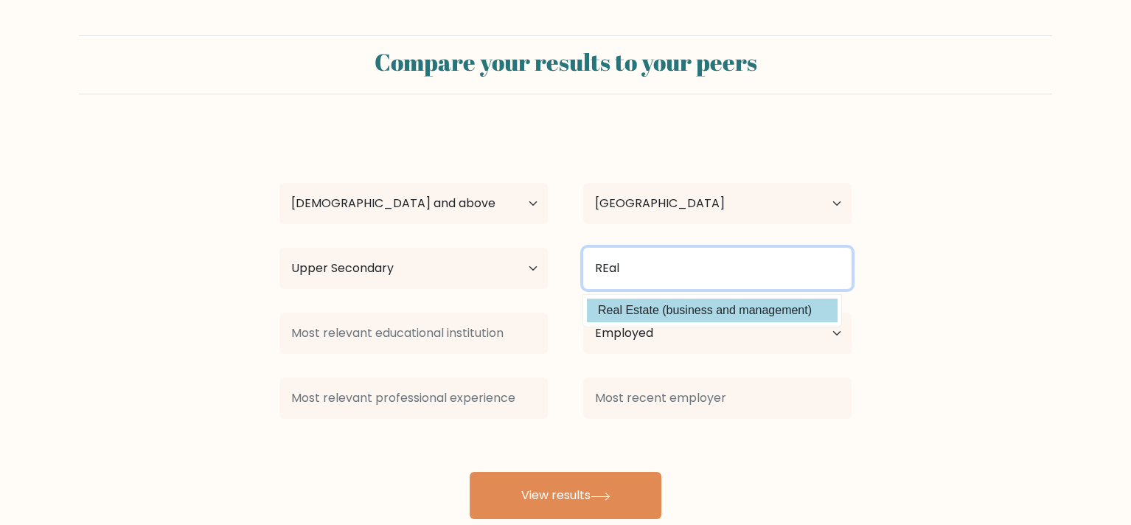
type input "REal"
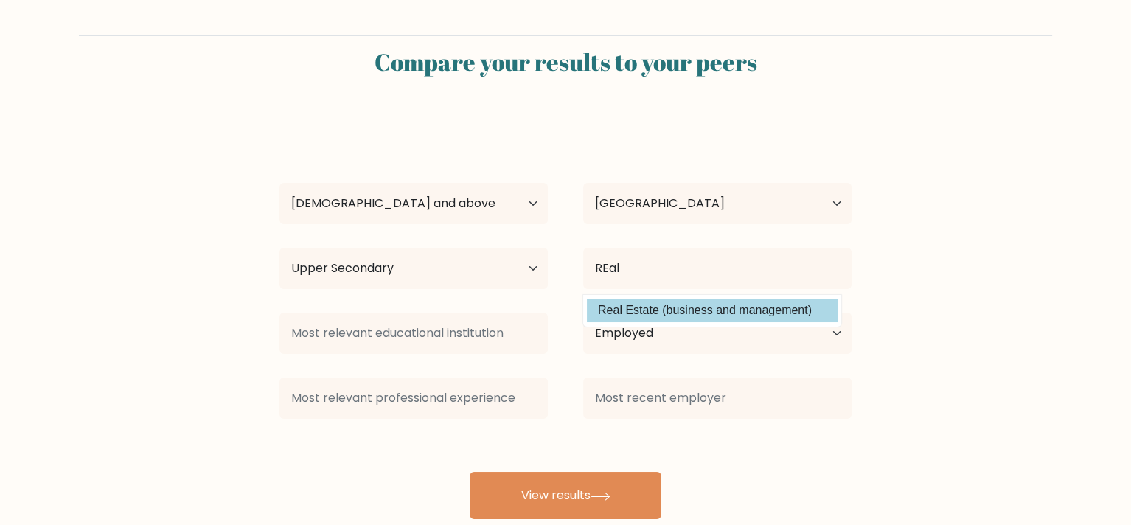
click at [655, 304] on div "Mimi Zwart Age Under 18 years old 18-24 years old 25-34 years old 35-44 years o…" at bounding box center [566, 324] width 590 height 389
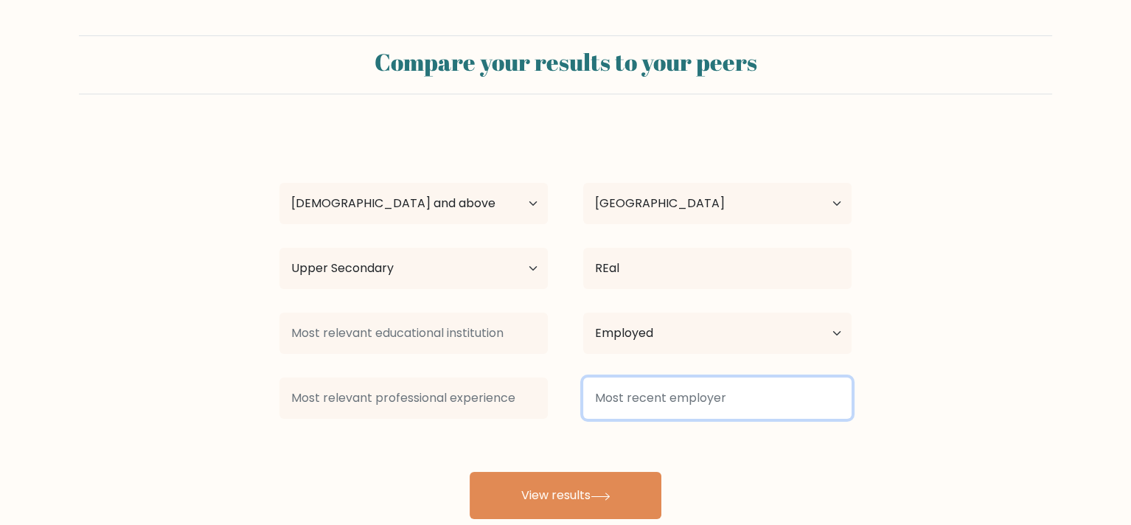
click at [640, 411] on input at bounding box center [717, 398] width 268 height 41
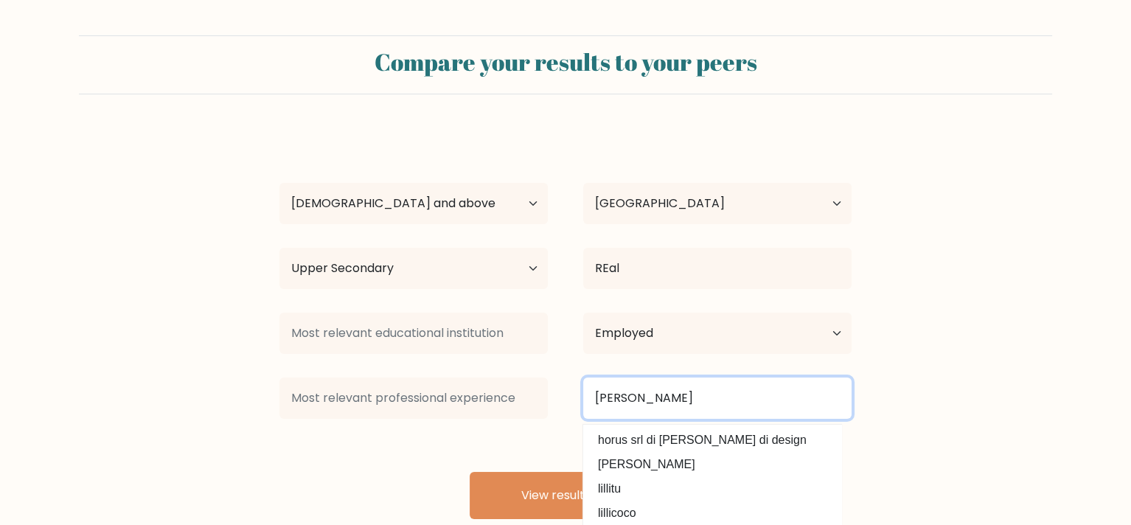
type input "Lilli Ann"
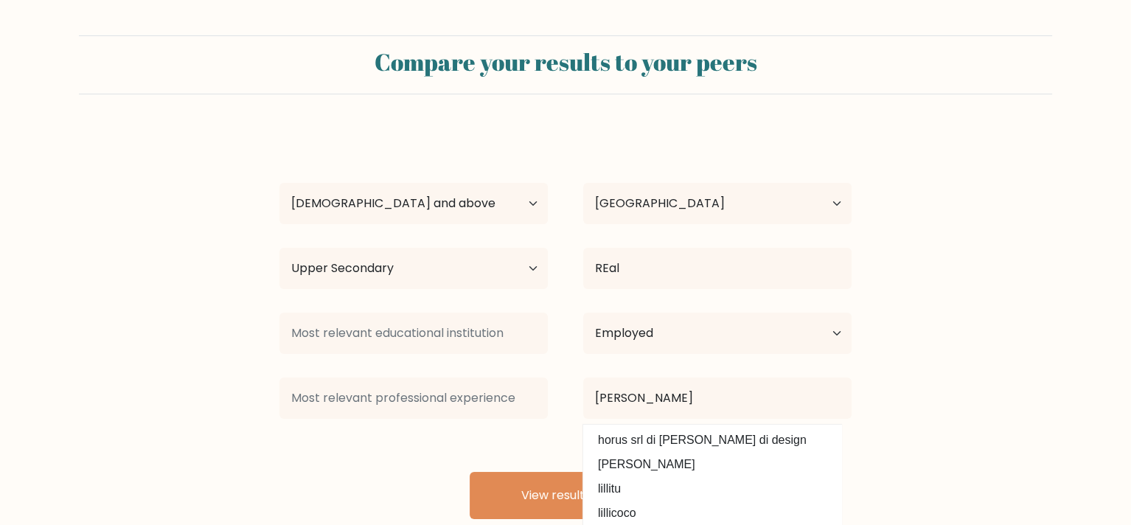
drag, startPoint x: 274, startPoint y: 431, endPoint x: 353, endPoint y: 335, distance: 124.6
click at [288, 419] on form "Compare your results to your peers Mimi Zwart Age Under 18 years old 18-24 year…" at bounding box center [565, 277] width 1131 height 484
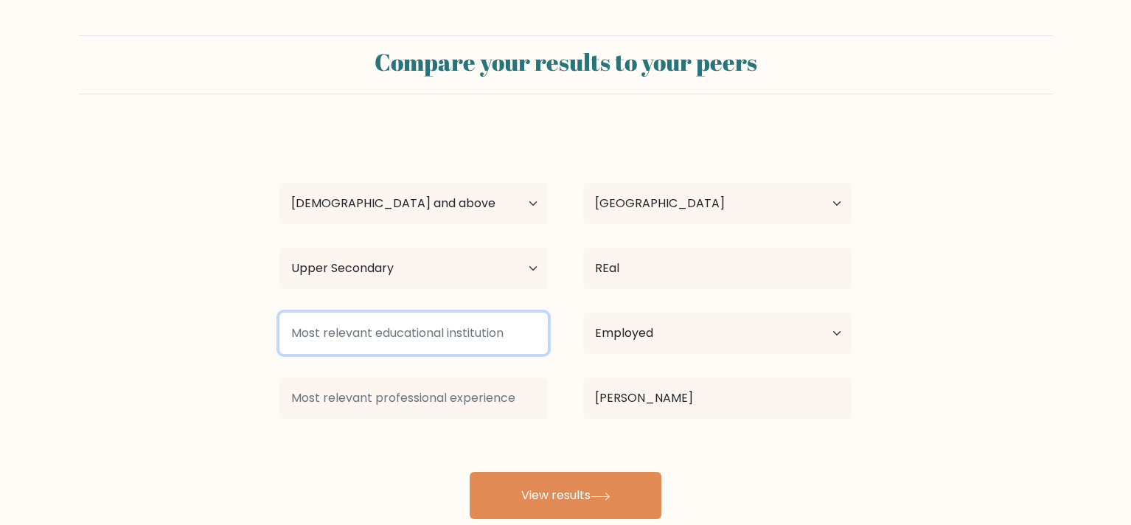
click at [359, 329] on input at bounding box center [413, 333] width 268 height 41
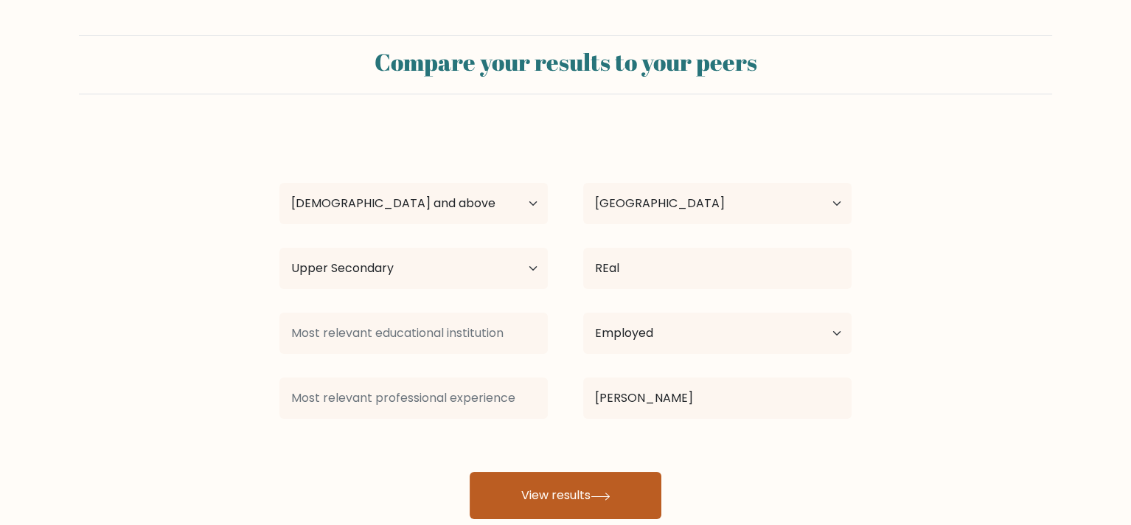
click at [549, 488] on button "View results" at bounding box center [566, 495] width 192 height 47
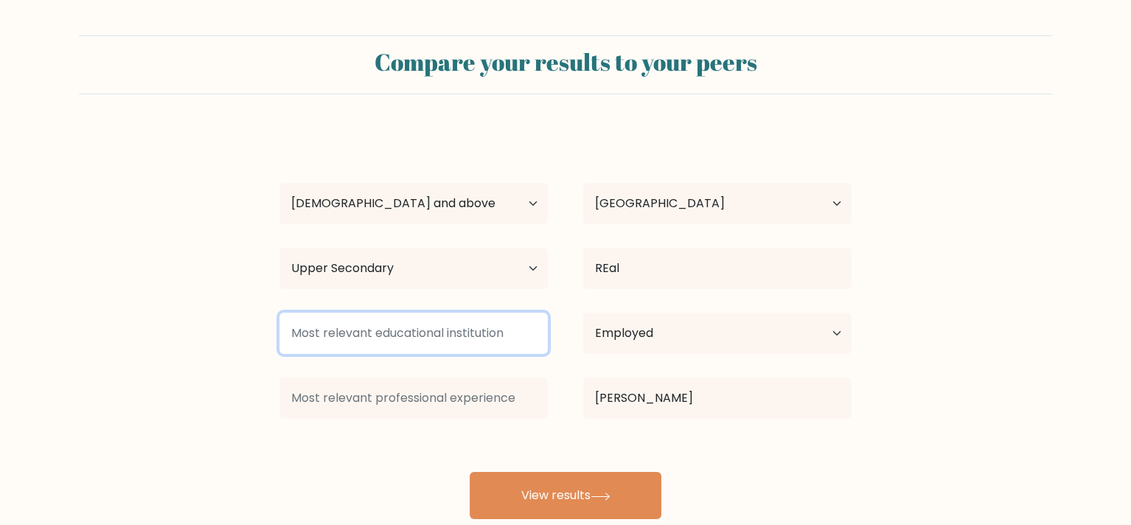
click at [365, 328] on input at bounding box center [413, 333] width 268 height 41
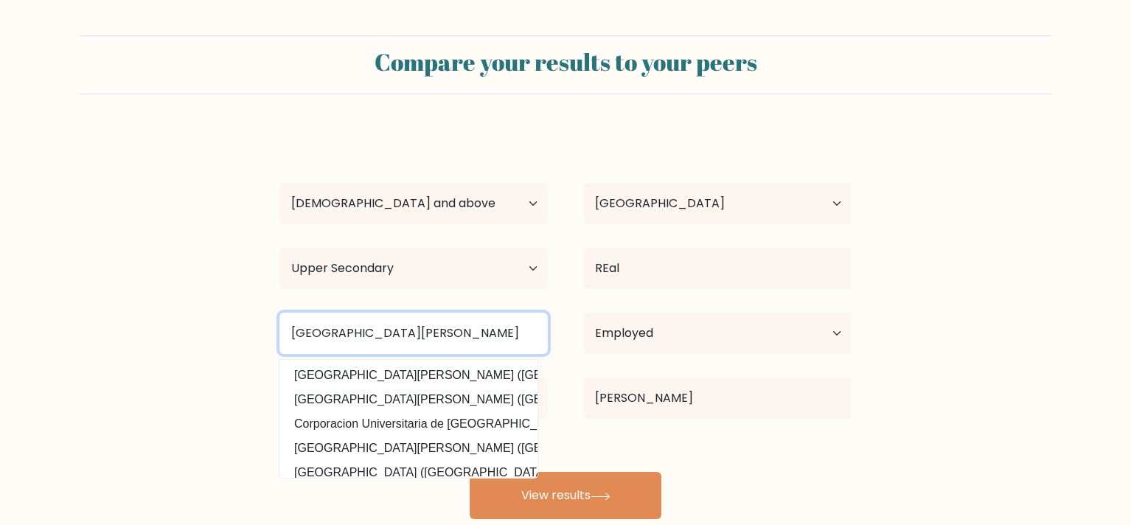
type input "Santa Rosa Junior College"
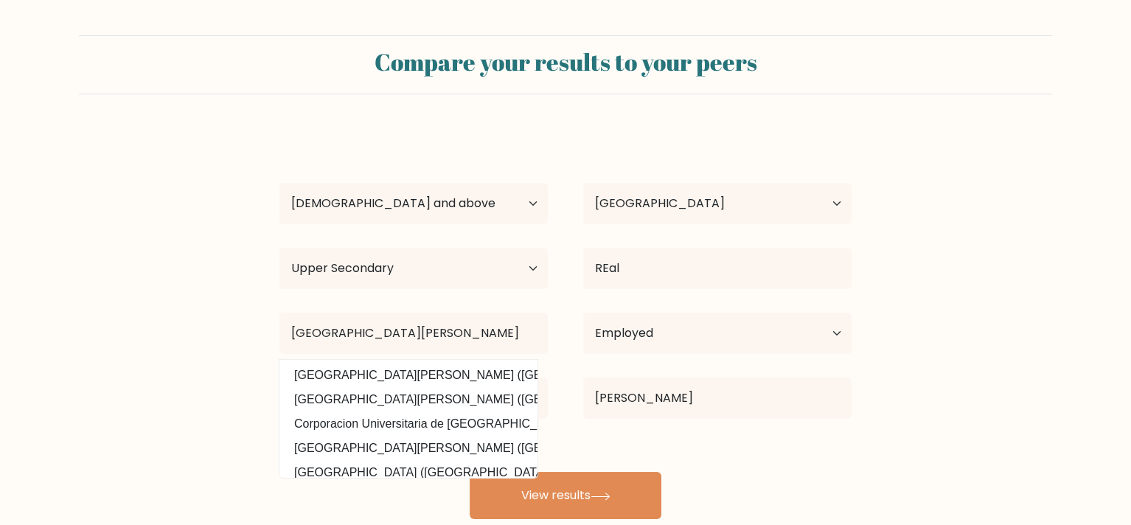
click at [163, 433] on form "Compare your results to your peers Mimi Zwart Age Under 18 years old 18-24 year…" at bounding box center [565, 277] width 1131 height 484
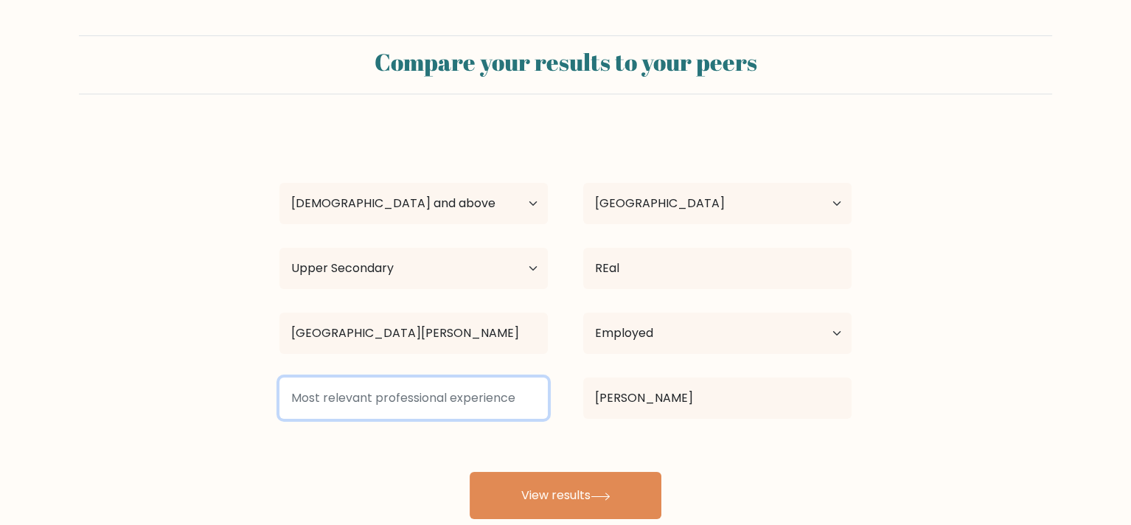
click at [407, 392] on input at bounding box center [413, 398] width 268 height 41
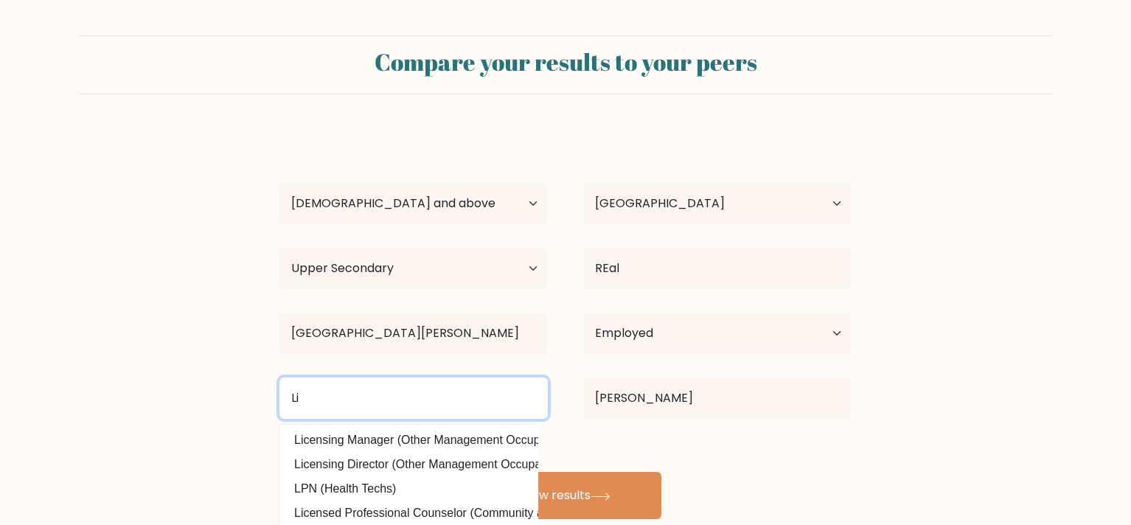
type input "L"
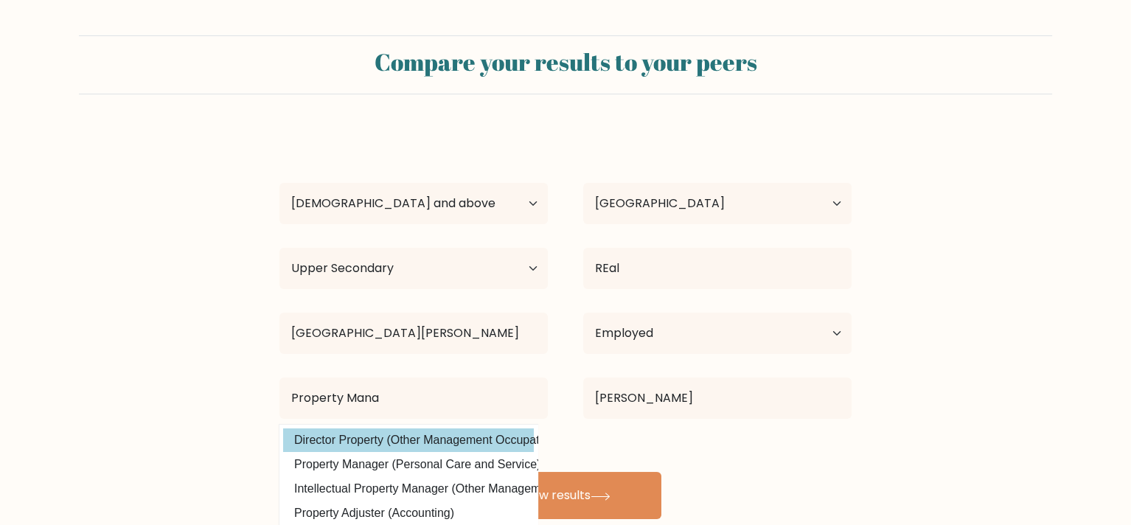
click at [433, 433] on div "Mimi Zwart Age Under 18 years old 18-24 years old 25-34 years old 35-44 years o…" at bounding box center [566, 324] width 590 height 389
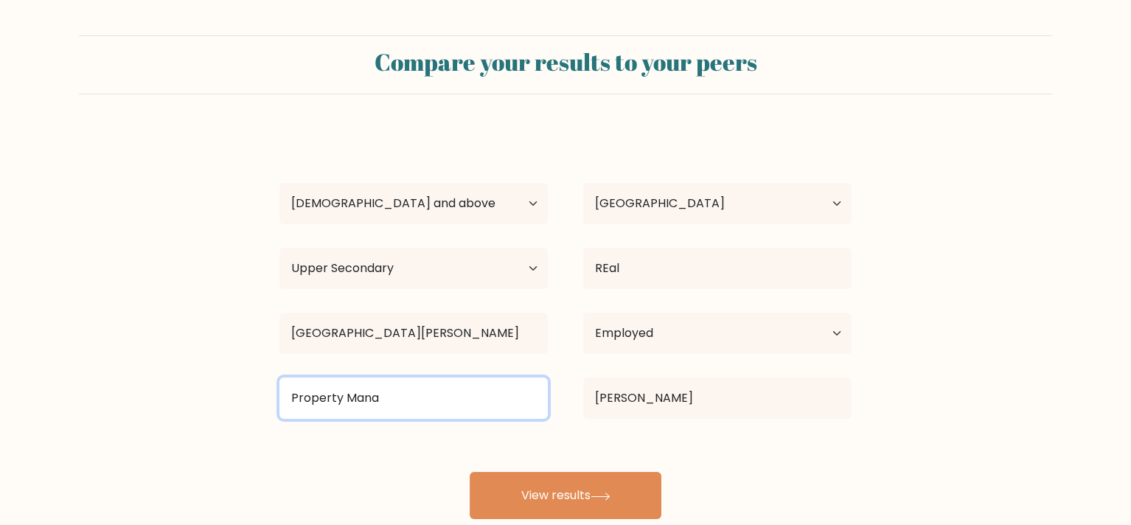
click at [406, 399] on input "Property Mana" at bounding box center [413, 398] width 268 height 41
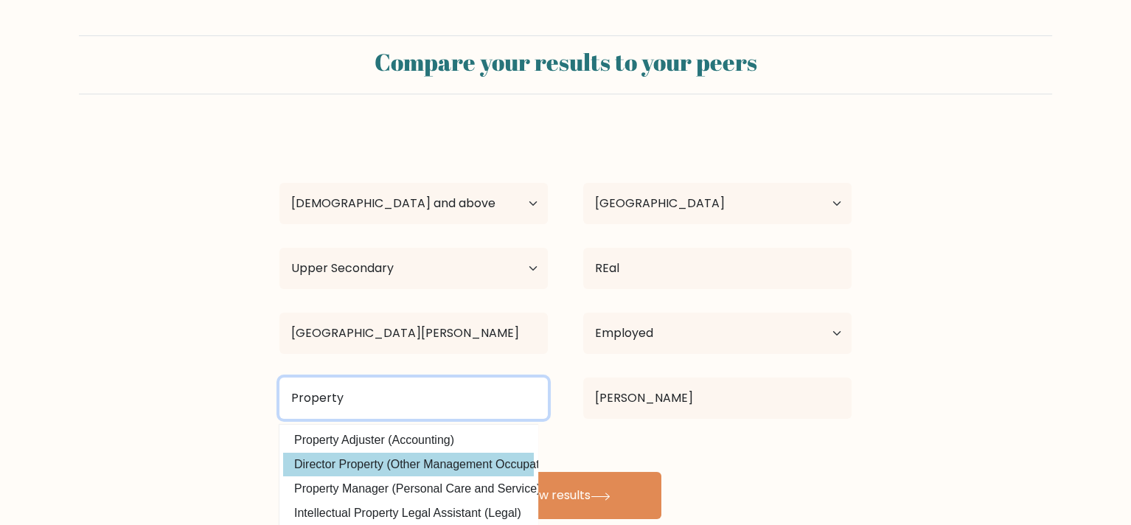
type input "Property"
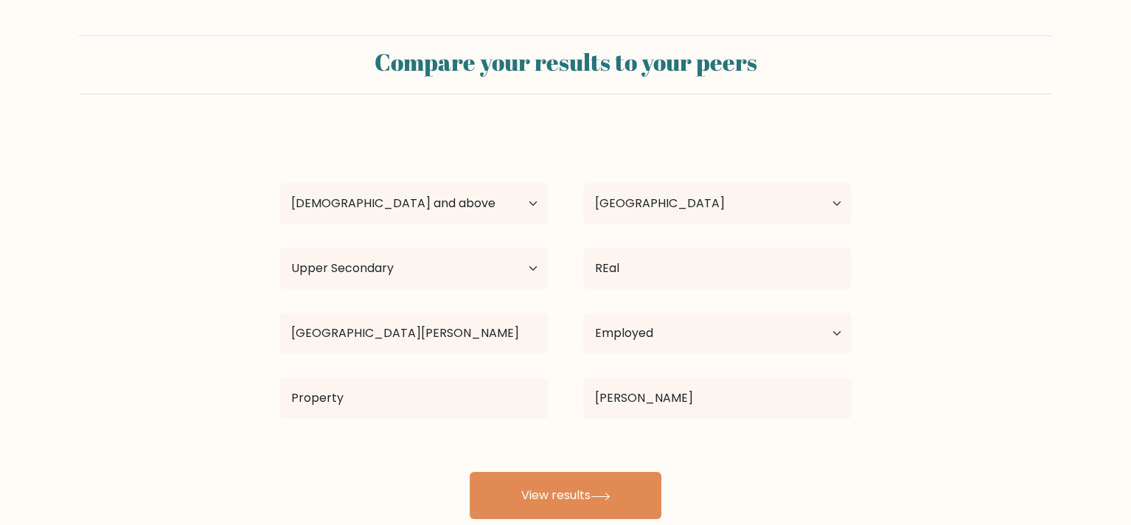
click at [316, 462] on div "Mimi Zwart Age Under 18 years old 18-24 years old 25-34 years old 35-44 years o…" at bounding box center [566, 324] width 590 height 389
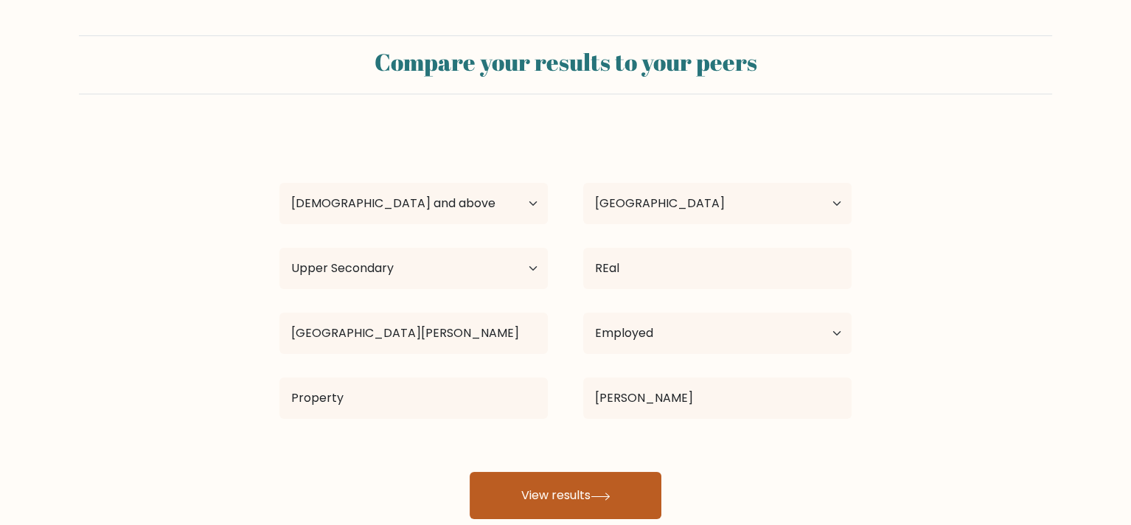
click at [602, 495] on icon at bounding box center [600, 496] width 18 height 7
